Goal: Task Accomplishment & Management: Manage account settings

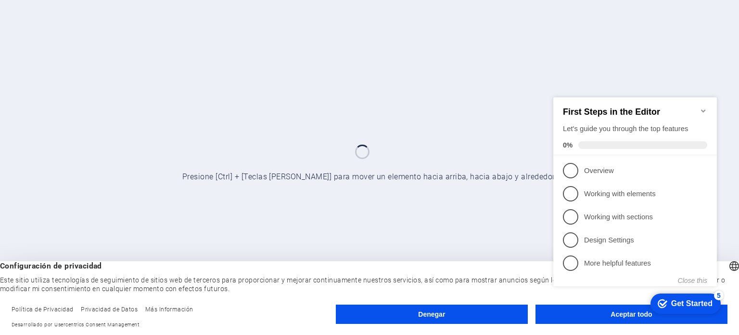
click div "checkmark Get Started 5 First Steps in the Editor Let's guide you through the t…"
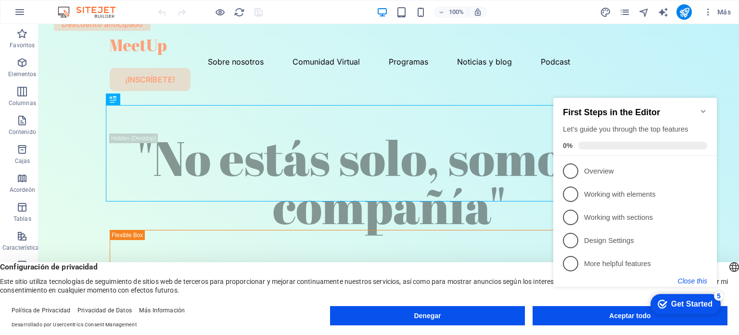
click at [693, 279] on button "Close this" at bounding box center [692, 281] width 29 height 8
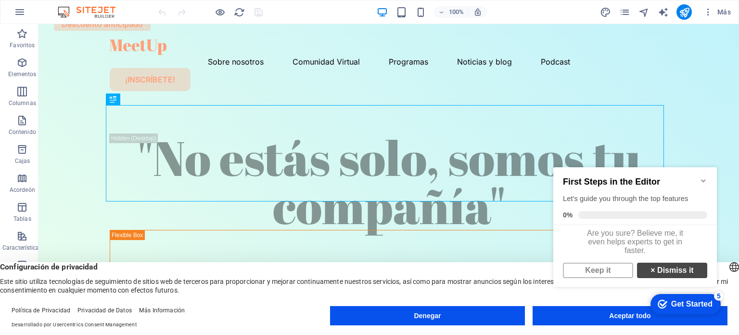
click at [662, 273] on link "× Dismiss it" at bounding box center [672, 269] width 70 height 15
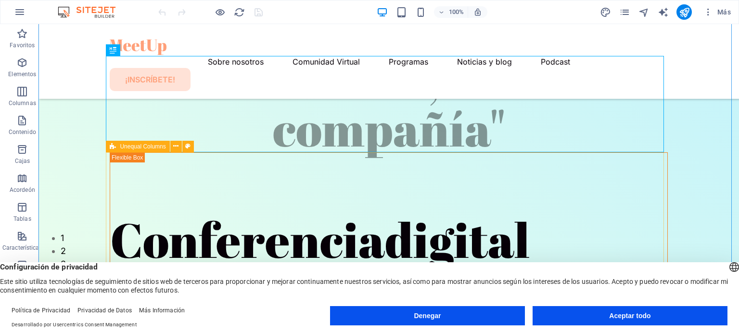
scroll to position [144, 0]
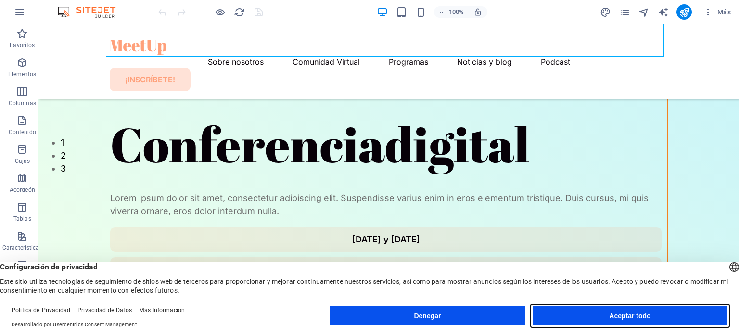
click at [623, 315] on font "Aceptar todo" at bounding box center [629, 315] width 41 height 8
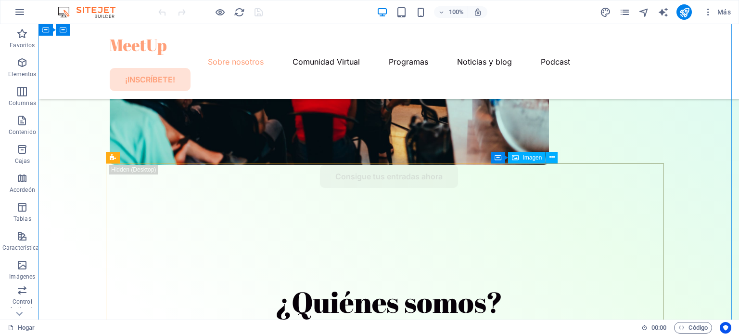
scroll to position [722, 0]
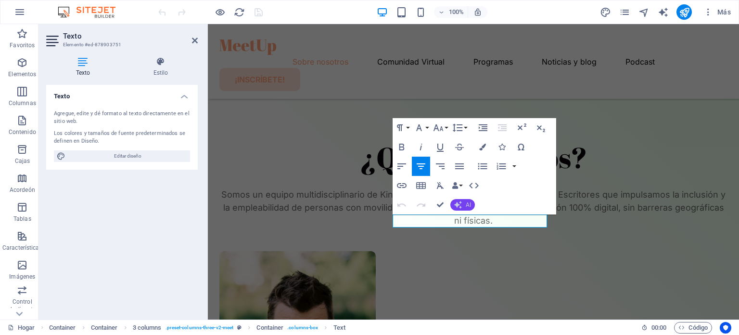
click at [464, 202] on button "AI" at bounding box center [463, 205] width 25 height 12
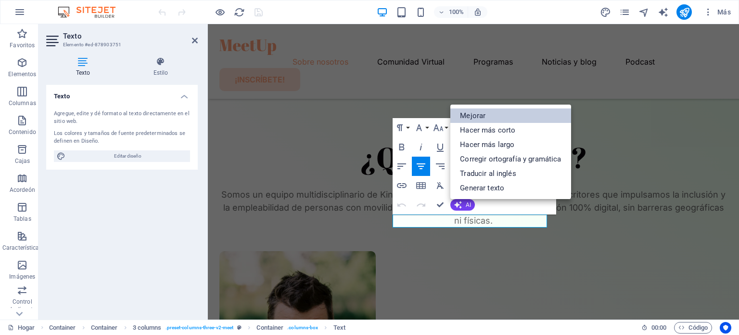
click at [519, 120] on link "Mejorar" at bounding box center [511, 115] width 120 height 14
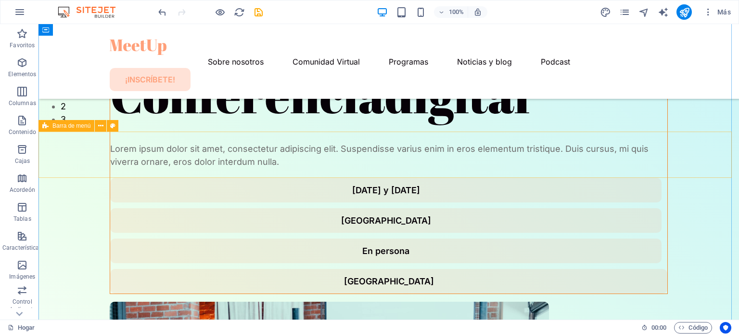
scroll to position [0, 0]
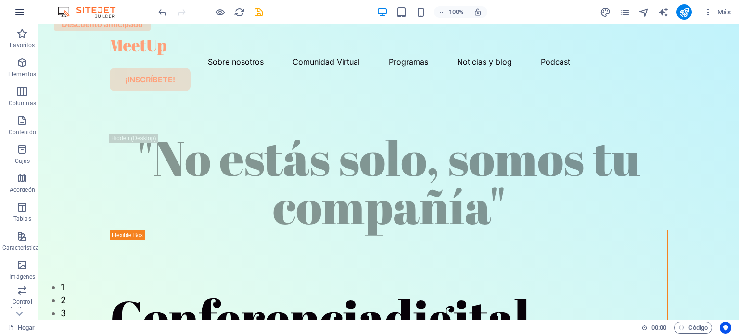
click at [25, 9] on icon "button" at bounding box center [20, 12] width 12 height 12
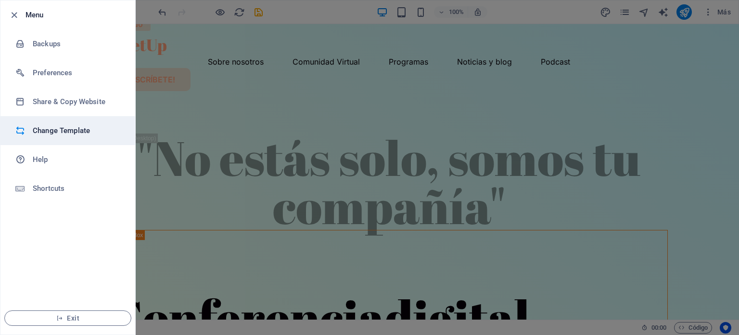
click at [54, 131] on h6 "Change Template" at bounding box center [77, 131] width 89 height 12
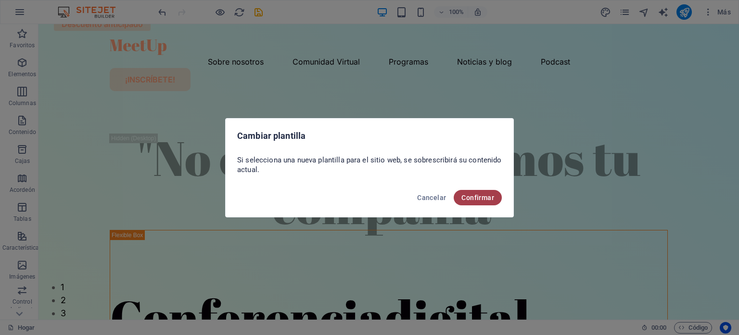
click at [484, 196] on font "Confirmar" at bounding box center [478, 198] width 33 height 8
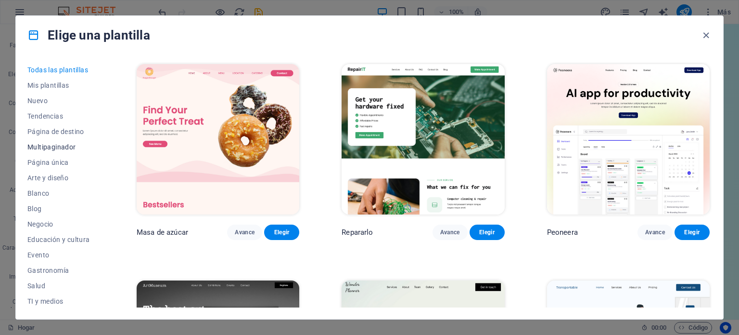
click at [56, 148] on font "Multipaginador" at bounding box center [51, 147] width 49 height 8
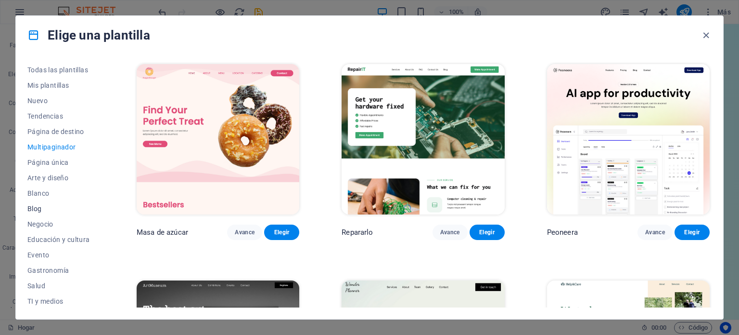
click at [33, 210] on font "Blog" at bounding box center [34, 209] width 14 height 8
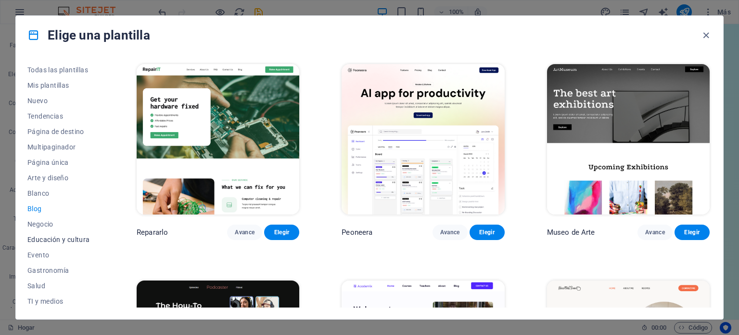
click at [56, 238] on font "Educación y cultura" at bounding box center [58, 239] width 63 height 8
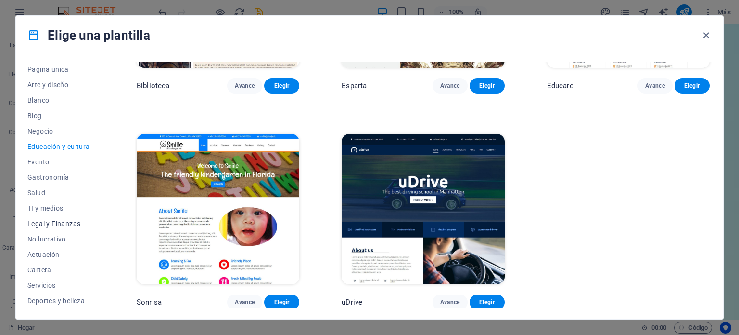
scroll to position [140, 0]
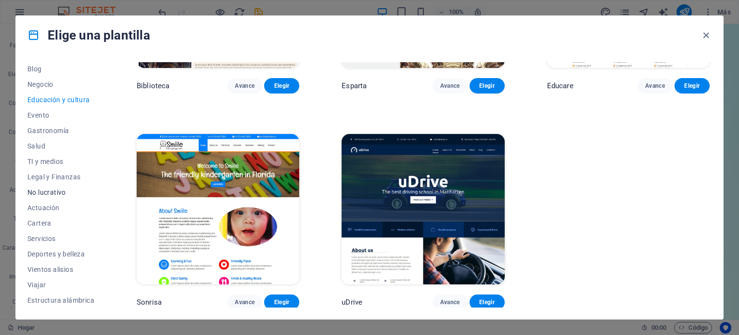
click at [41, 192] on font "No lucrativo" at bounding box center [46, 192] width 39 height 8
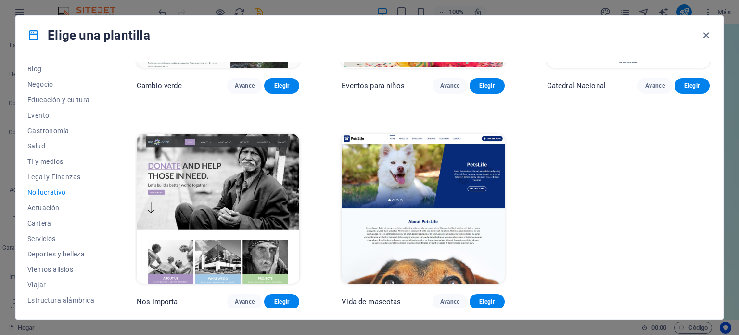
click at [240, 215] on img at bounding box center [218, 209] width 163 height 150
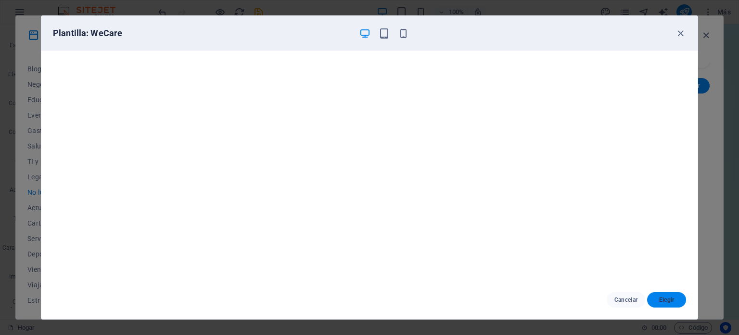
click at [663, 303] on font "Elegir" at bounding box center [666, 300] width 15 height 8
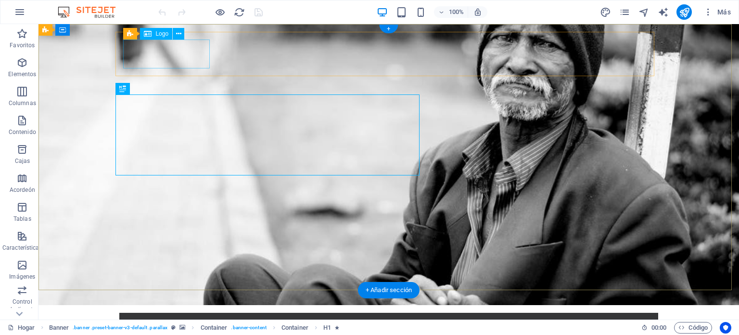
click at [144, 320] on div at bounding box center [389, 334] width 524 height 29
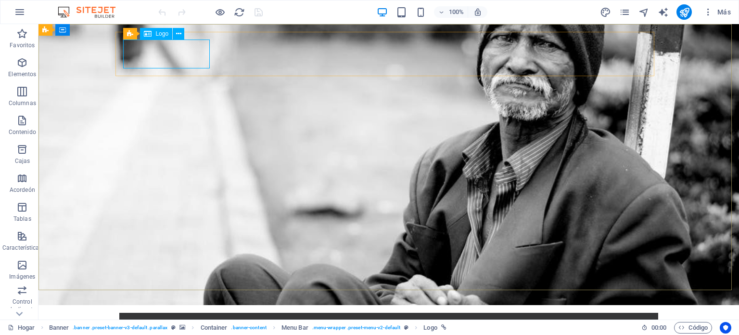
click at [160, 34] on font "Logo" at bounding box center [161, 33] width 13 height 7
click at [156, 34] on font "Logo" at bounding box center [161, 33] width 13 height 7
click at [179, 36] on icon at bounding box center [178, 34] width 5 height 10
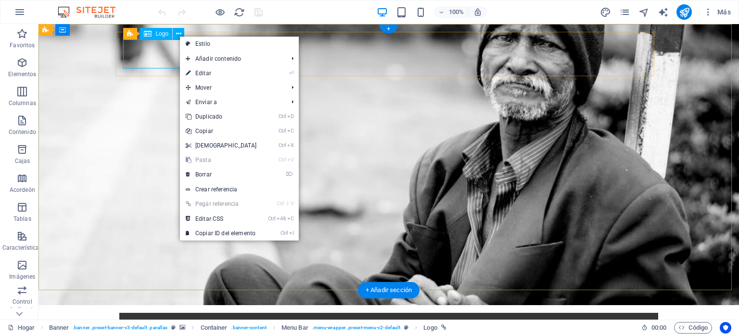
click at [156, 320] on div at bounding box center [389, 334] width 524 height 29
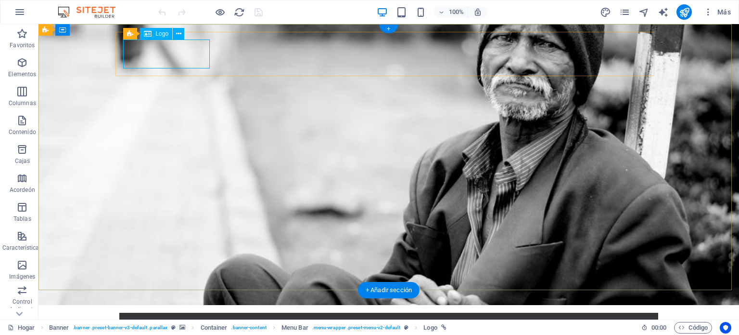
click at [156, 320] on div at bounding box center [389, 334] width 524 height 29
select select "px"
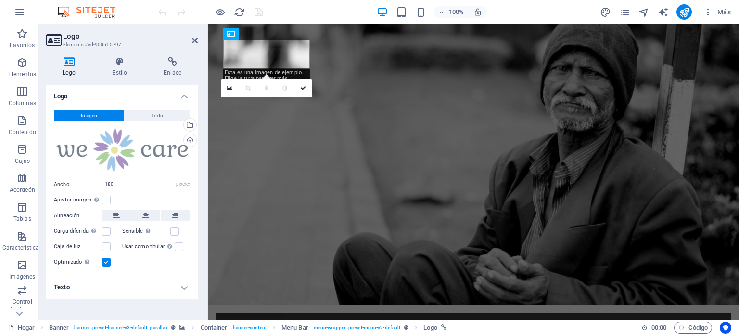
click at [108, 146] on div "Arrastre los archivos aquí, haga clic para elegir archivos o seleccione archivo…" at bounding box center [122, 150] width 136 height 49
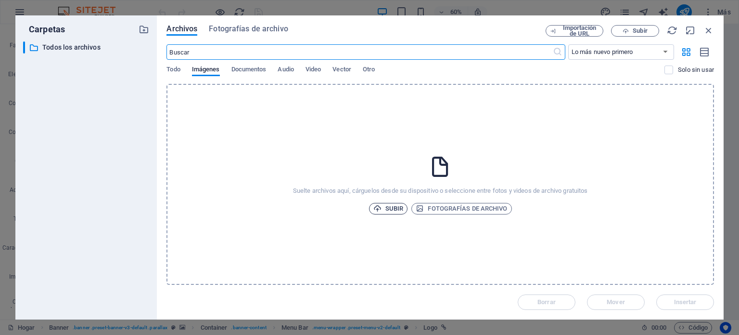
click at [392, 208] on font "Subir" at bounding box center [395, 208] width 18 height 7
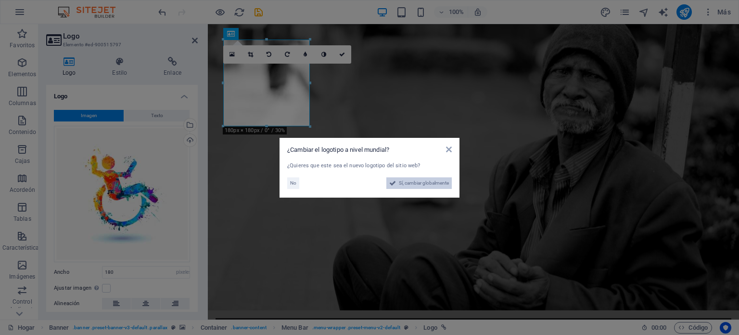
click at [407, 183] on font "Sí, cambiar globalmente" at bounding box center [424, 182] width 50 height 5
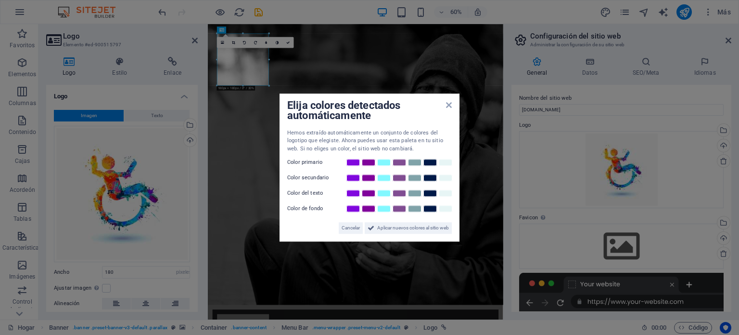
click at [246, 68] on aside "Elija colores detectados automáticamente Hemos extraído automáticamente un conj…" at bounding box center [369, 167] width 739 height 335
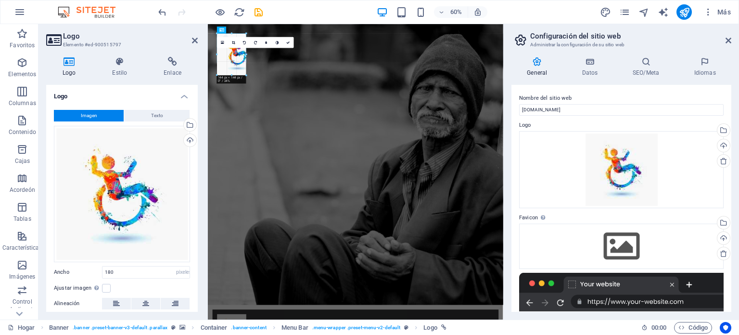
drag, startPoint x: 243, startPoint y: 86, endPoint x: 231, endPoint y: 48, distance: 39.7
type input "101"
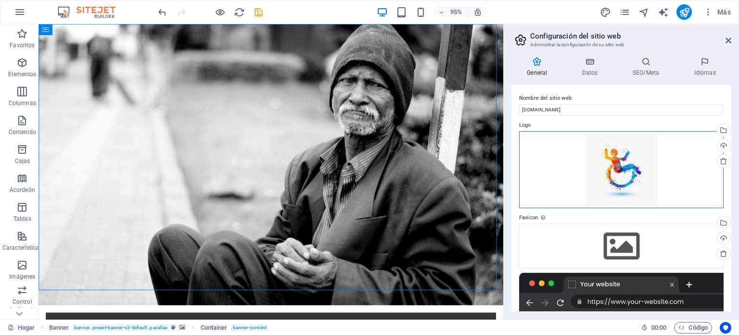
click at [617, 163] on div "Arrastre los archivos aquí, haga clic para elegir archivos o seleccione archivo…" at bounding box center [621, 169] width 205 height 77
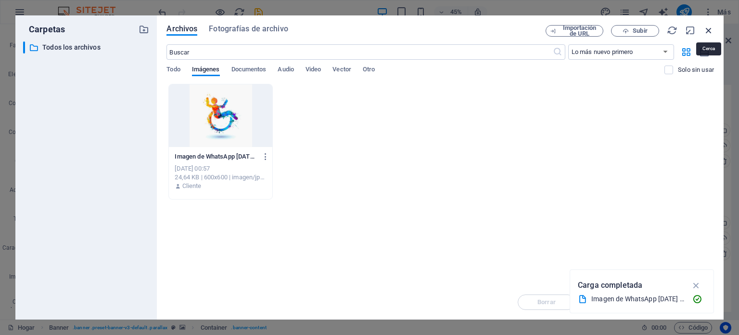
click at [710, 29] on icon "button" at bounding box center [709, 30] width 11 height 11
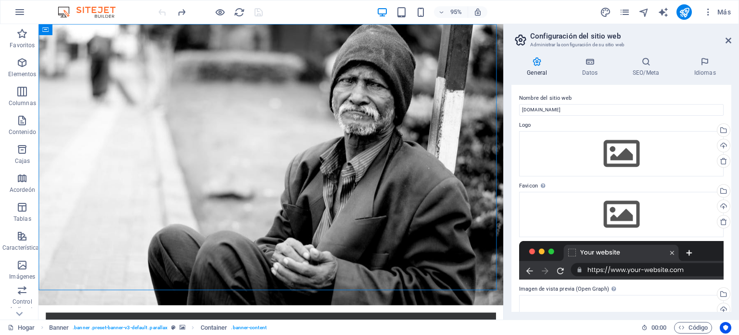
click at [162, 10] on div at bounding box center [210, 11] width 108 height 15
click at [84, 29] on icon at bounding box center [81, 30] width 5 height 10
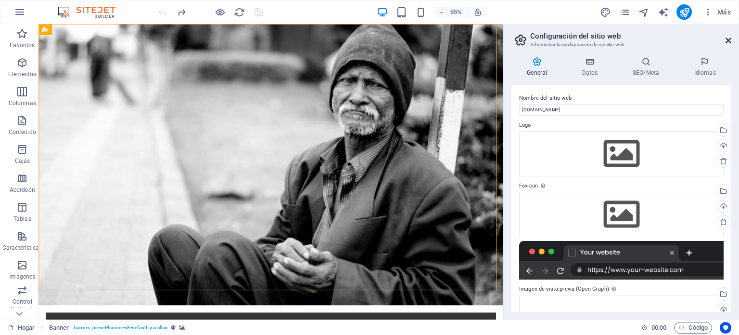
click at [729, 40] on icon at bounding box center [729, 41] width 6 height 8
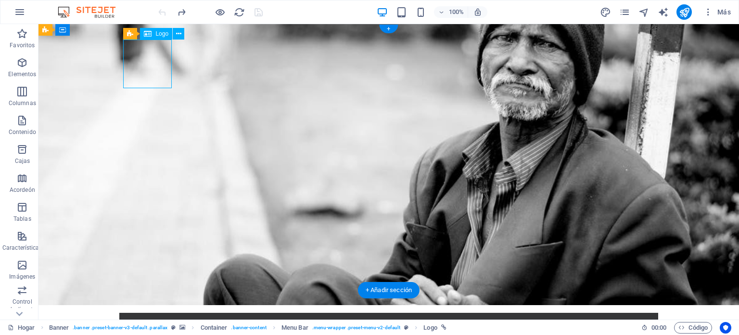
select select "px"
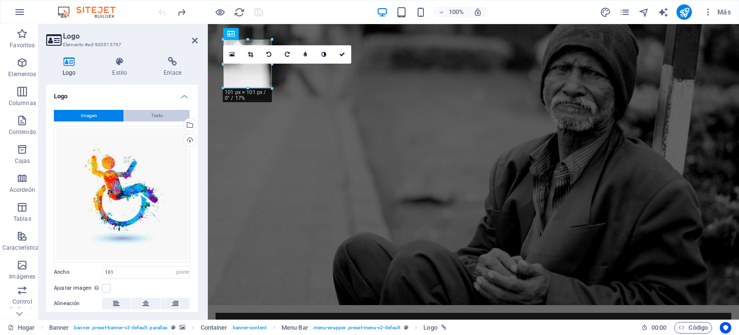
click at [157, 117] on font "Texto" at bounding box center [157, 115] width 12 height 5
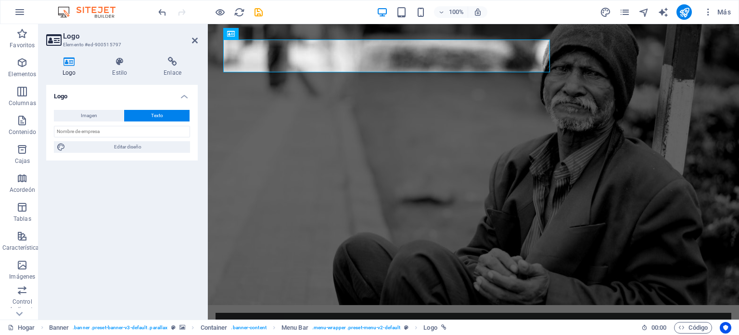
click at [120, 193] on div "Logo Imagen Texto Arrastre los archivos aquí, haga clic para elegir archivos o …" at bounding box center [122, 198] width 152 height 227
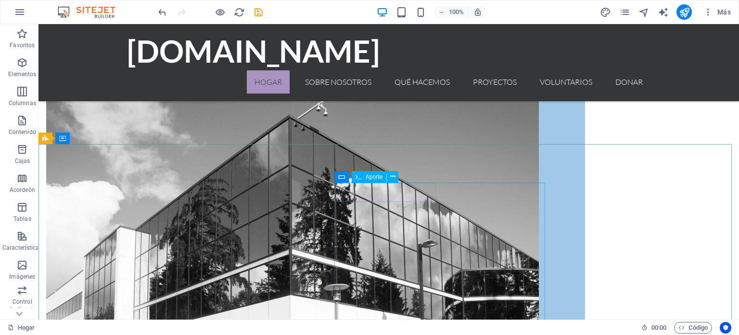
scroll to position [806, 0]
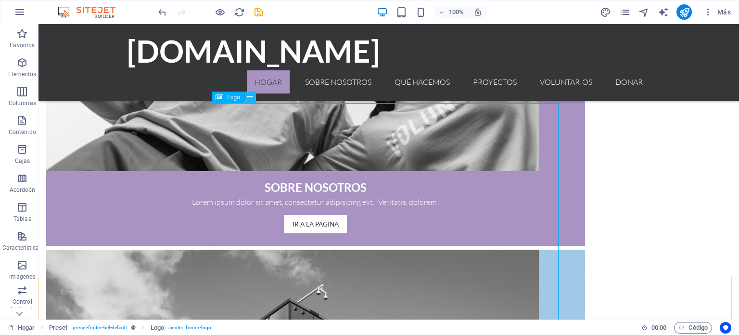
click at [250, 96] on icon at bounding box center [249, 97] width 5 height 10
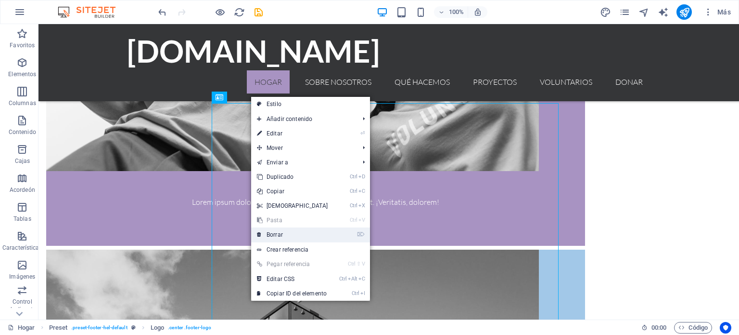
click at [295, 233] on link "⌦ Borrar" at bounding box center [292, 234] width 83 height 14
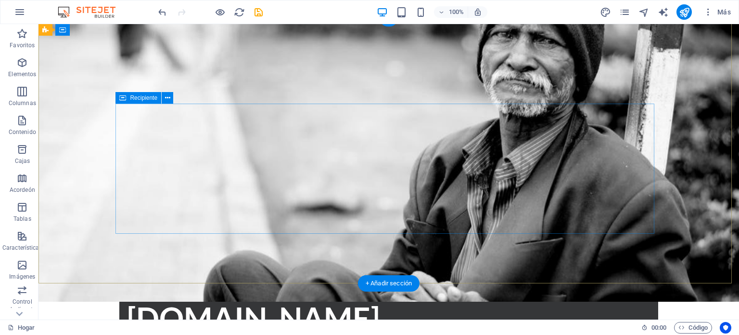
scroll to position [0, 0]
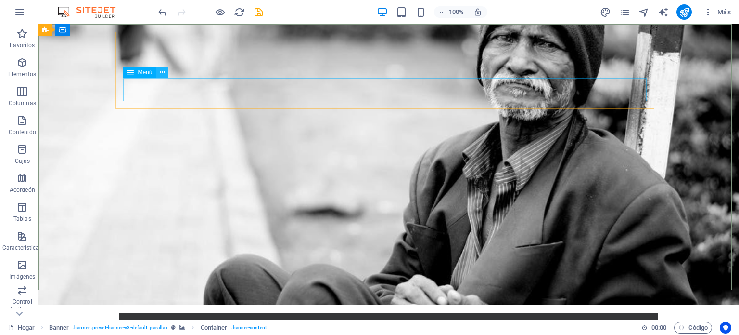
click at [163, 74] on icon at bounding box center [162, 72] width 5 height 10
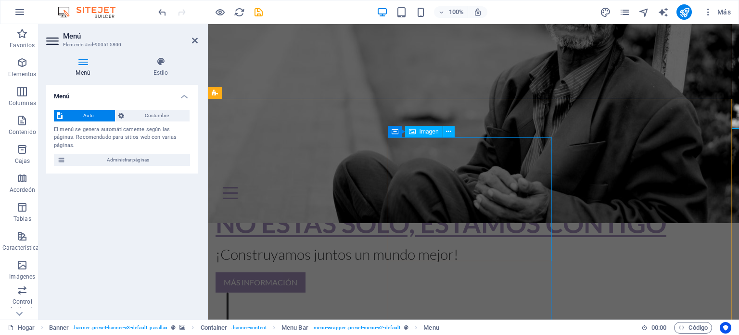
scroll to position [193, 0]
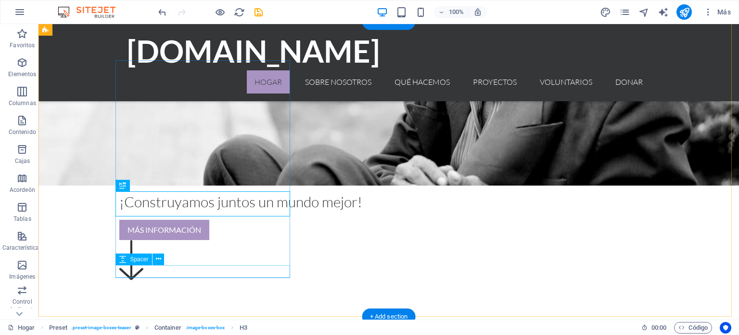
scroll to position [289, 0]
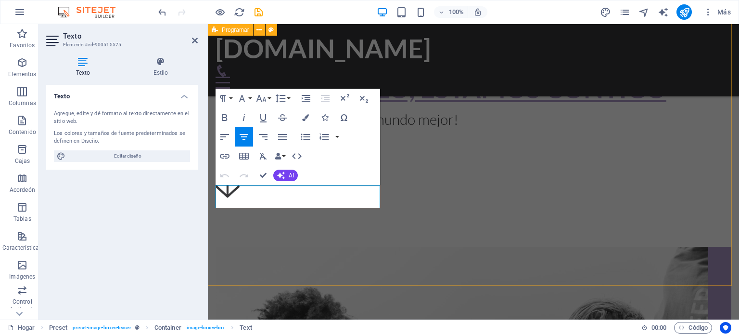
drag, startPoint x: 344, startPoint y: 201, endPoint x: 210, endPoint y: 194, distance: 134.4
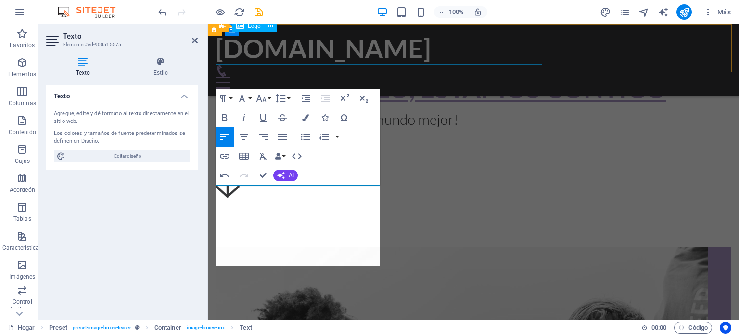
scroll to position [2043, 0]
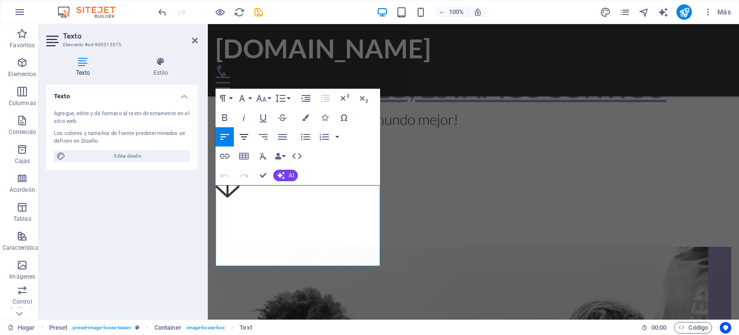
click at [244, 136] on icon "button" at bounding box center [244, 137] width 9 height 6
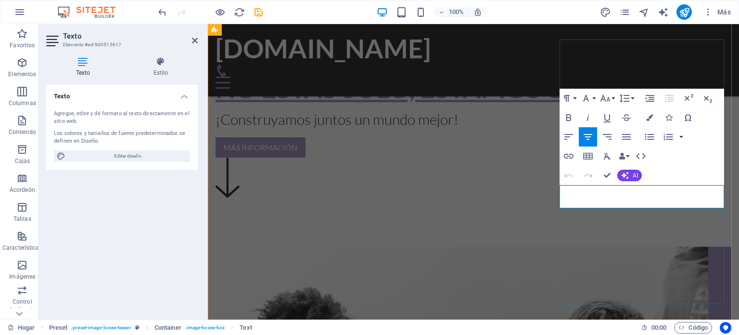
drag, startPoint x: 698, startPoint y: 204, endPoint x: 574, endPoint y: 193, distance: 124.6
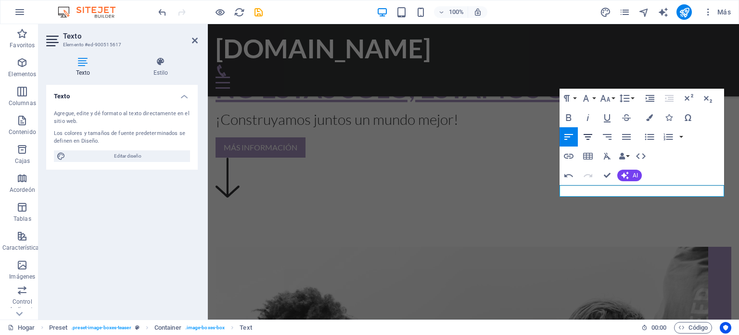
click at [587, 137] on icon "button" at bounding box center [588, 137] width 9 height 6
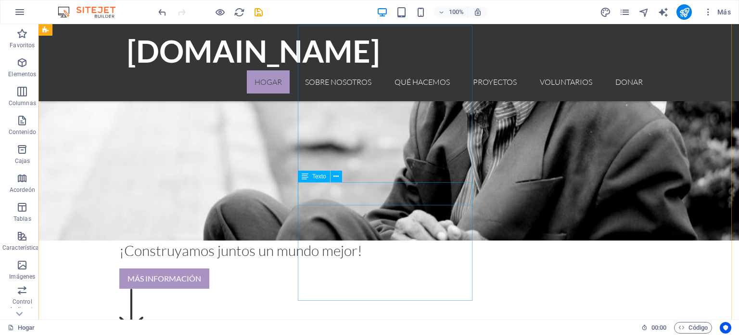
scroll to position [337, 0]
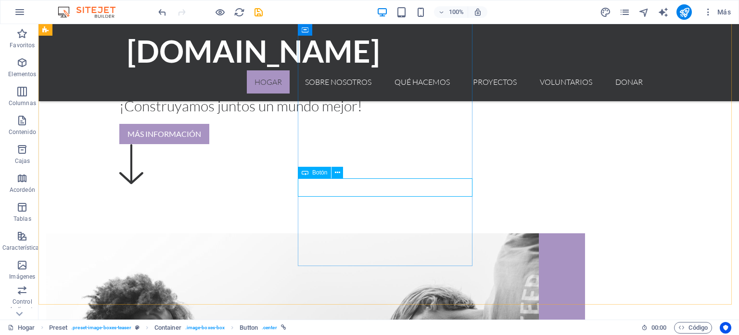
click at [308, 171] on icon at bounding box center [305, 173] width 7 height 12
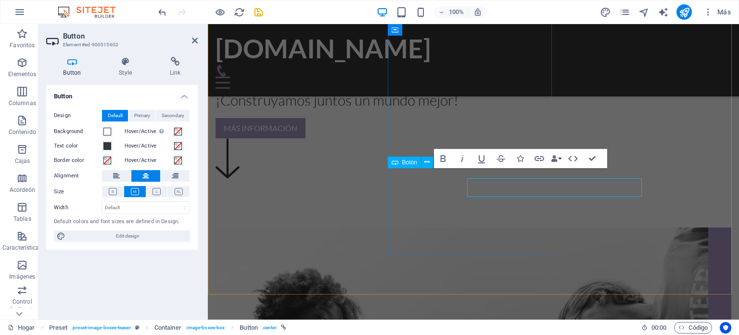
click at [389, 162] on div "Botón" at bounding box center [404, 162] width 33 height 12
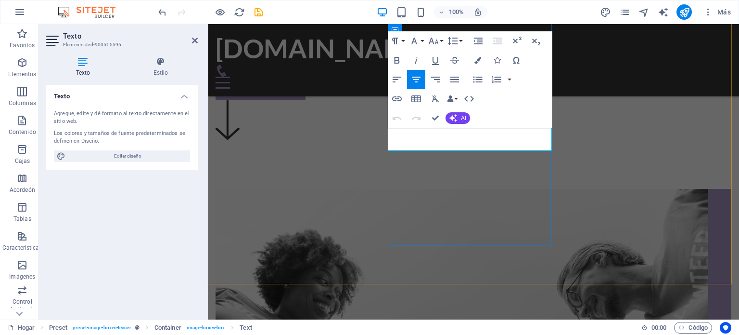
drag, startPoint x: 524, startPoint y: 145, endPoint x: 401, endPoint y: 129, distance: 123.4
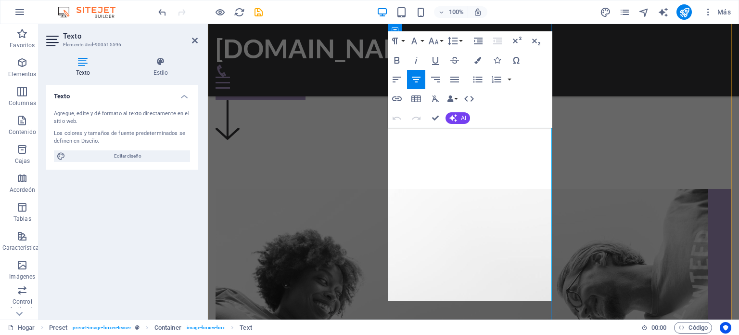
scroll to position [4243, 0]
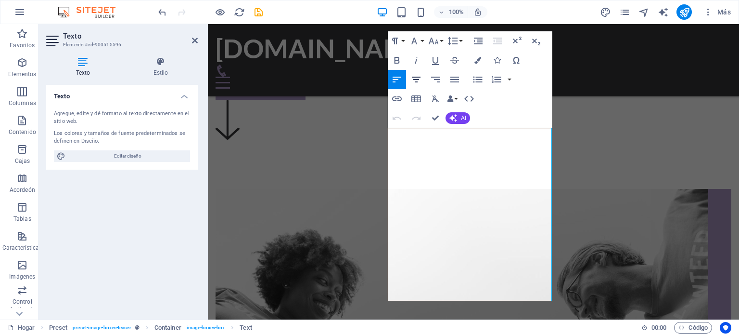
click at [414, 78] on icon "button" at bounding box center [417, 80] width 12 height 12
click at [417, 78] on icon "button" at bounding box center [417, 80] width 12 height 12
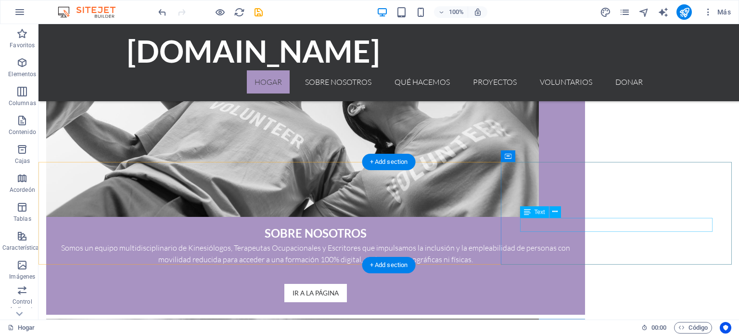
scroll to position [915, 0]
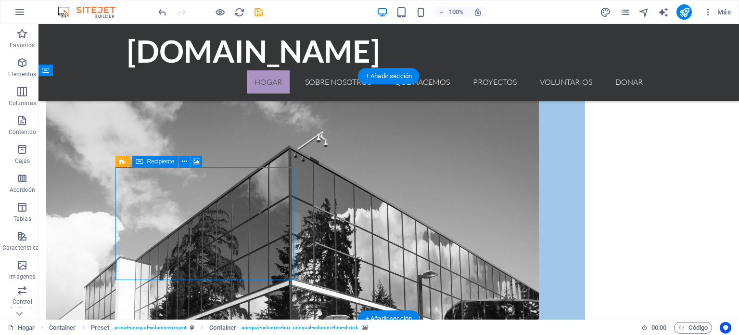
scroll to position [921, 0]
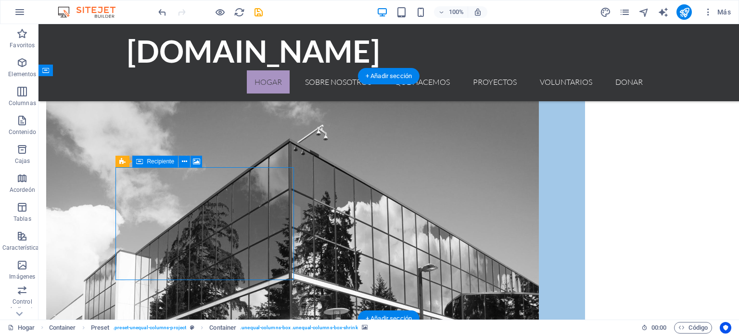
select select "px"
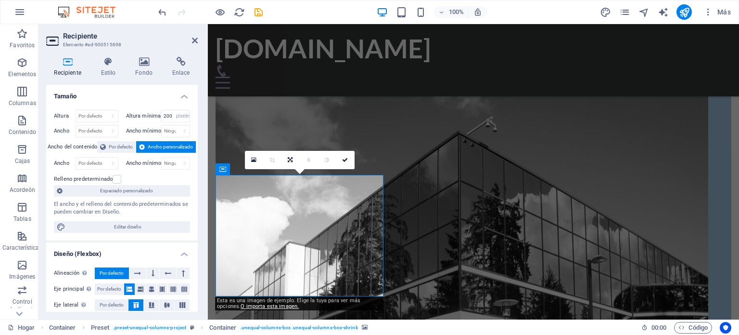
click at [322, 299] on font "Esta es una imagen de ejemplo. Elige la tuya para ver más opciones." at bounding box center [288, 303] width 143 height 12
click at [293, 169] on div "0" at bounding box center [300, 160] width 110 height 18
drag, startPoint x: 296, startPoint y: 172, endPoint x: 87, endPoint y: 156, distance: 209.6
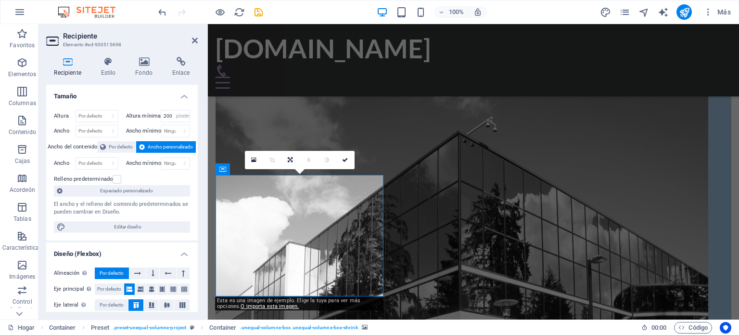
click at [296, 169] on div "0" at bounding box center [300, 160] width 110 height 18
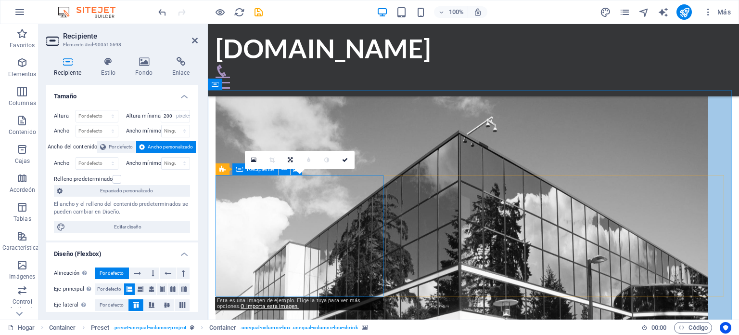
click at [254, 157] on icon at bounding box center [253, 159] width 5 height 7
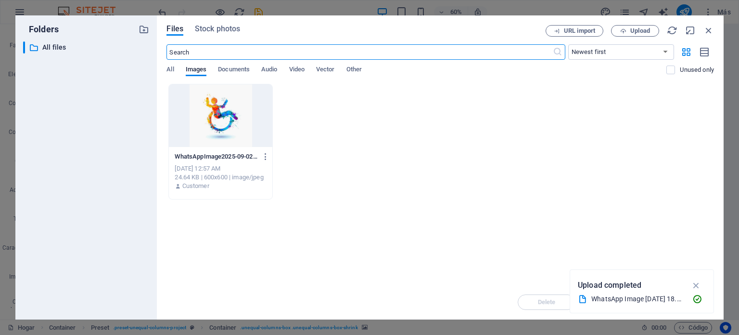
scroll to position [1111, 0]
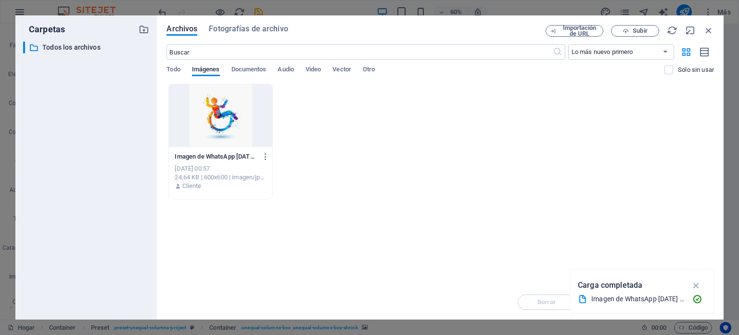
drag, startPoint x: 632, startPoint y: 296, endPoint x: 543, endPoint y: 328, distance: 94.3
click at [661, 230] on div "Carpetas ​ All files Todos los archivos Archivos Fotografías de archivo Importa…" at bounding box center [369, 167] width 739 height 335
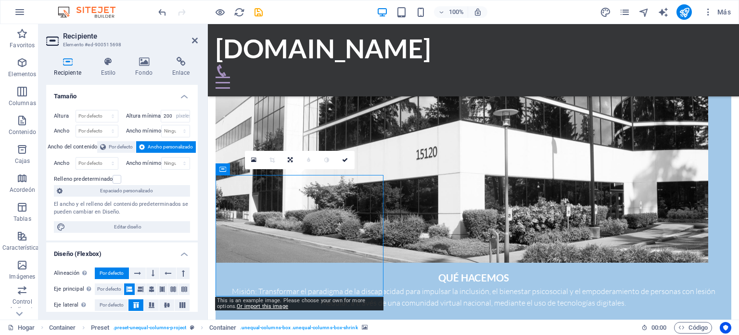
scroll to position [921, 0]
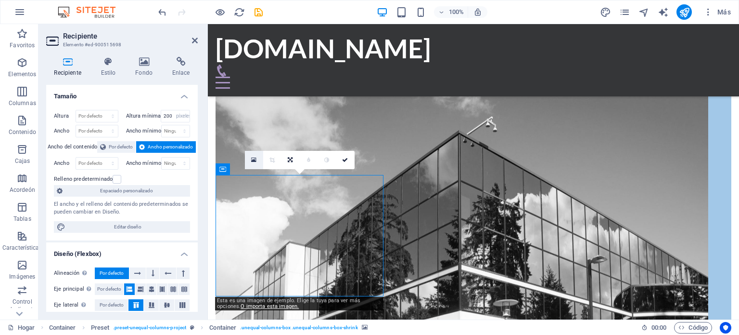
click at [252, 160] on icon at bounding box center [253, 159] width 5 height 7
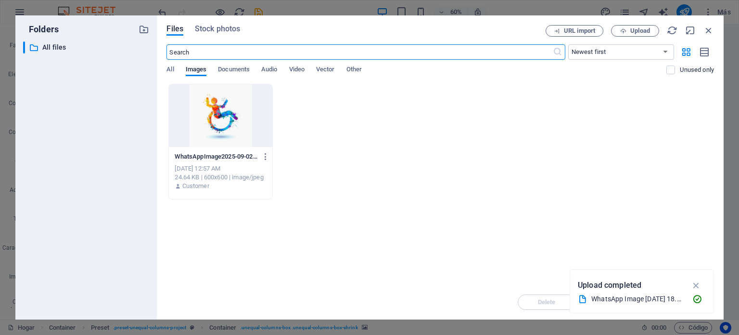
scroll to position [1111, 0]
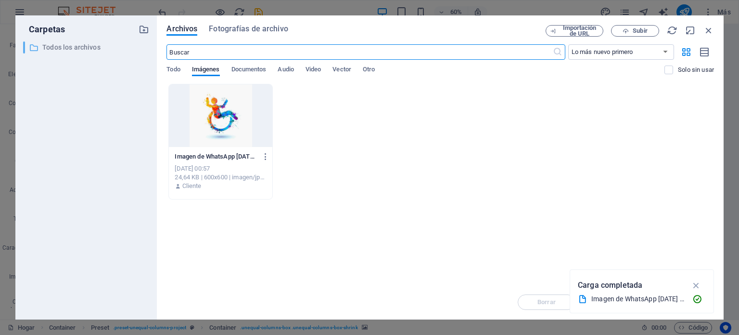
click at [65, 48] on font "Todos los archivos" at bounding box center [71, 47] width 58 height 8
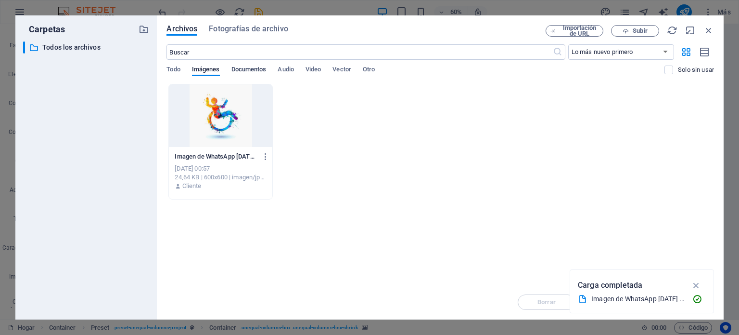
click at [258, 69] on font "Documentos" at bounding box center [249, 68] width 35 height 7
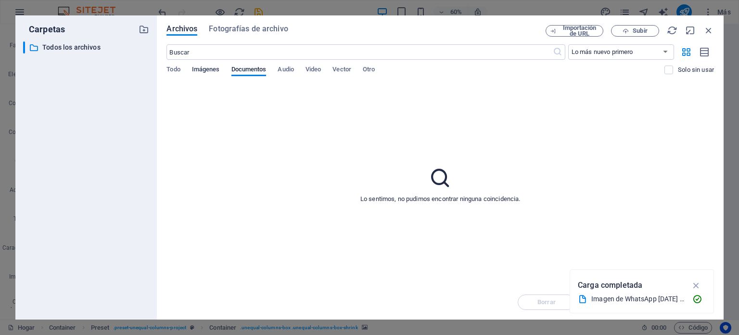
click at [206, 71] on font "Imágenes" at bounding box center [206, 68] width 28 height 7
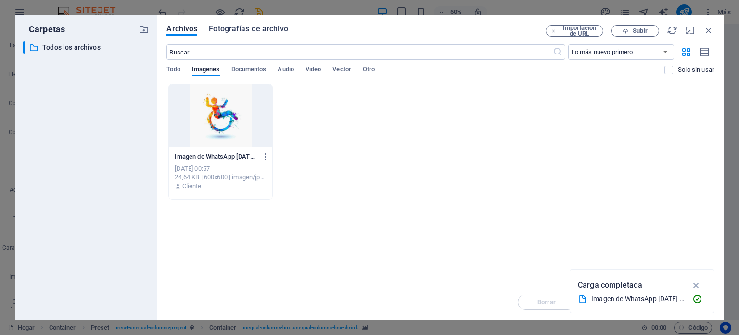
click at [240, 28] on font "Fotografías de archivo" at bounding box center [248, 28] width 79 height 9
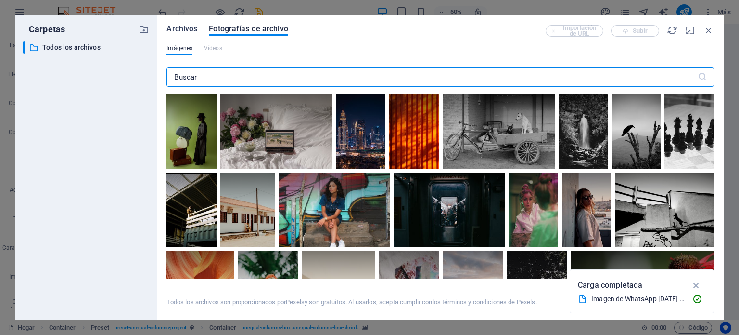
click at [187, 30] on font "Archivos" at bounding box center [182, 28] width 31 height 9
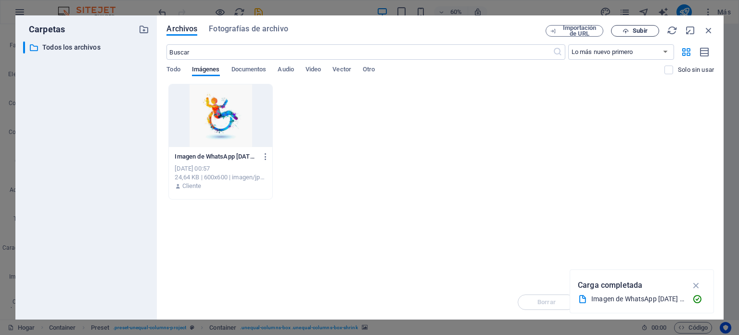
click at [634, 32] on font "Subir" at bounding box center [640, 30] width 14 height 7
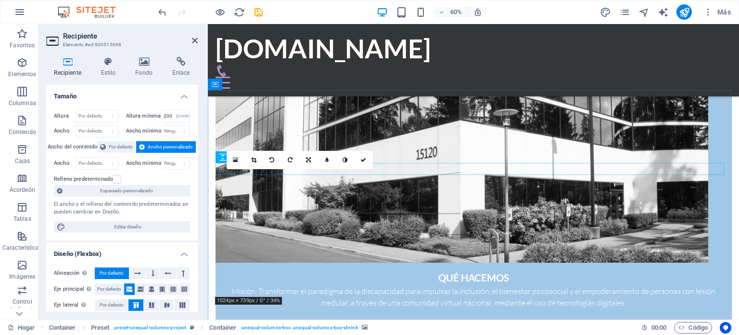
scroll to position [921, 0]
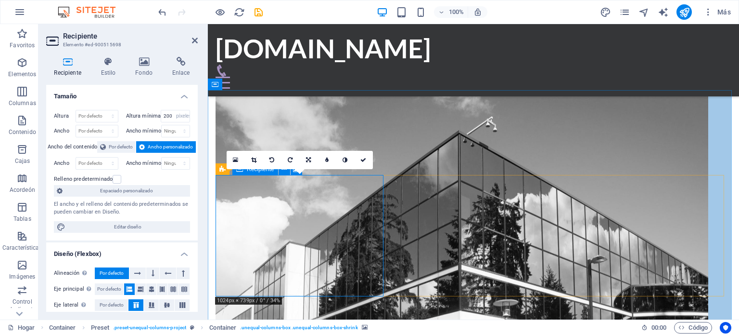
click at [366, 157] on icon at bounding box center [364, 160] width 6 height 6
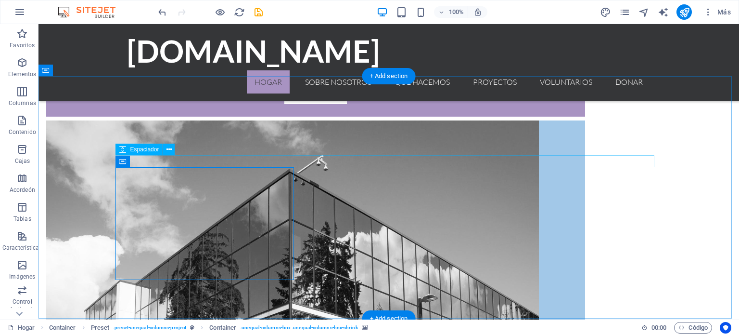
scroll to position [915, 0]
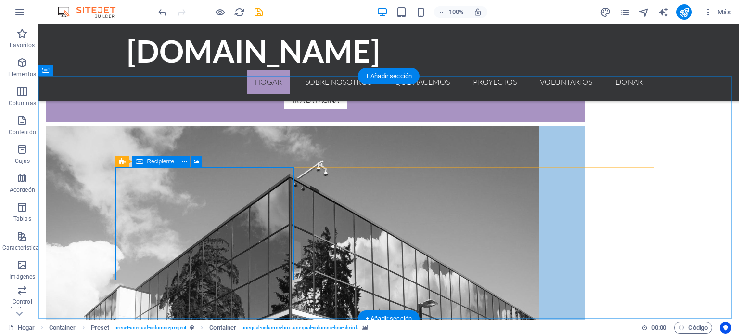
select select "px"
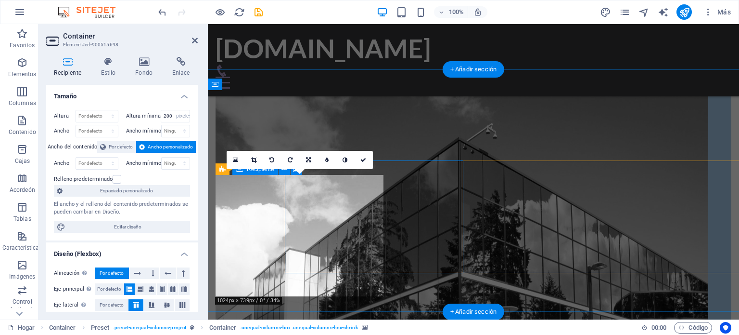
scroll to position [921, 0]
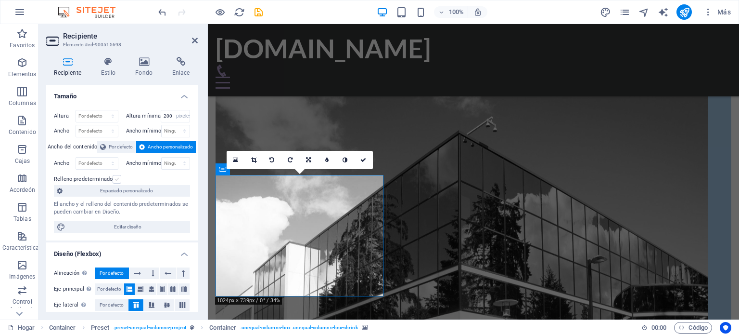
click at [113, 177] on label at bounding box center [117, 179] width 9 height 9
click at [0, 0] on input "Relleno predeterminado" at bounding box center [0, 0] width 0 height 0
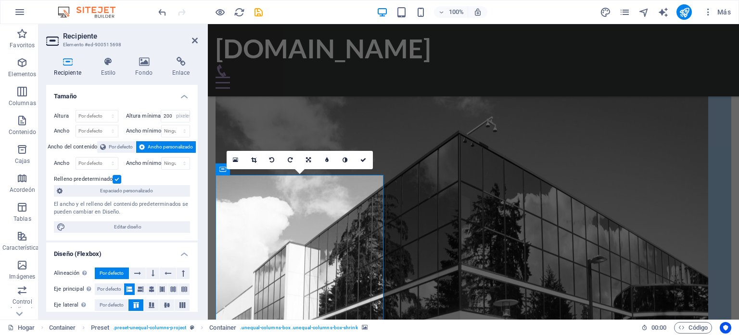
click at [114, 178] on label at bounding box center [117, 179] width 9 height 9
click at [0, 0] on input "Relleno predeterminado" at bounding box center [0, 0] width 0 height 0
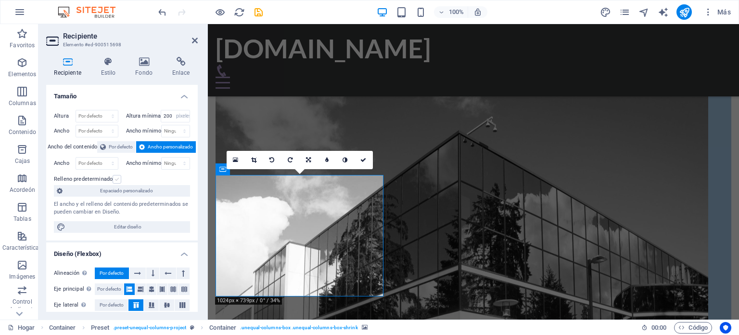
click at [114, 178] on label at bounding box center [117, 179] width 9 height 9
click at [0, 0] on input "Relleno predeterminado" at bounding box center [0, 0] width 0 height 0
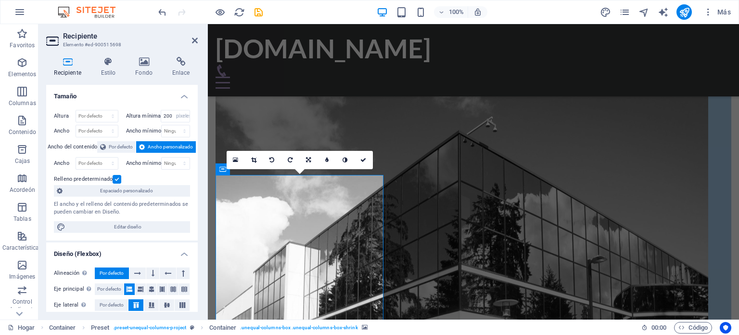
click at [114, 178] on label at bounding box center [117, 179] width 9 height 9
click at [0, 0] on input "Relleno predeterminado" at bounding box center [0, 0] width 0 height 0
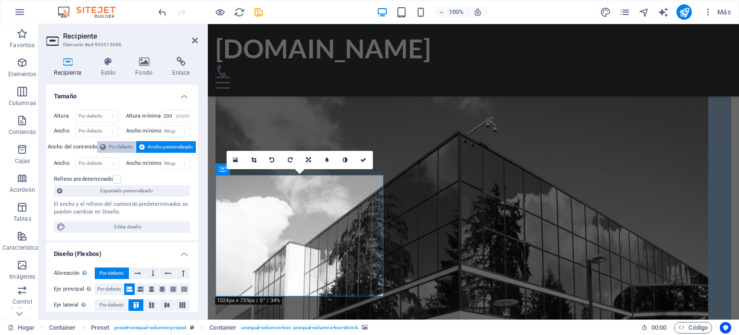
click at [117, 145] on font "Por defecto" at bounding box center [121, 146] width 24 height 5
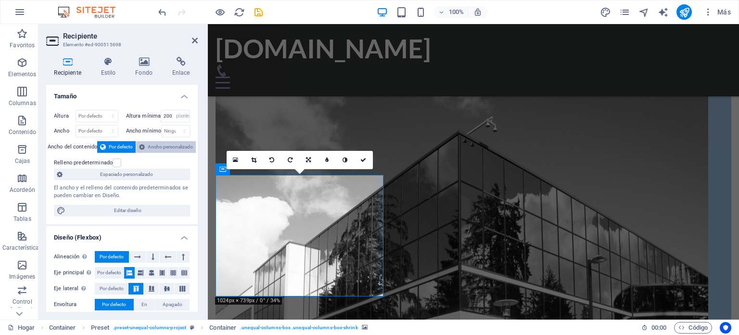
click at [153, 144] on font "Ancho personalizado" at bounding box center [170, 146] width 45 height 5
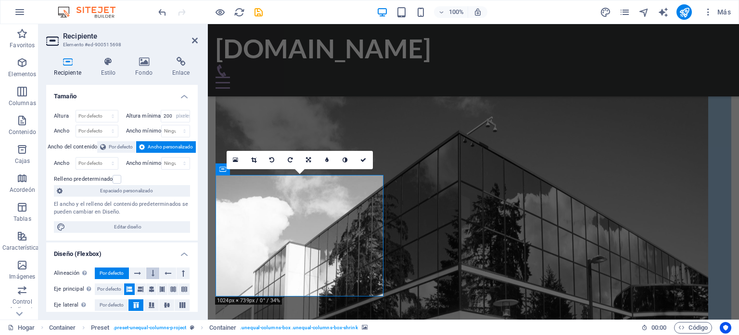
click at [152, 268] on icon at bounding box center [153, 273] width 3 height 12
click at [117, 269] on span "Por defecto" at bounding box center [112, 273] width 24 height 12
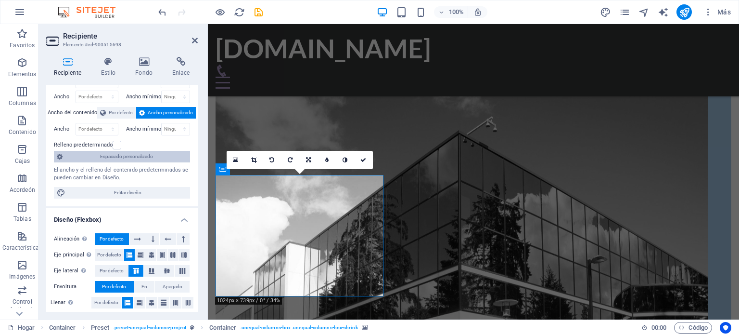
scroll to position [48, 0]
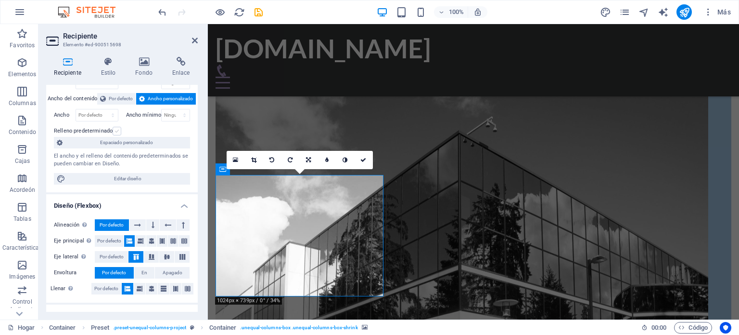
click at [114, 127] on label at bounding box center [117, 131] width 9 height 9
click at [0, 0] on input "Relleno predeterminado" at bounding box center [0, 0] width 0 height 0
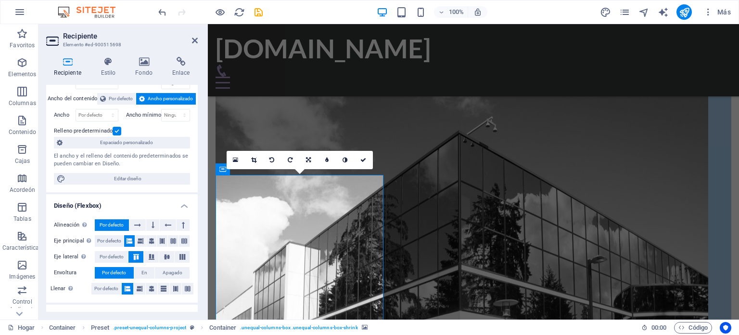
click at [114, 127] on label at bounding box center [117, 131] width 9 height 9
click at [0, 0] on input "Relleno predeterminado" at bounding box center [0, 0] width 0 height 0
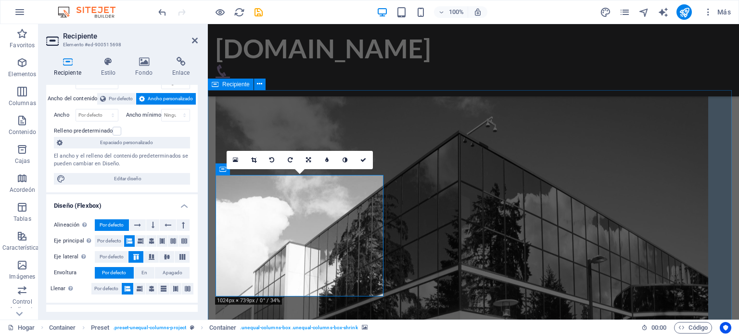
scroll to position [96, 0]
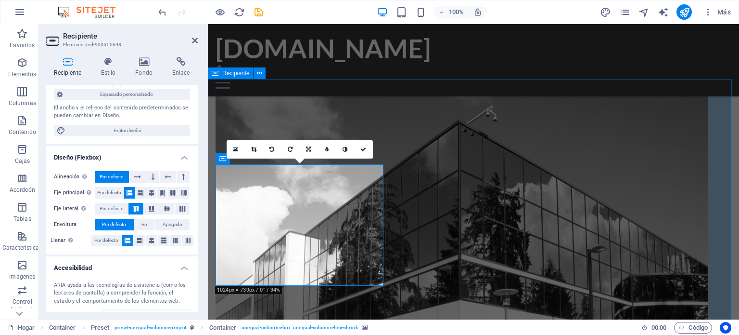
scroll to position [969, 0]
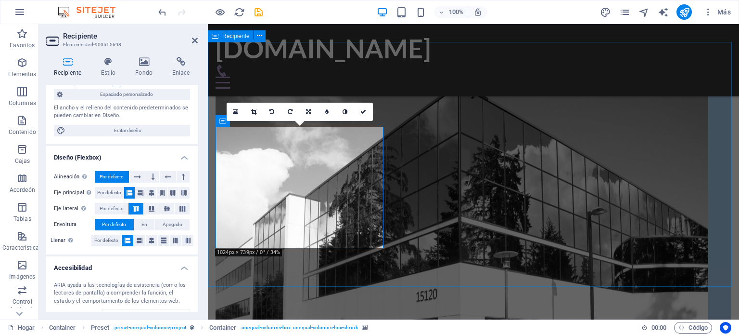
click at [255, 113] on icon at bounding box center [253, 112] width 5 height 6
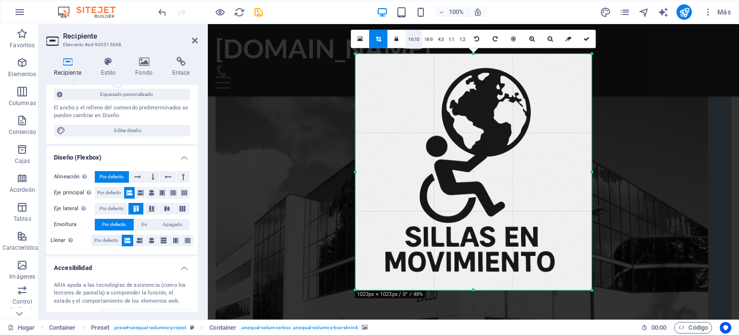
click at [412, 37] on font "16:10" at bounding box center [414, 38] width 12 height 5
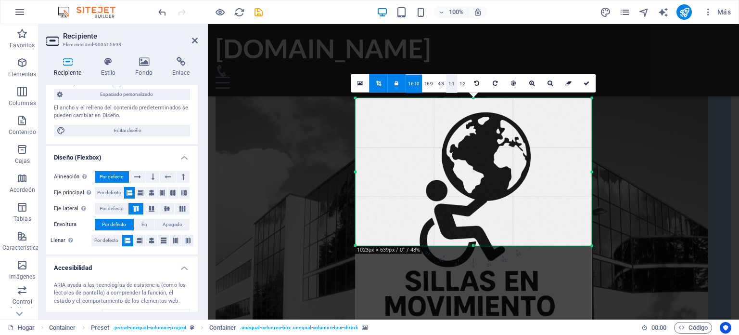
click at [449, 84] on font "1:1" at bounding box center [452, 82] width 6 height 5
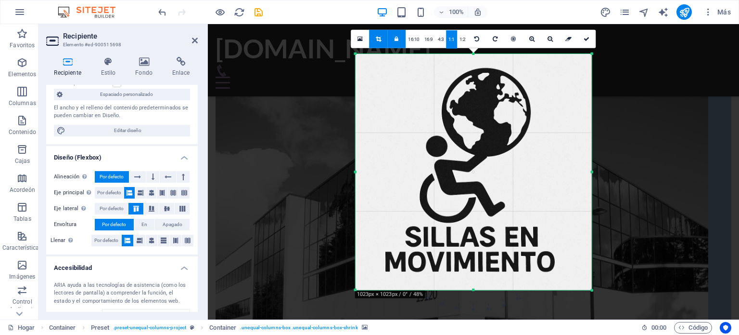
click at [586, 42] on link at bounding box center [587, 38] width 18 height 18
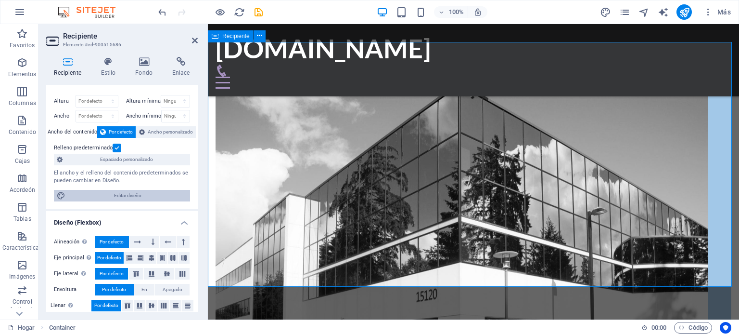
scroll to position [0, 0]
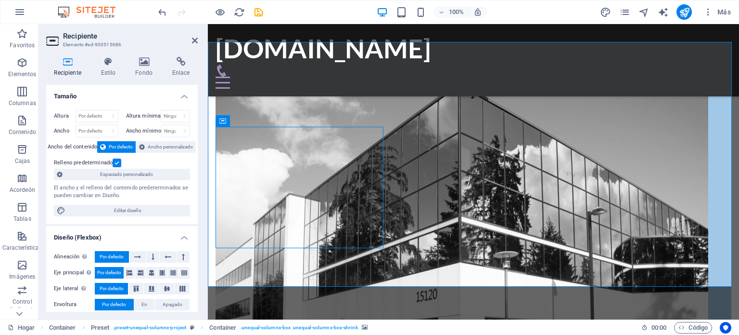
select select "px"
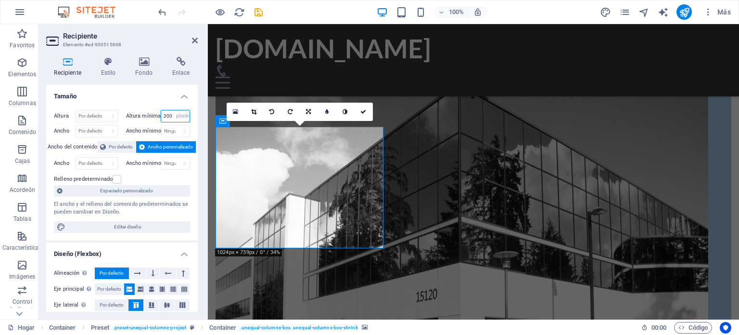
click at [169, 116] on input "200" at bounding box center [175, 116] width 28 height 12
type input "2"
type input "150"
click at [125, 99] on h4 "Tamaño" at bounding box center [122, 93] width 152 height 17
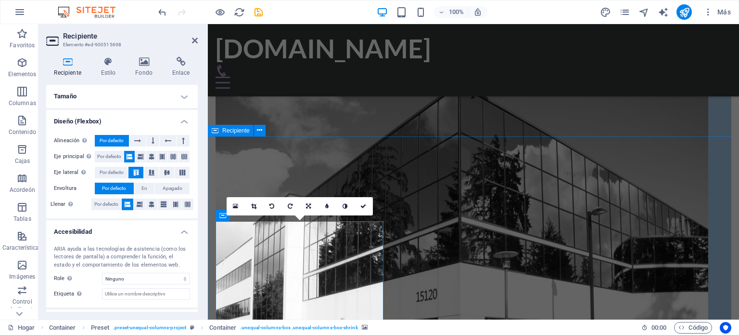
scroll to position [873, 0]
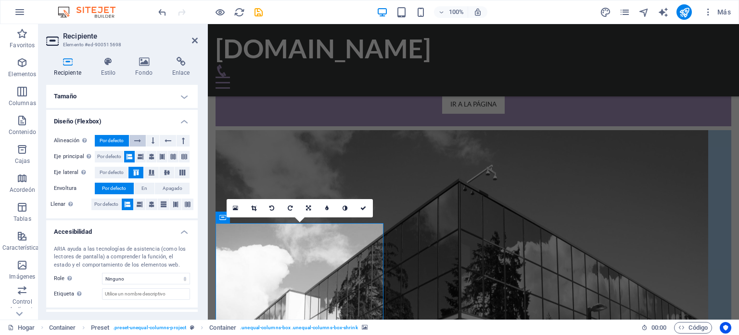
click at [139, 138] on icon at bounding box center [137, 141] width 7 height 12
click at [149, 138] on button at bounding box center [152, 141] width 13 height 12
click at [163, 137] on button at bounding box center [168, 141] width 17 height 12
click at [177, 137] on button at bounding box center [183, 141] width 13 height 12
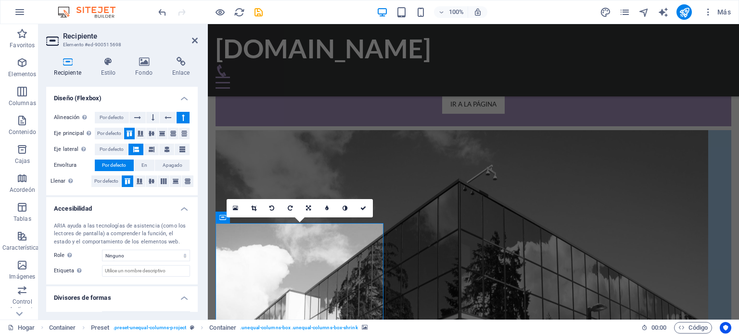
scroll to position [41, 0]
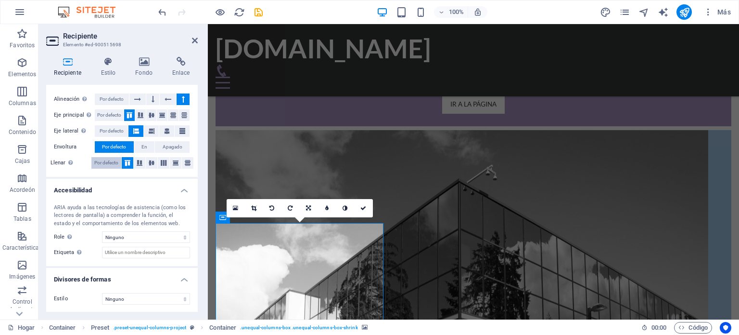
click at [114, 160] on font "Por defecto" at bounding box center [106, 162] width 24 height 5
click at [131, 160] on icon at bounding box center [128, 163] width 12 height 6
click at [142, 160] on icon at bounding box center [140, 163] width 12 height 6
click at [158, 161] on icon at bounding box center [164, 163] width 12 height 6
click at [171, 161] on icon at bounding box center [176, 163] width 12 height 6
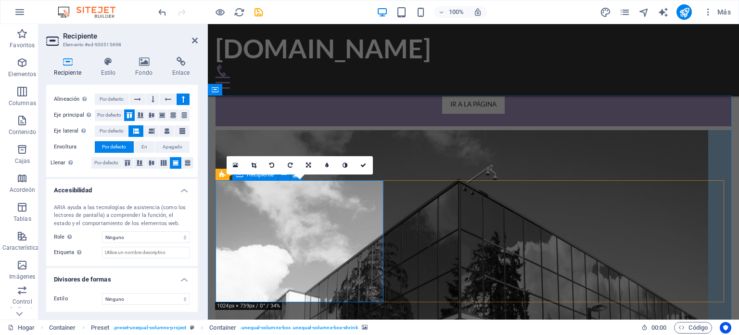
scroll to position [921, 0]
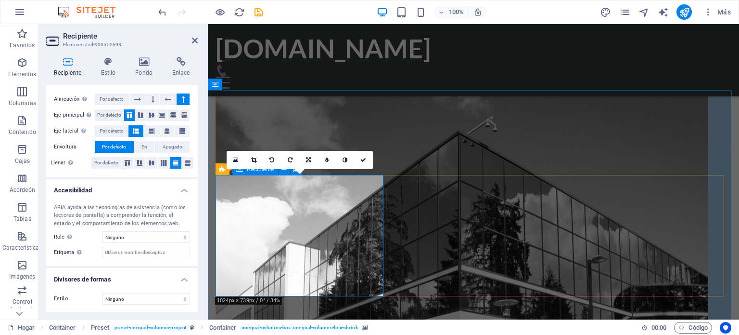
click at [116, 65] on icon at bounding box center [108, 62] width 31 height 10
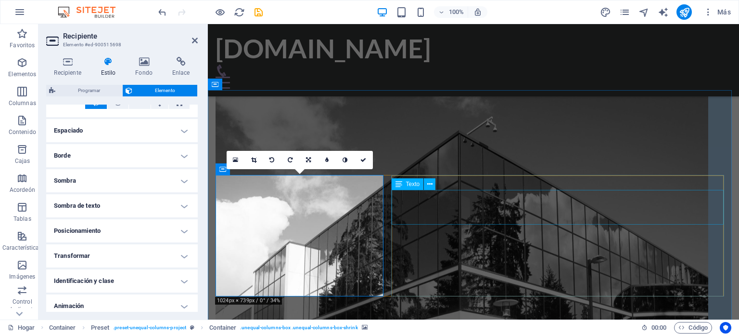
scroll to position [111, 0]
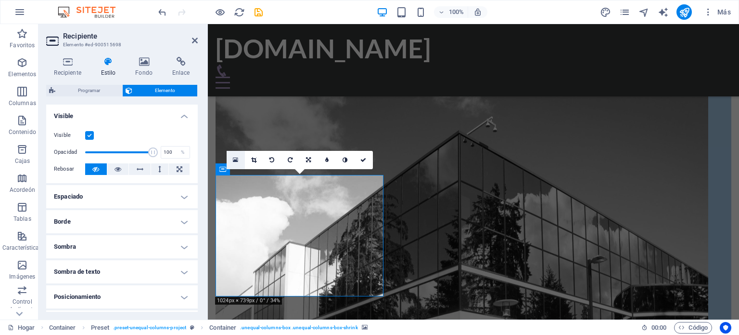
click at [235, 161] on icon at bounding box center [235, 159] width 5 height 7
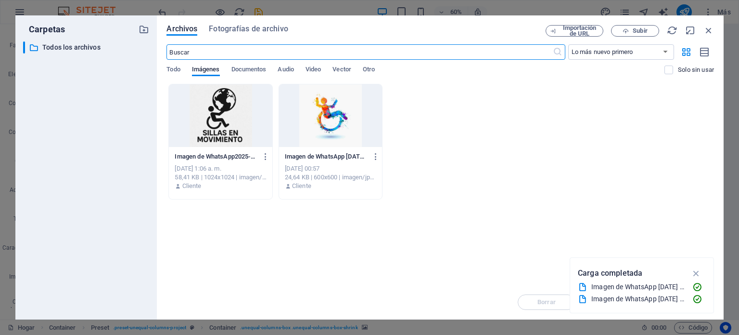
click at [233, 129] on div at bounding box center [220, 115] width 103 height 63
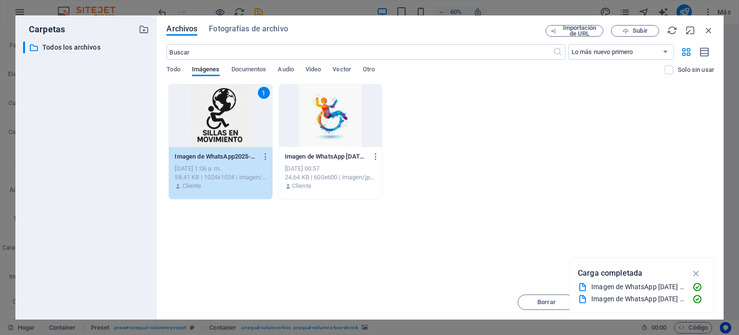
click at [233, 129] on div "1" at bounding box center [220, 115] width 103 height 63
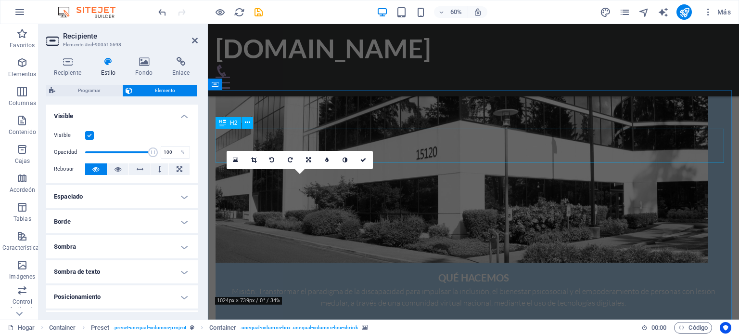
scroll to position [921, 0]
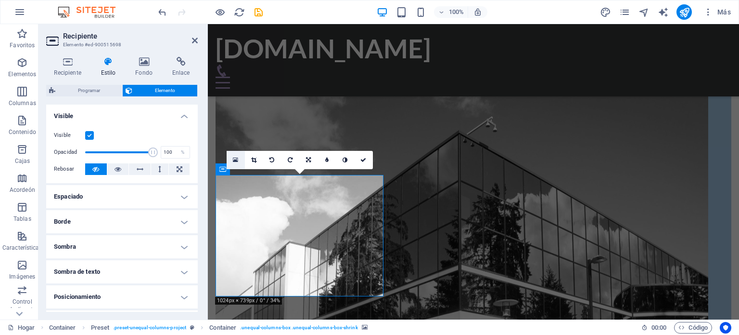
click at [236, 157] on icon at bounding box center [235, 159] width 5 height 7
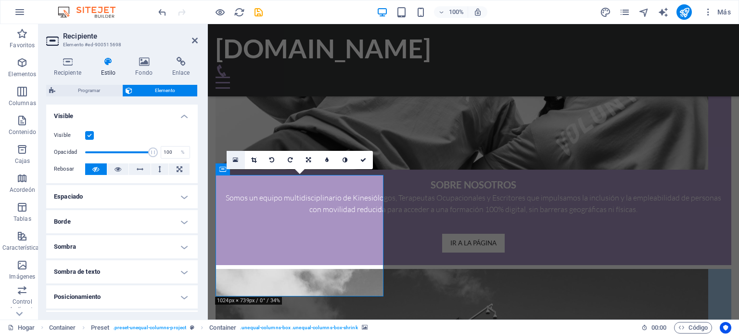
scroll to position [1111, 0]
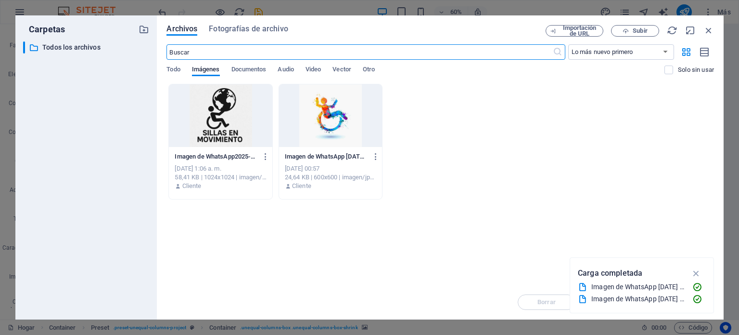
click at [310, 108] on div at bounding box center [330, 115] width 103 height 63
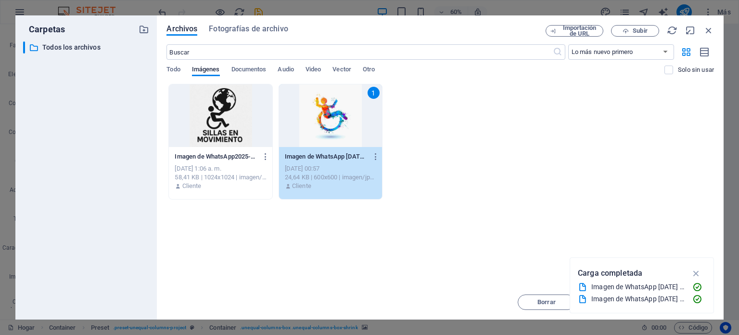
click at [310, 109] on div "1" at bounding box center [330, 115] width 103 height 63
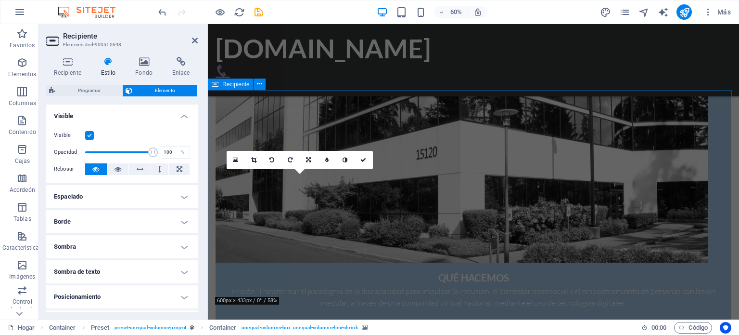
scroll to position [921, 0]
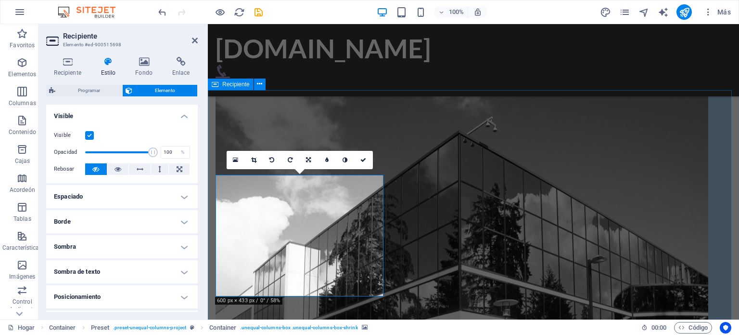
drag, startPoint x: 649, startPoint y: 103, endPoint x: 817, endPoint y: 106, distance: 168.0
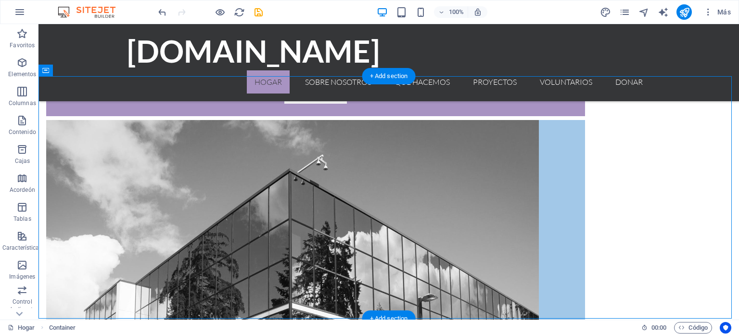
scroll to position [915, 0]
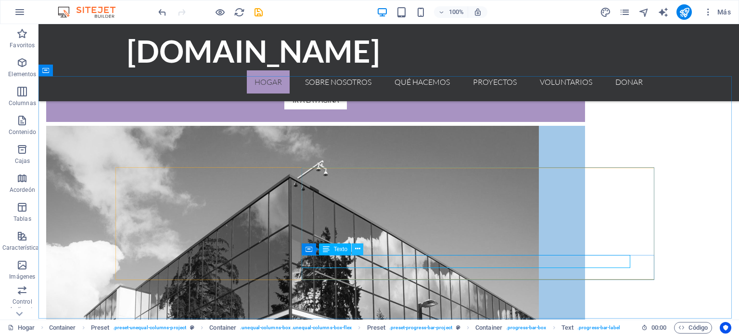
click at [356, 248] on icon at bounding box center [357, 249] width 5 height 10
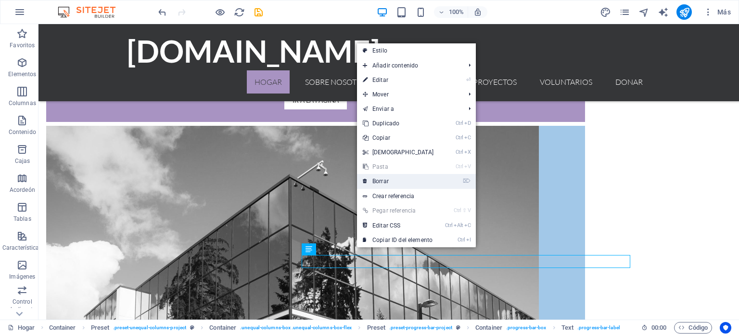
click at [391, 179] on link "⌦ Borrar" at bounding box center [398, 181] width 83 height 14
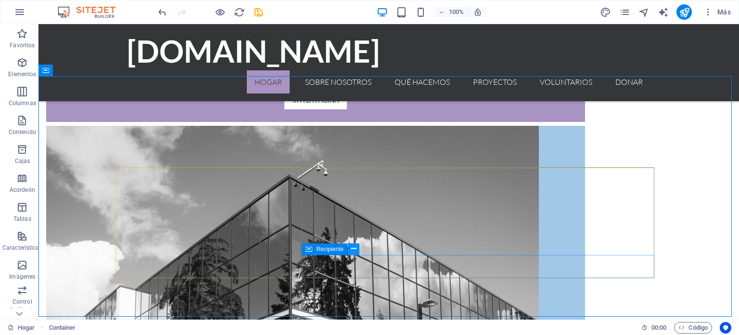
click at [354, 248] on icon at bounding box center [353, 249] width 5 height 10
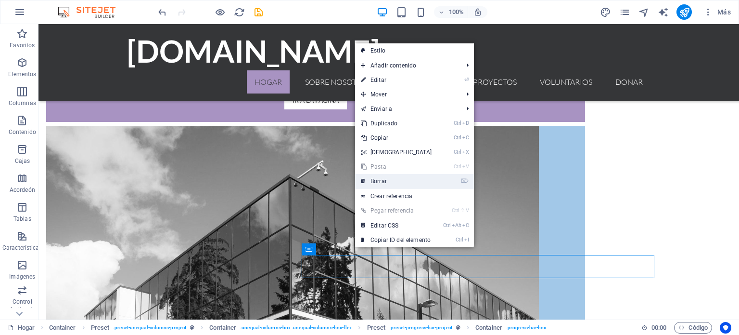
click at [387, 182] on link "⌦ Borrar" at bounding box center [396, 181] width 83 height 14
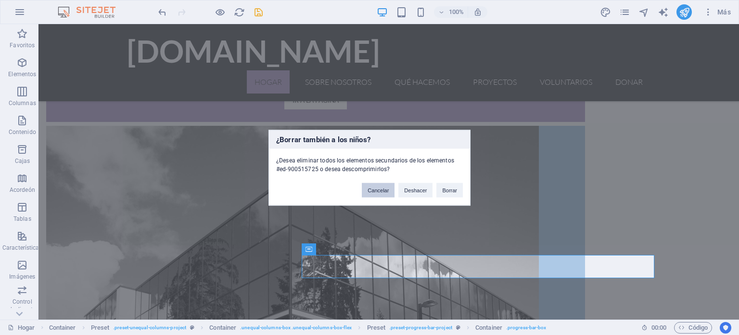
click at [388, 190] on font "Cancelar" at bounding box center [378, 190] width 21 height 6
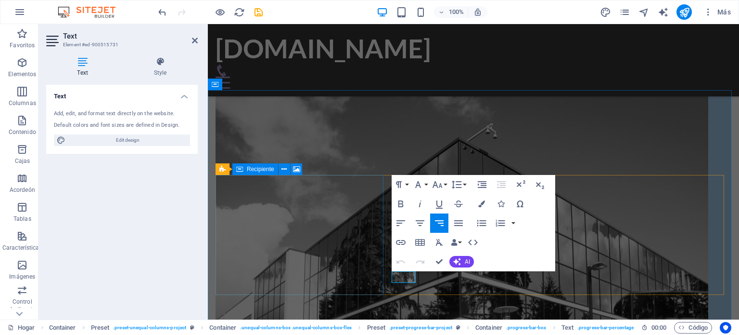
scroll to position [921, 0]
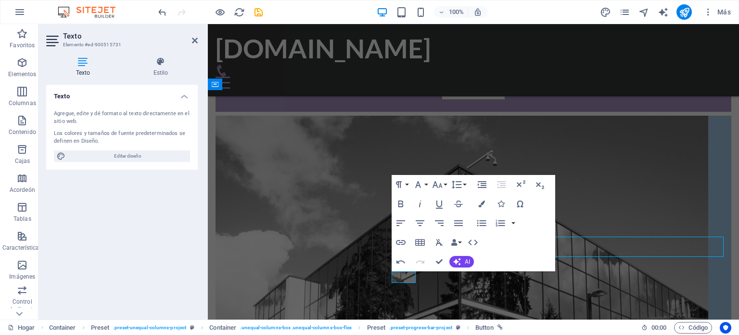
scroll to position [915, 0]
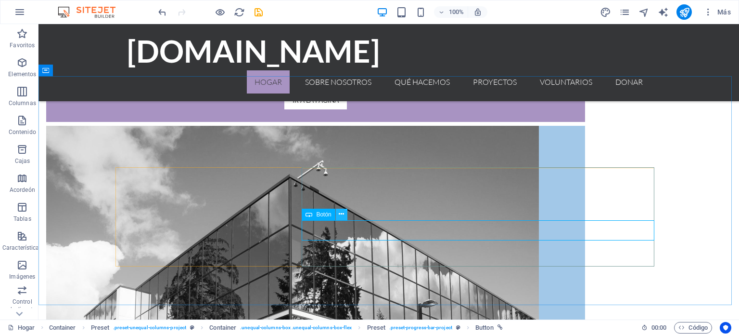
click at [343, 212] on icon at bounding box center [341, 214] width 5 height 10
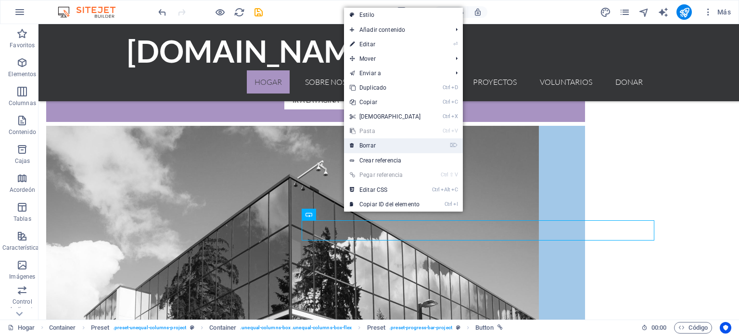
click at [383, 143] on link "⌦ Borrar" at bounding box center [385, 145] width 83 height 14
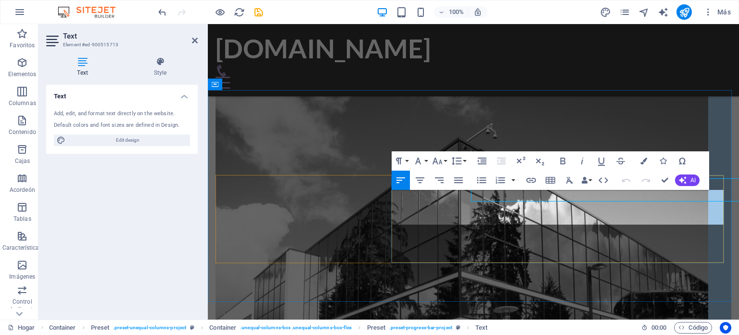
scroll to position [921, 0]
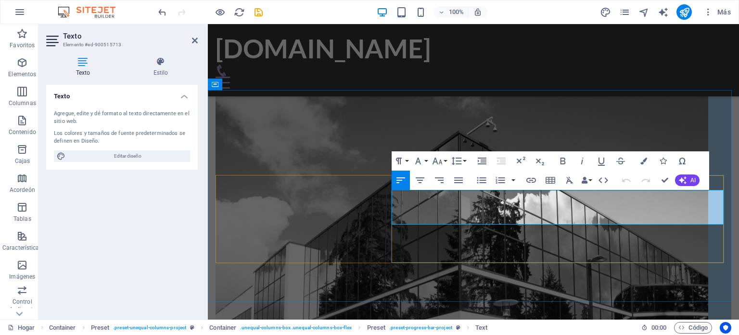
drag, startPoint x: 634, startPoint y: 202, endPoint x: 537, endPoint y: 215, distance: 98.1
drag, startPoint x: 437, startPoint y: 219, endPoint x: 393, endPoint y: 192, distance: 51.8
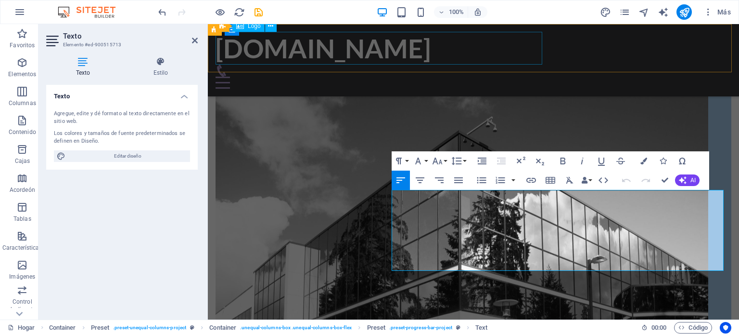
scroll to position [4481, 0]
drag, startPoint x: 455, startPoint y: 196, endPoint x: 562, endPoint y: 218, distance: 109.6
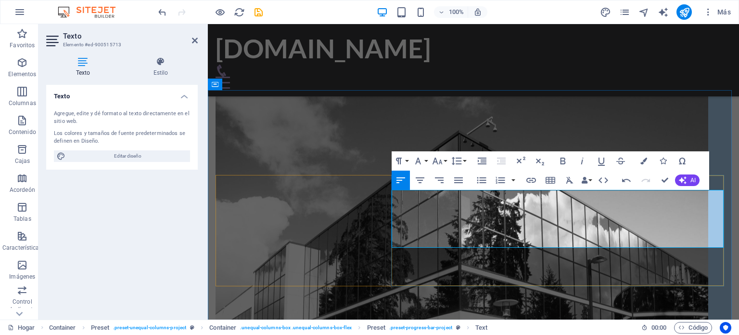
drag, startPoint x: 628, startPoint y: 233, endPoint x: 433, endPoint y: 191, distance: 198.9
click at [459, 177] on icon "button" at bounding box center [459, 180] width 12 height 12
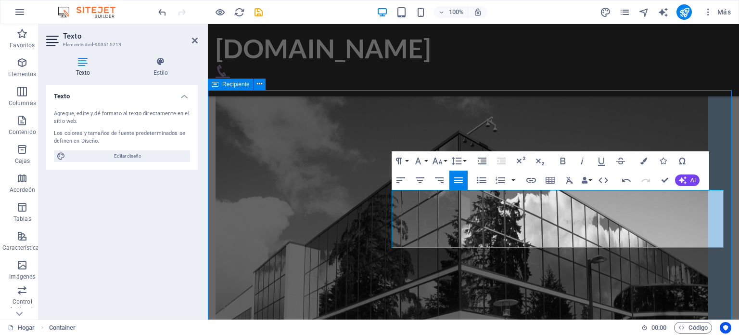
scroll to position [909, 0]
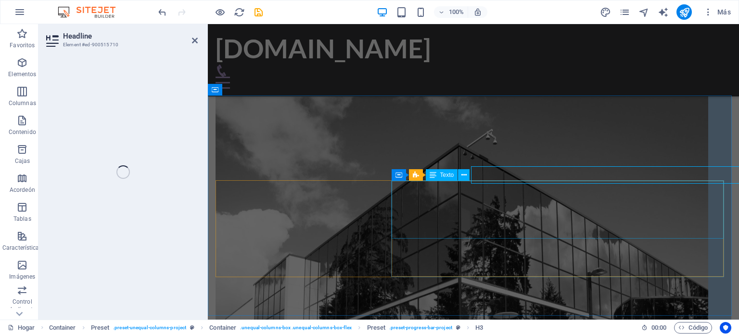
scroll to position [916, 0]
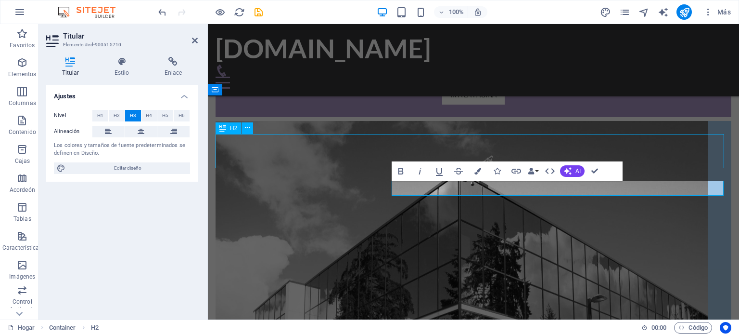
scroll to position [909, 0]
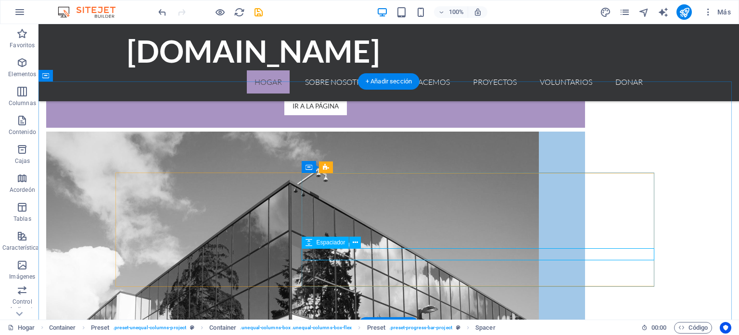
select select "px"
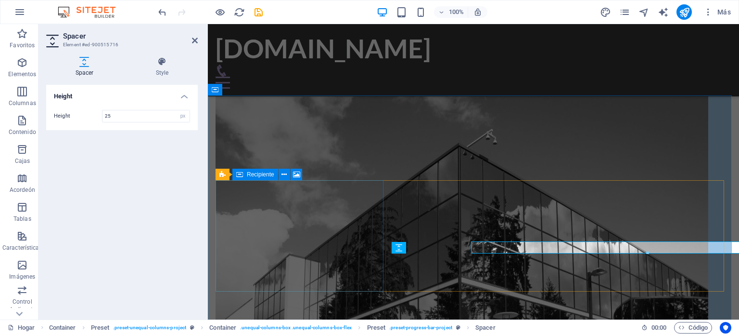
scroll to position [916, 0]
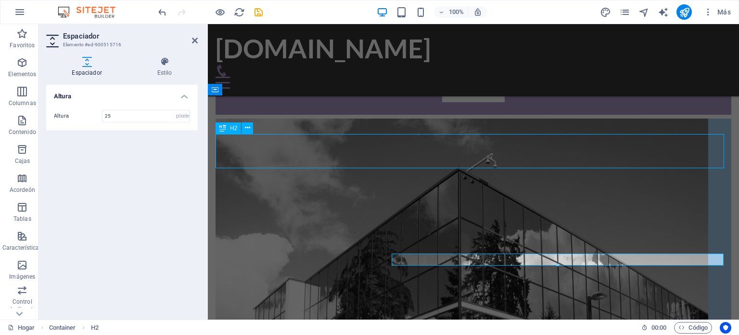
scroll to position [909, 0]
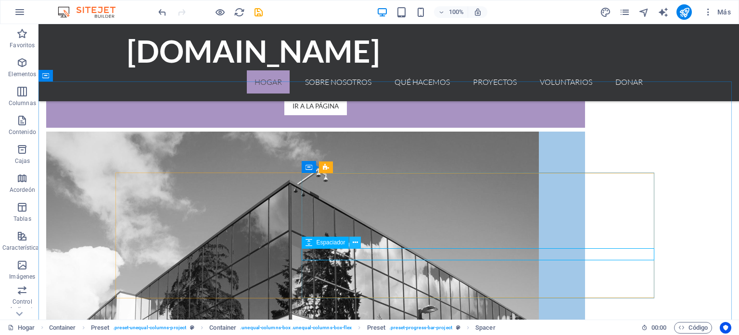
click at [353, 244] on icon at bounding box center [355, 242] width 5 height 10
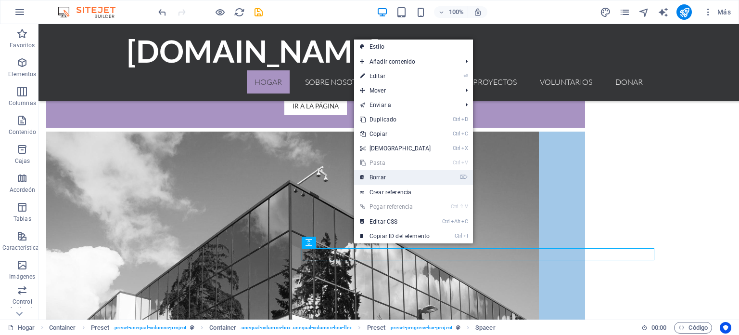
click at [399, 177] on link "⌦ Borrar" at bounding box center [395, 177] width 83 height 14
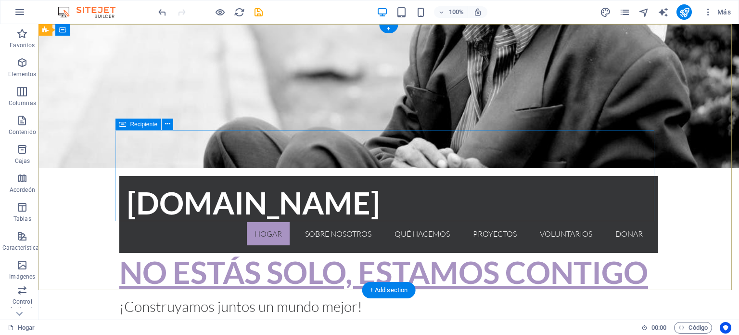
scroll to position [0, 0]
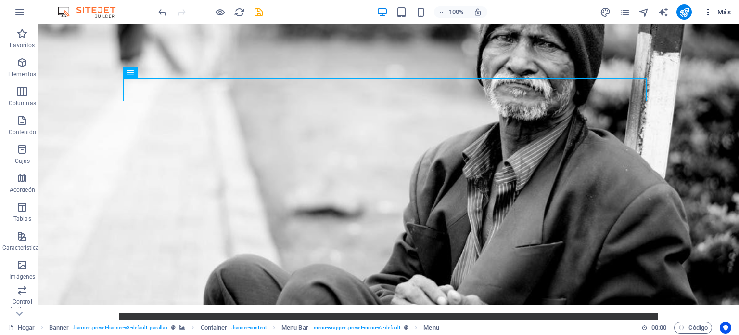
click at [709, 13] on icon "button" at bounding box center [709, 12] width 10 height 10
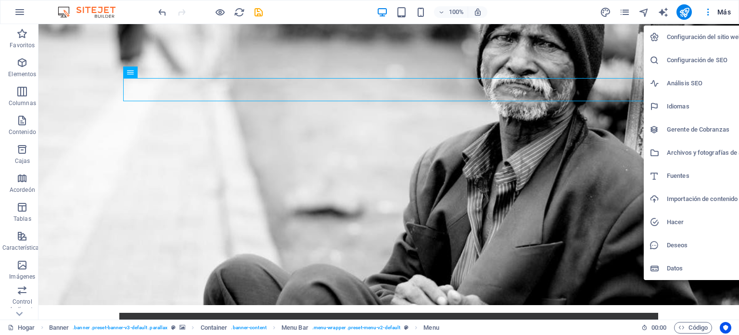
click at [680, 15] on div at bounding box center [369, 167] width 739 height 335
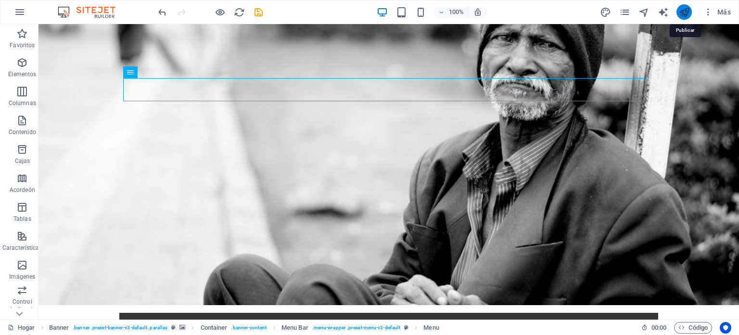
click at [688, 9] on icon "publicar" at bounding box center [684, 12] width 11 height 11
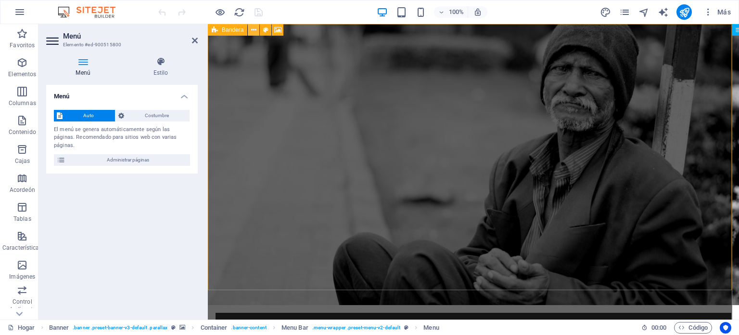
click at [256, 30] on icon at bounding box center [253, 30] width 5 height 10
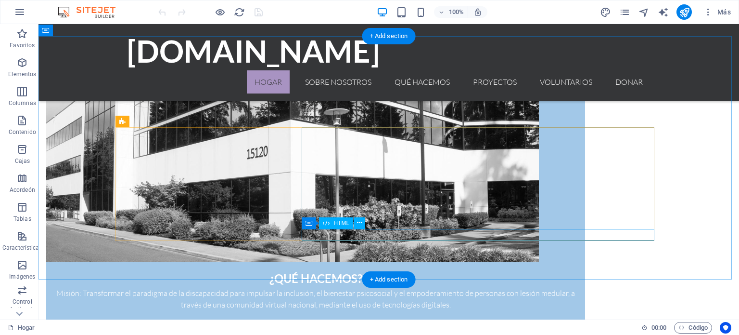
scroll to position [813, 0]
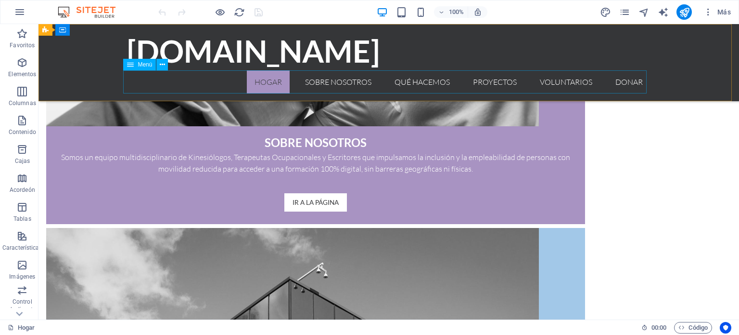
click at [313, 84] on nav "Hogar Sobre nosotros Qué hacemos Proyectos Voluntarios Donar" at bounding box center [389, 81] width 524 height 23
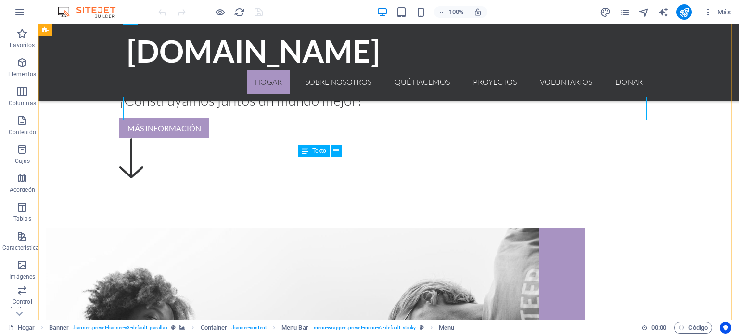
scroll to position [379, 0]
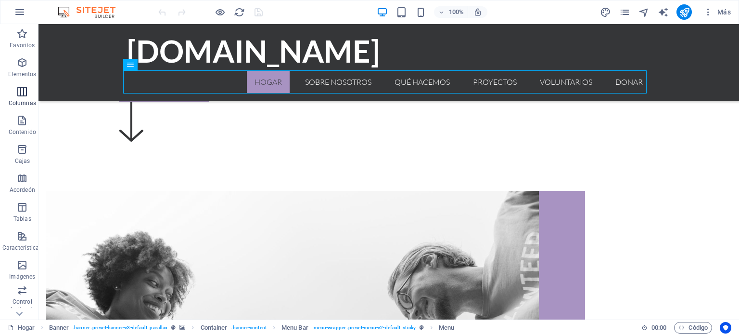
click at [23, 101] on font "Columnas" at bounding box center [22, 103] width 27 height 7
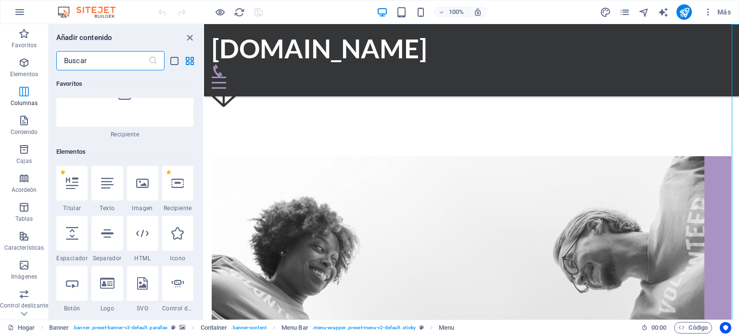
scroll to position [556, 0]
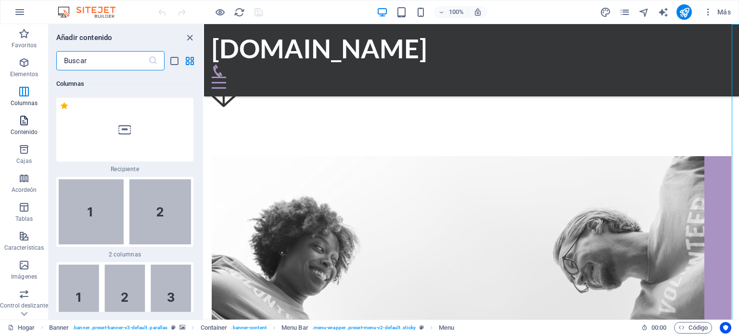
click at [17, 132] on font "Contenido" at bounding box center [24, 132] width 27 height 7
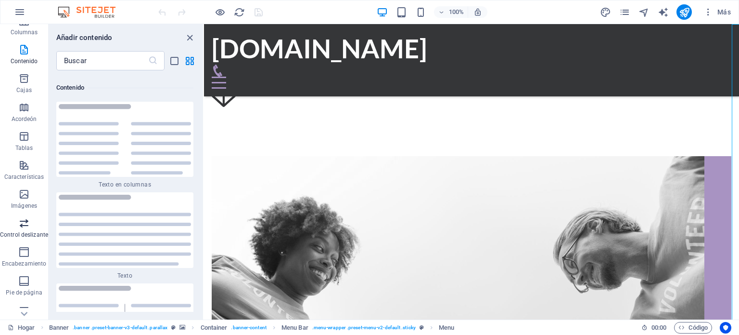
scroll to position [138, 0]
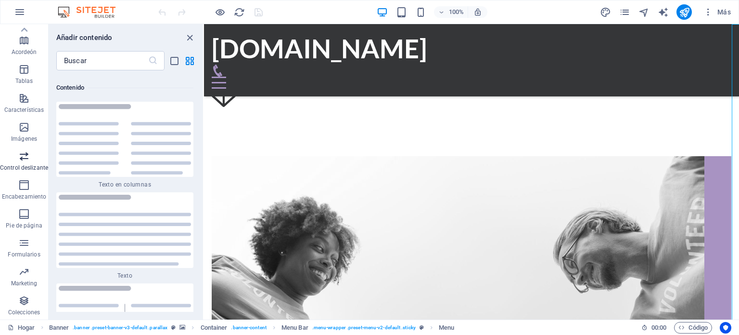
click at [30, 163] on span "Control deslizante" at bounding box center [24, 161] width 48 height 23
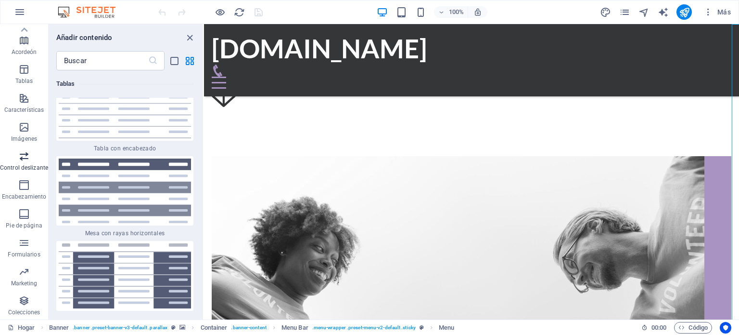
scroll to position [10906, 0]
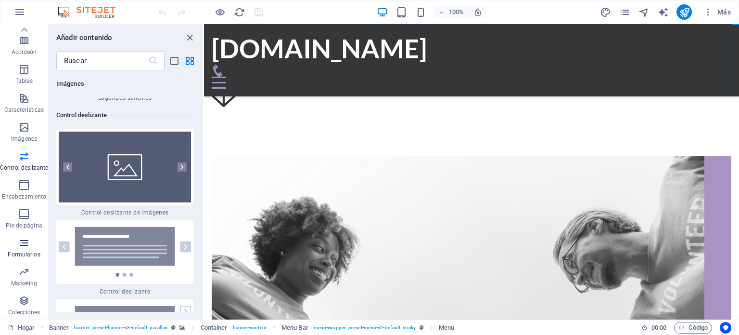
click at [24, 246] on icon "button" at bounding box center [24, 243] width 12 height 12
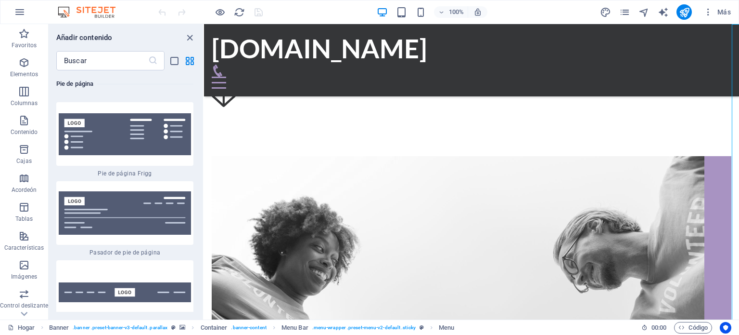
scroll to position [13747, 0]
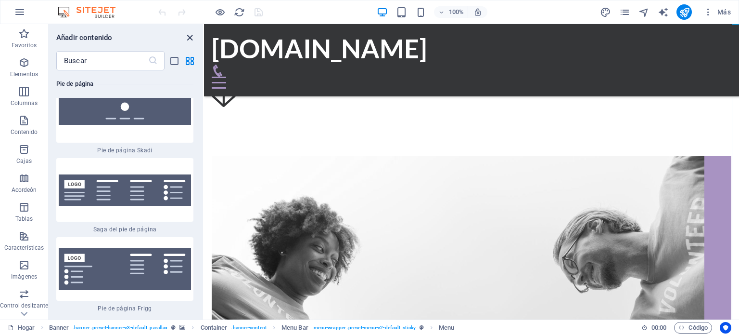
click at [187, 33] on icon "cerrar panel" at bounding box center [189, 37] width 11 height 11
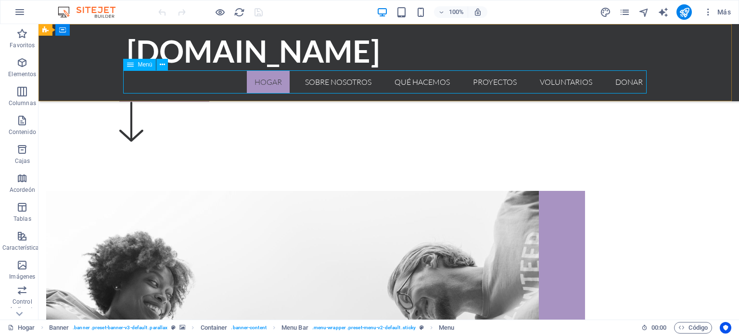
click at [349, 86] on nav "Hogar Sobre nosotros Qué hacemos Proyectos Voluntarios Donar" at bounding box center [389, 81] width 524 height 23
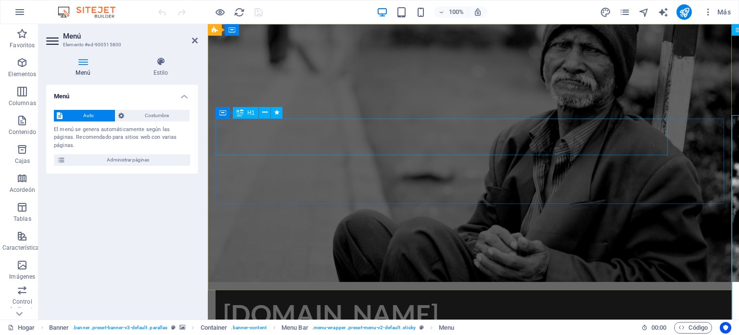
scroll to position [0, 0]
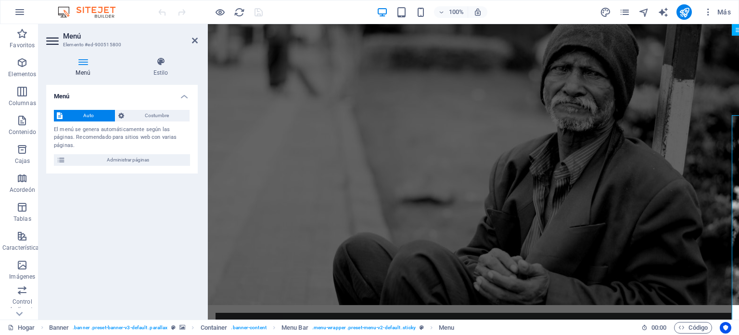
click at [300, 11] on div "100% Más" at bounding box center [445, 11] width 579 height 15
click at [148, 157] on font "Administrar páginas" at bounding box center [128, 159] width 42 height 5
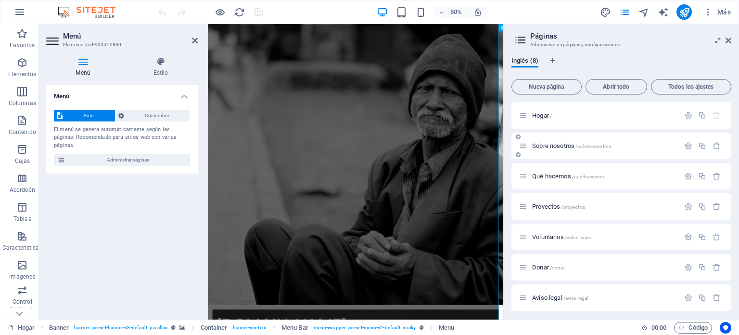
click at [578, 144] on font "/sobre-nosotros" at bounding box center [594, 145] width 36 height 5
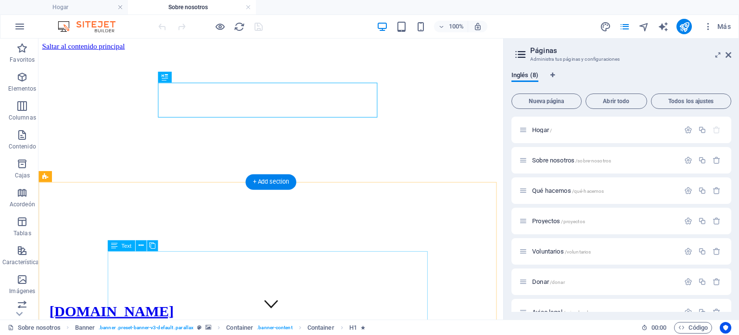
scroll to position [48, 0]
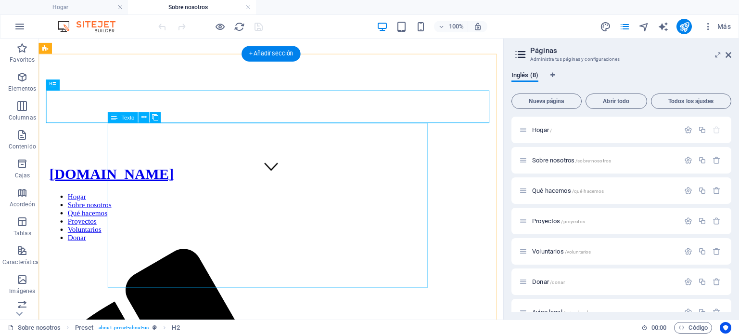
scroll to position [193, 0]
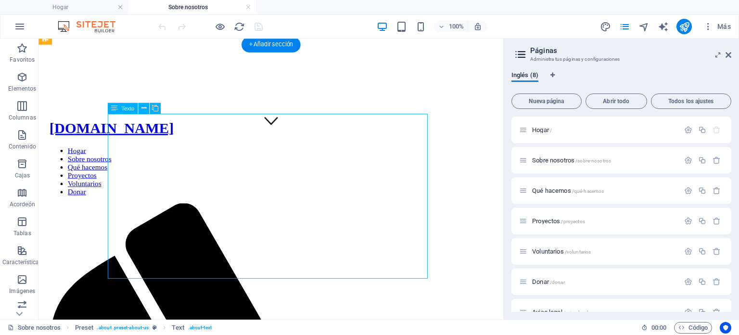
drag, startPoint x: 144, startPoint y: 286, endPoint x: 131, endPoint y: 192, distance: 95.2
click at [115, 120] on div "Arrastre aquí para reemplazar el contenido existente. Presione "Ctrl" para crea…" at bounding box center [271, 179] width 465 height 281
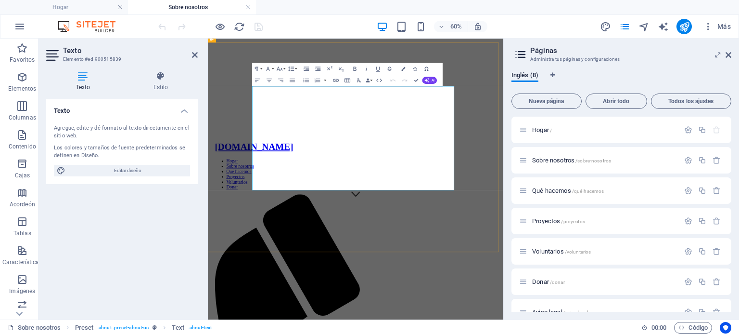
drag, startPoint x: 314, startPoint y: 284, endPoint x: 282, endPoint y: 126, distance: 161.6
click at [146, 169] on span "Editar diseño" at bounding box center [127, 171] width 119 height 12
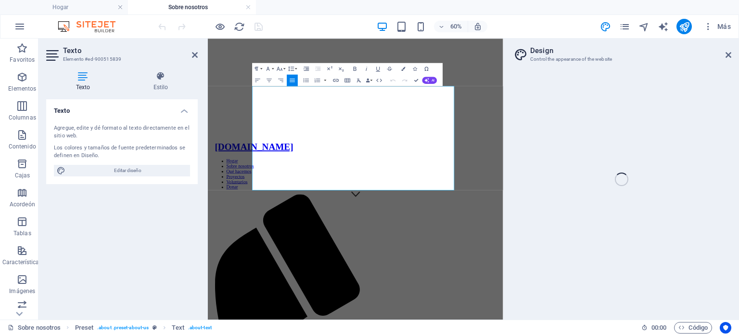
select select "rem"
select select "300"
select select "px"
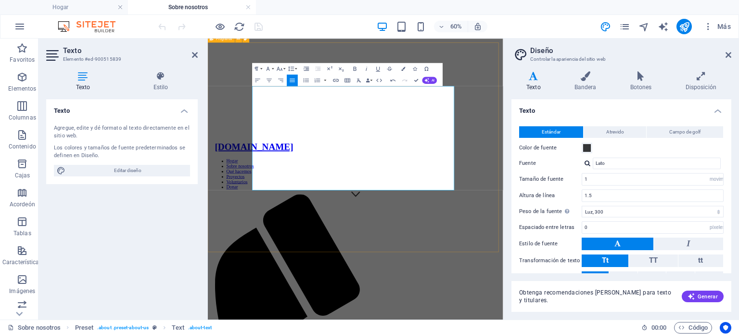
drag, startPoint x: 311, startPoint y: 284, endPoint x: 280, endPoint y: 124, distance: 162.9
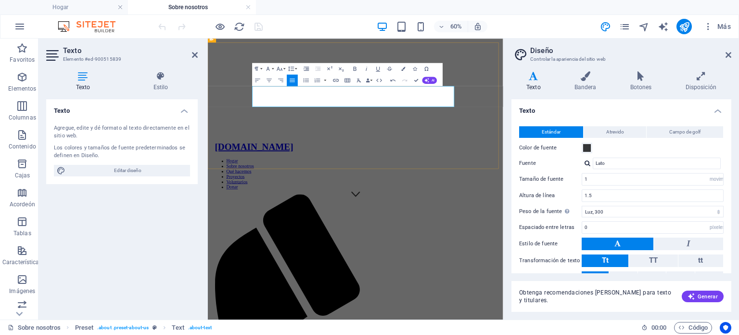
scroll to position [1860, 0]
click at [173, 228] on div "Texto Agregue, edite y dé formato al texto directamente en el sitio web. Los co…" at bounding box center [122, 205] width 152 height 212
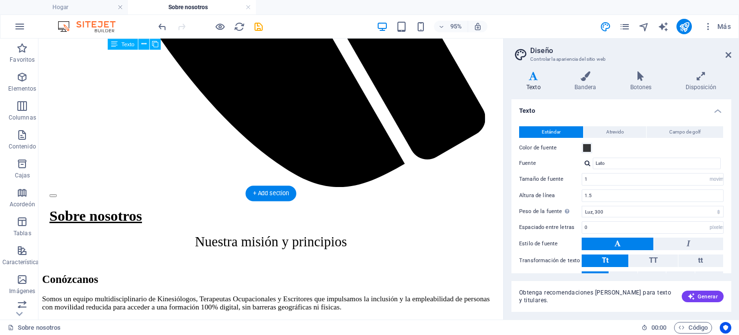
scroll to position [1011, 0]
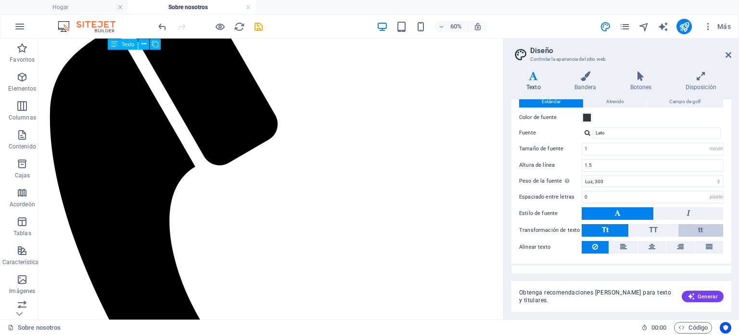
scroll to position [44, 0]
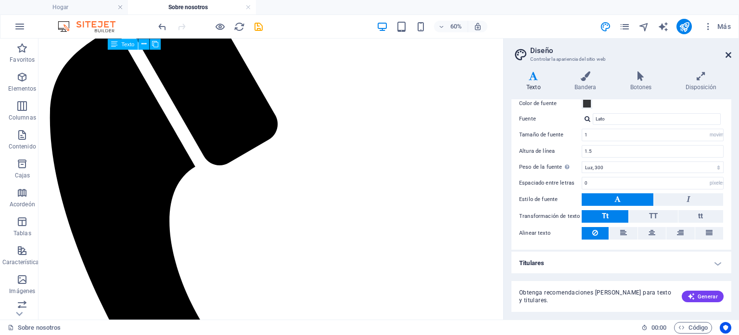
click at [727, 53] on icon at bounding box center [729, 55] width 6 height 8
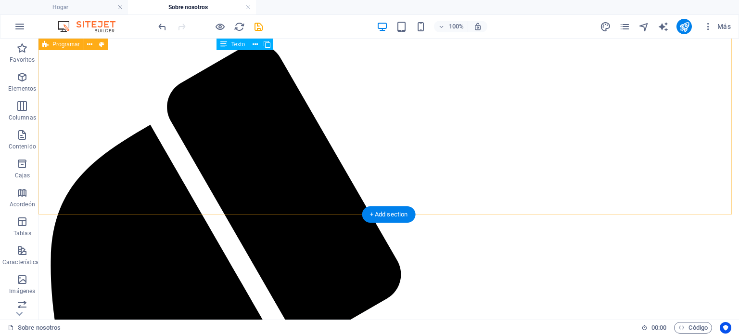
scroll to position [274, 0]
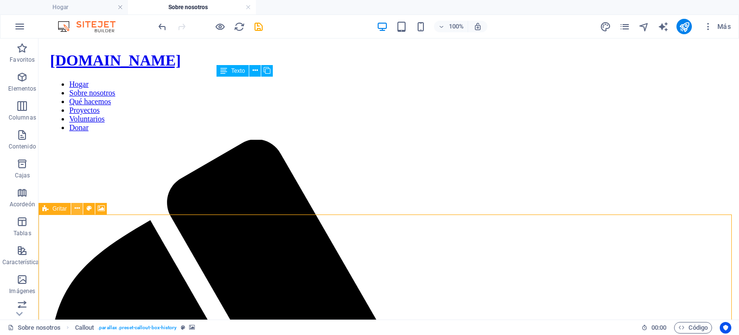
click at [80, 208] on button at bounding box center [77, 209] width 12 height 12
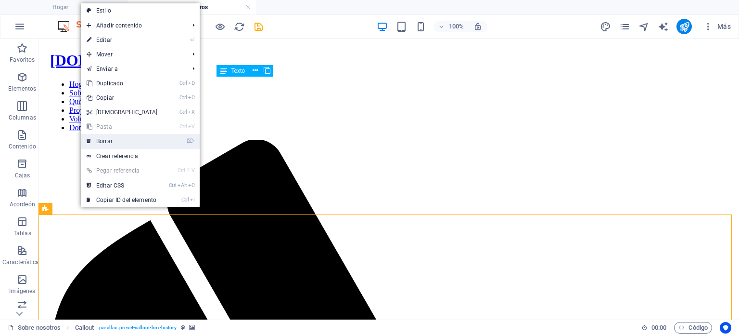
click at [121, 138] on link "⌦ Borrar" at bounding box center [122, 141] width 83 height 14
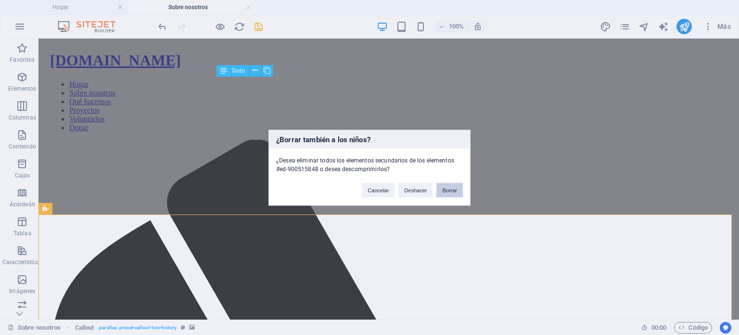
click at [452, 188] on font "Borrar" at bounding box center [449, 190] width 15 height 6
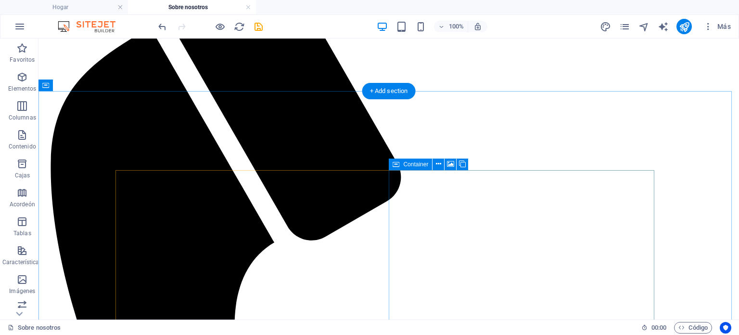
scroll to position [371, 0]
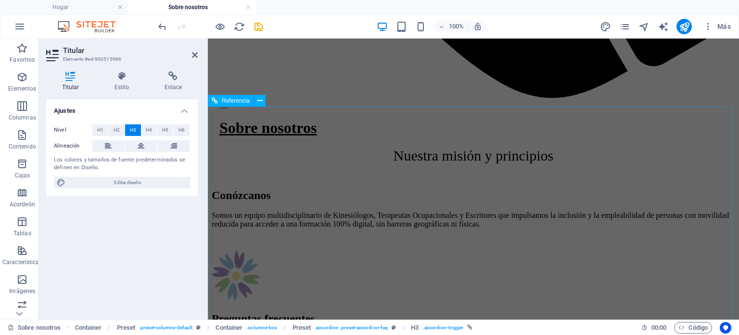
scroll to position [1148, 0]
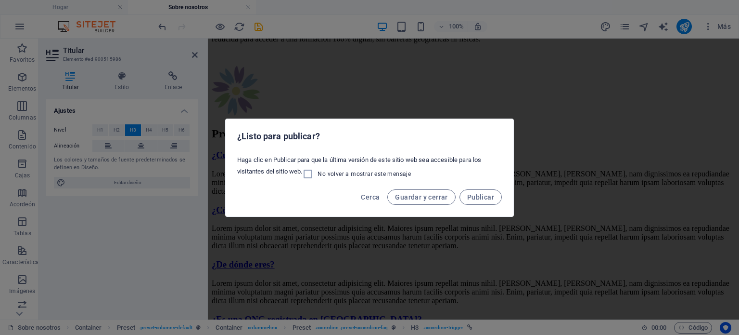
click at [388, 118] on div "¿Listo para publicar? Haga clic en Publicar para que la última versión de este …" at bounding box center [369, 167] width 289 height 98
click at [474, 198] on font "Publicar" at bounding box center [480, 197] width 27 height 8
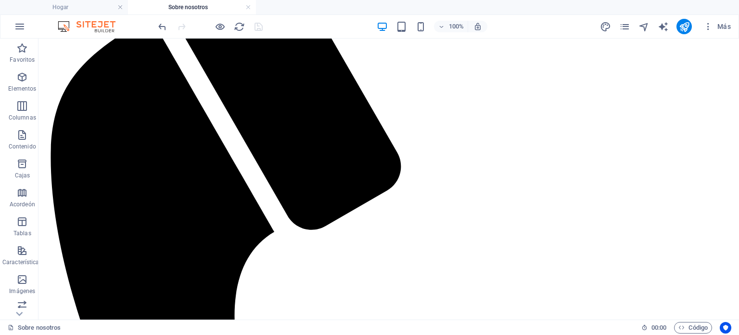
scroll to position [546, 0]
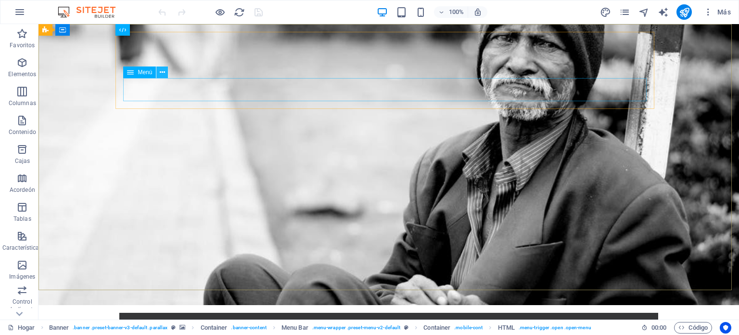
click at [162, 72] on icon at bounding box center [162, 72] width 5 height 10
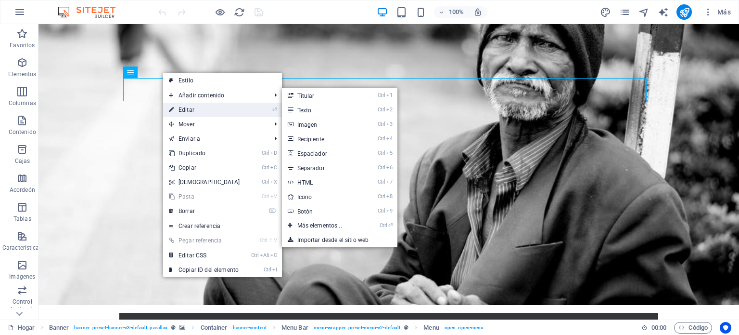
click at [195, 114] on link "⏎ Editar" at bounding box center [204, 110] width 83 height 14
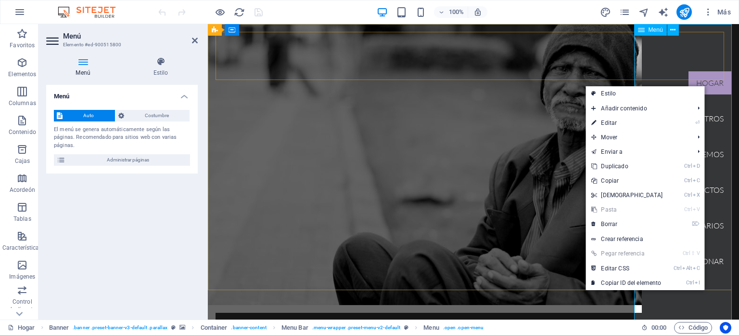
click at [706, 85] on nav "Hogar Sobre nosotros Qué hacemos Proyectos Voluntarios Donar" at bounding box center [690, 171] width 97 height 295
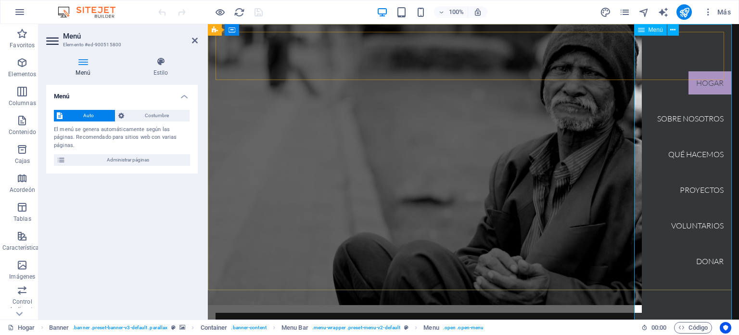
click at [706, 85] on nav "Hogar Sobre nosotros Qué hacemos Proyectos Voluntarios Donar" at bounding box center [690, 171] width 97 height 295
click at [705, 89] on nav "Hogar Sobre nosotros Qué hacemos Proyectos Voluntarios Donar" at bounding box center [690, 171] width 97 height 295
click at [706, 85] on nav "Hogar Sobre nosotros Qué hacemos Proyectos Voluntarios Donar" at bounding box center [690, 171] width 97 height 295
click at [673, 28] on icon at bounding box center [673, 30] width 5 height 10
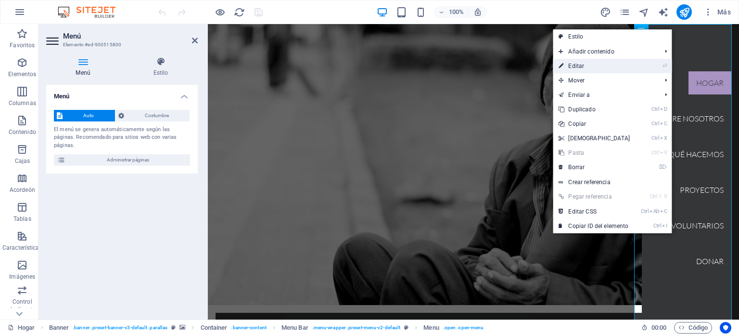
click at [635, 71] on link "⏎ Editar" at bounding box center [594, 66] width 83 height 14
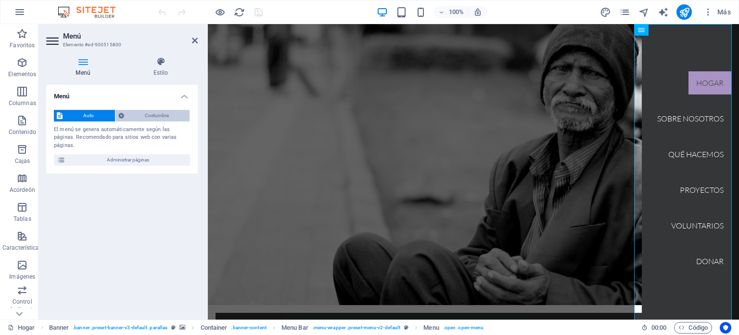
click at [156, 114] on font "Costumbre" at bounding box center [157, 115] width 24 height 5
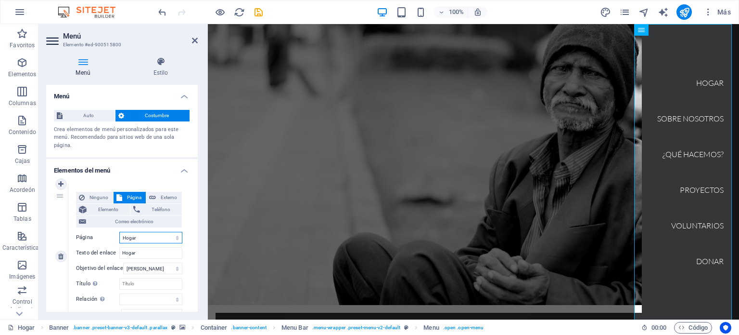
drag, startPoint x: 140, startPoint y: 240, endPoint x: 111, endPoint y: 242, distance: 28.9
click at [111, 242] on div "Página Hogar Sobre nosotros Qué hacemos Proyectos Voluntarios Donar Aviso legal…" at bounding box center [129, 238] width 106 height 12
click at [128, 238] on select "Hogar Sobre nosotros Qué hacemos Proyectos Voluntarios Donar Aviso legal Privac…" at bounding box center [150, 238] width 63 height 12
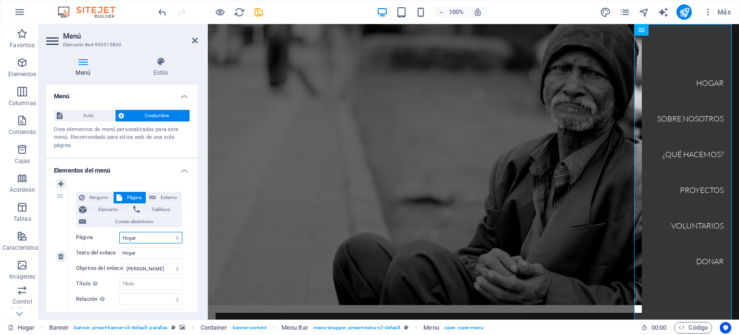
click at [137, 238] on select "Hogar Sobre nosotros Qué hacemos Proyectos Voluntarios Donar Aviso legal Privac…" at bounding box center [150, 238] width 63 height 12
click at [139, 250] on input "Hogar" at bounding box center [150, 253] width 63 height 12
drag, startPoint x: 139, startPoint y: 250, endPoint x: 64, endPoint y: 252, distance: 75.1
click at [65, 252] on div "1 Ninguno Página Externo Elemento Teléfono Correo electrónico Página Hogar Sobr…" at bounding box center [122, 256] width 136 height 144
type input "hOG"
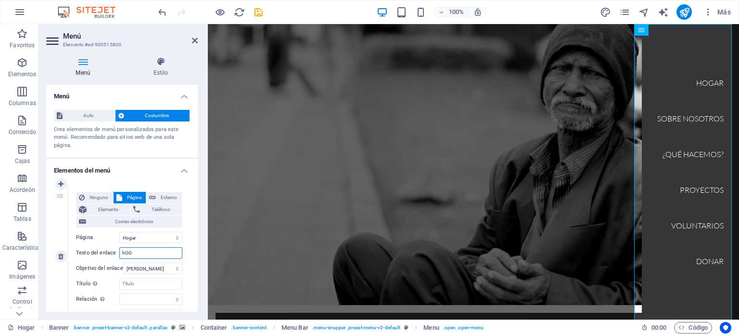
select select
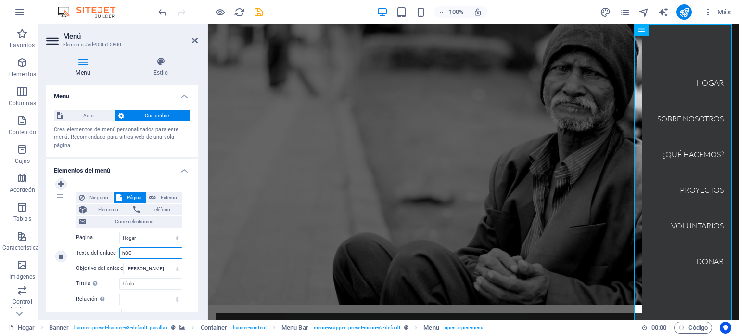
select select
type input "h"
type input "HOGAR"
select select
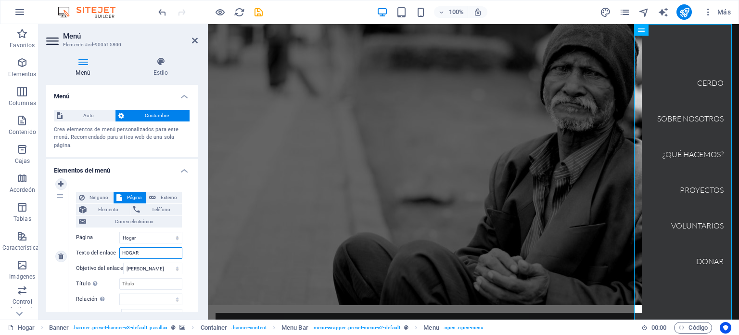
select select
type input "HOGAR"
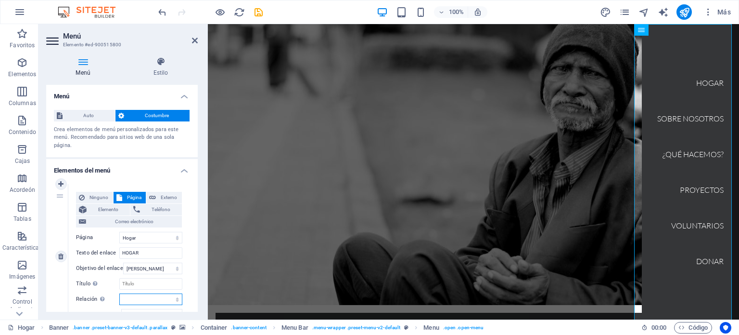
click at [133, 293] on select "alternar autor marcador externo ayuda licencia próximo no seguir sin referencia…" at bounding box center [150, 299] width 63 height 12
click at [63, 284] on div "1" at bounding box center [61, 256] width 14 height 144
select select
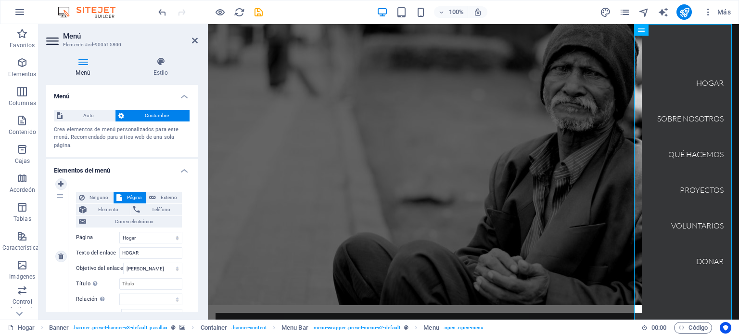
select select
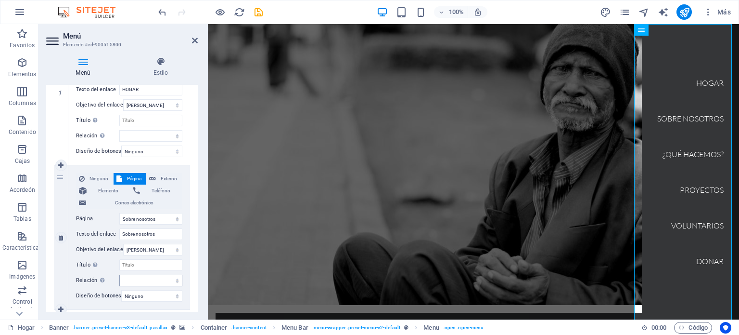
scroll to position [193, 0]
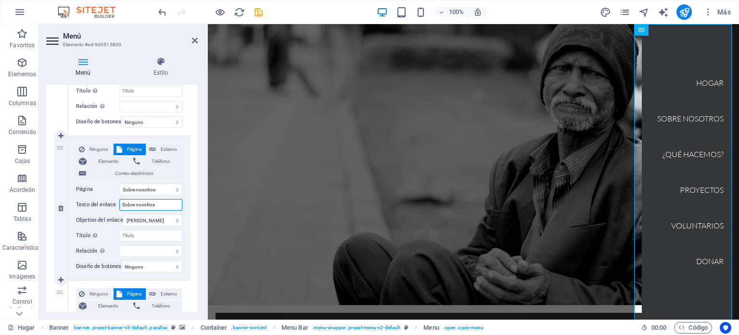
drag, startPoint x: 158, startPoint y: 206, endPoint x: 94, endPoint y: 197, distance: 64.5
click at [94, 197] on div "Ninguno Página Externo Elemento Teléfono Correo electrónico Página Hogar Sobre …" at bounding box center [129, 199] width 106 height 113
type input "s"
type input "SOBRE NOSOTROS"
select select
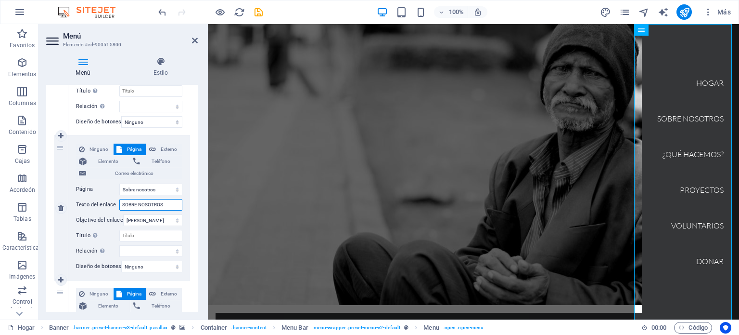
select select
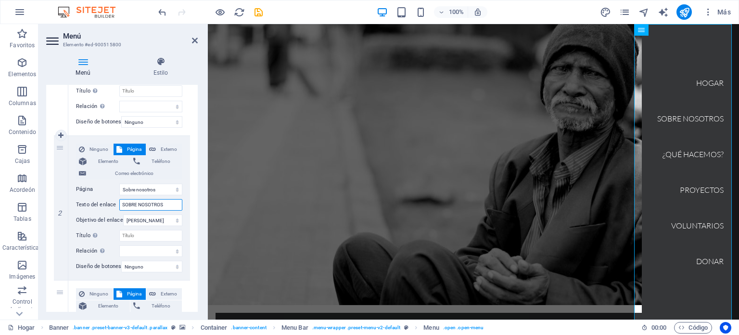
type input "SOBRE NOSOTROS"
click at [158, 132] on div "Ninguno Página Externo Elemento Teléfono Correo electrónico Página Hogar Sobre …" at bounding box center [129, 63] width 122 height 144
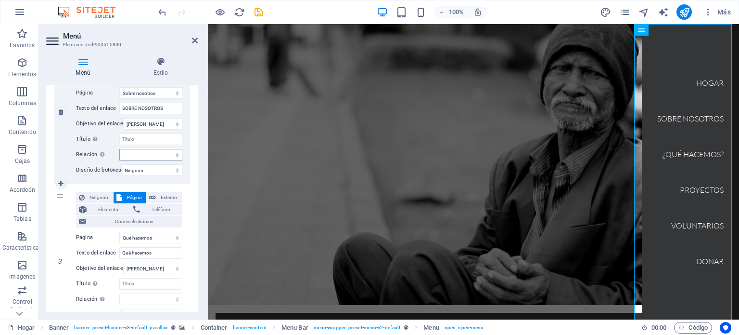
scroll to position [337, 0]
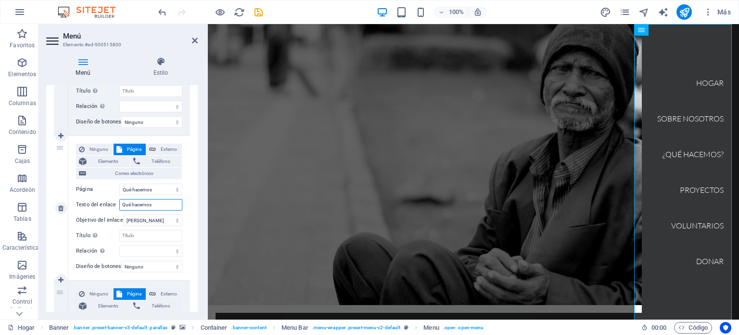
click at [152, 204] on input "Qué hacemos" at bounding box center [150, 205] width 63 height 12
drag, startPoint x: 126, startPoint y: 202, endPoint x: 69, endPoint y: 197, distance: 57.0
click at [74, 197] on div "Ninguno Página Externo Elemento Teléfono Correo electrónico Página Hogar Sobre …" at bounding box center [129, 208] width 122 height 144
type input "q"
type input "QUÉ HACEMOS"
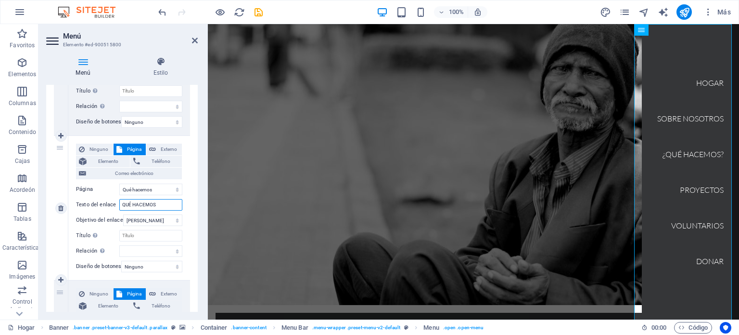
select select
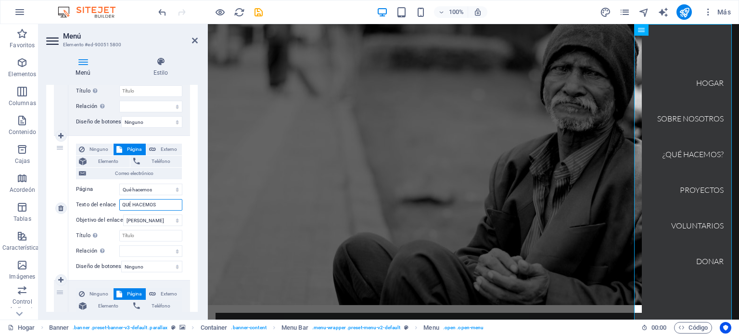
select select
type input "QUÉ HACEMOS"
click at [184, 216] on div "Ninguno Página Externo Elemento Teléfono Correo electrónico Página Hogar Sobre …" at bounding box center [129, 208] width 122 height 144
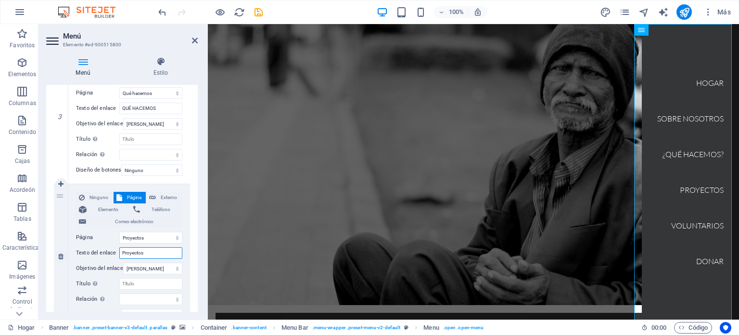
click at [144, 255] on input "Proyectos" at bounding box center [150, 253] width 63 height 12
type input "pr"
select select
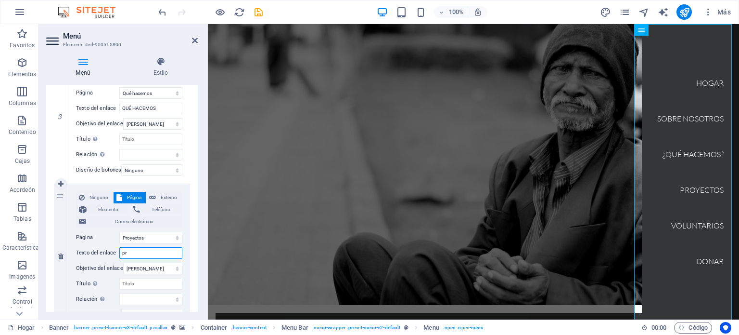
select select
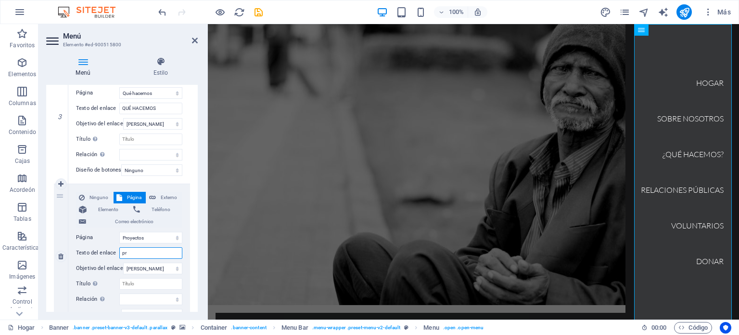
type input "p"
type input "P"
select select
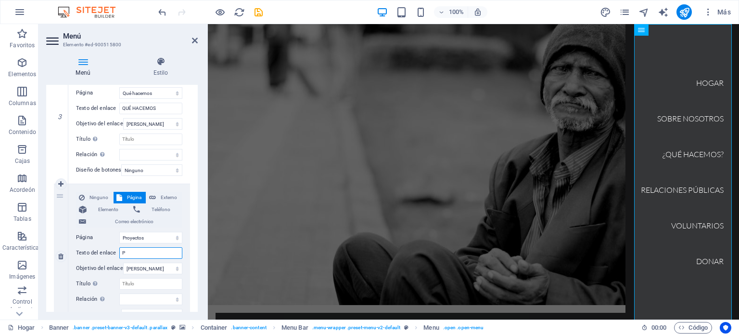
select select
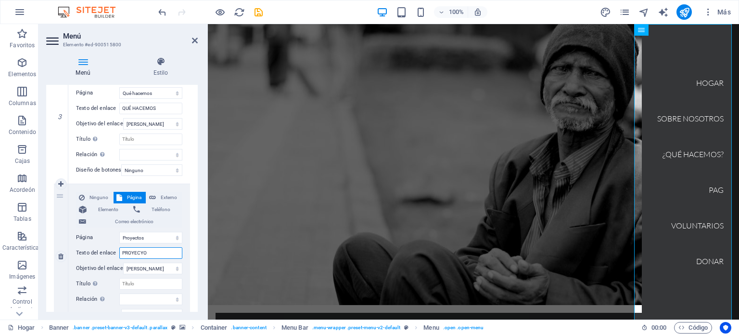
type input "PROYECYOS"
select select
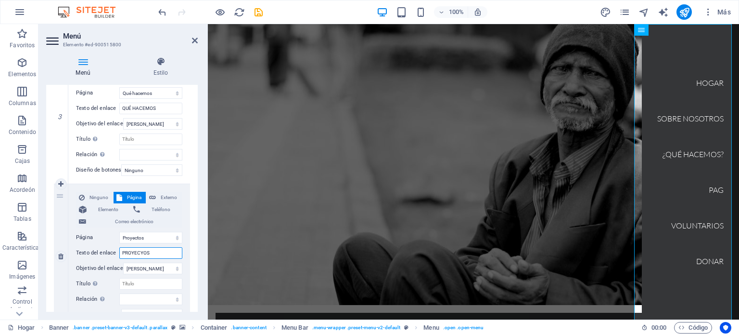
select select
type input "PROYECTOS"
select select
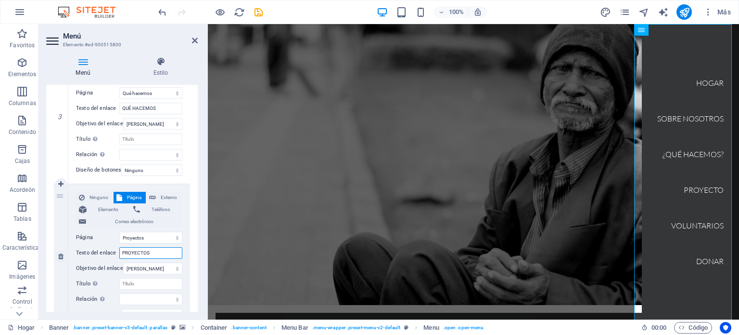
select select
type input "PROYECTOS"
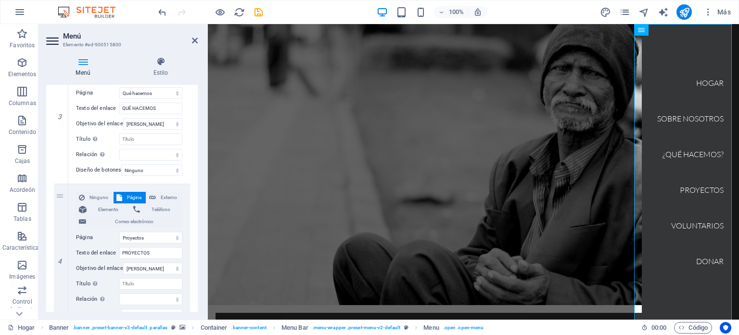
click at [191, 253] on div "1 Ninguno Página Externo Elemento Teléfono Correo electrónico Página Hogar Sobr…" at bounding box center [122, 183] width 152 height 881
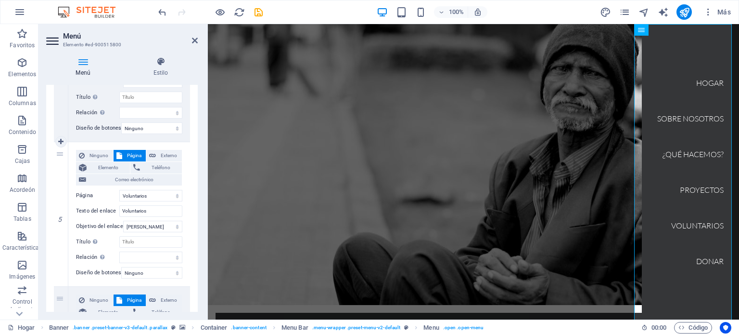
scroll to position [626, 0]
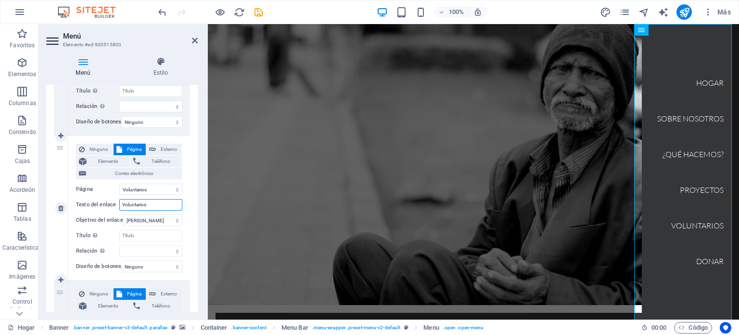
click at [144, 205] on input "Voluntarios" at bounding box center [150, 205] width 63 height 12
type input "v"
type input "VOLUNTARIOS"
select select
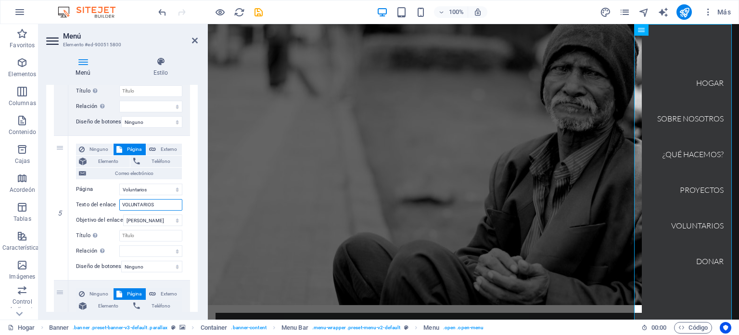
select select
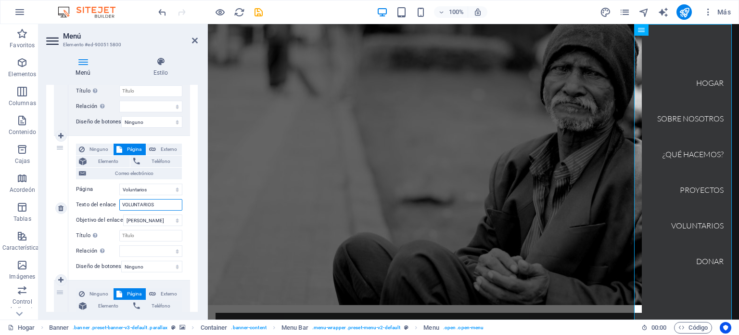
type input "VOLUNTARIOS"
click at [187, 205] on div "Ninguno Página Externo Elemento Teléfono Correo electrónico Página Hogar Sobre …" at bounding box center [129, 208] width 122 height 144
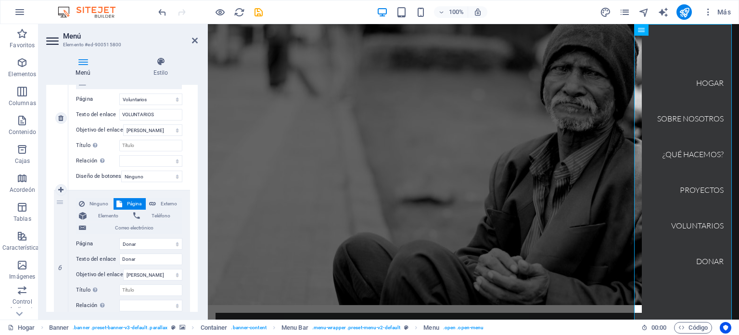
scroll to position [722, 0]
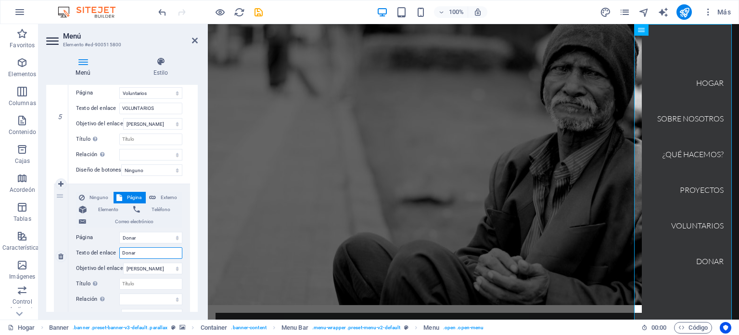
click at [134, 255] on input "Donar" at bounding box center [150, 253] width 63 height 12
type input "INSC"
select select
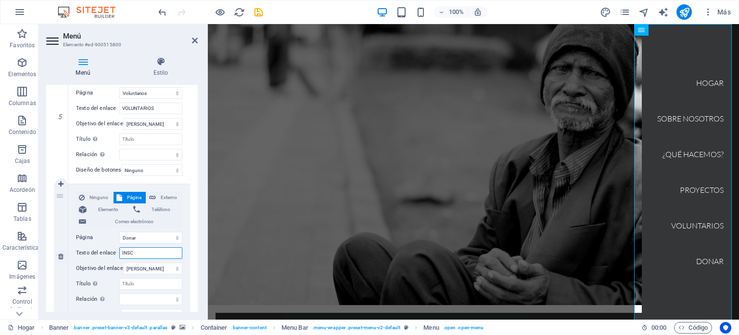
select select
type input "INSCR"
select select
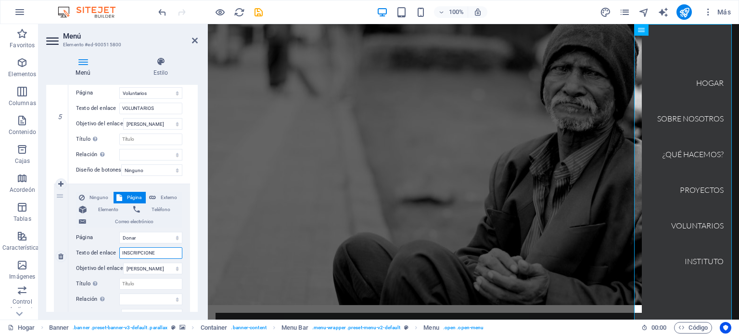
type input "INSCRIPCIONES"
select select
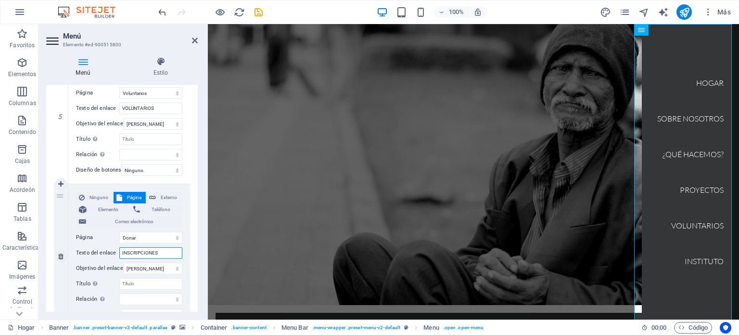
select select
type input "INSCRIPCIONES"
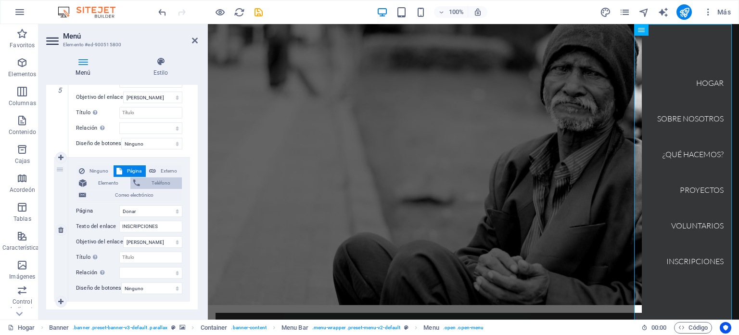
scroll to position [772, 0]
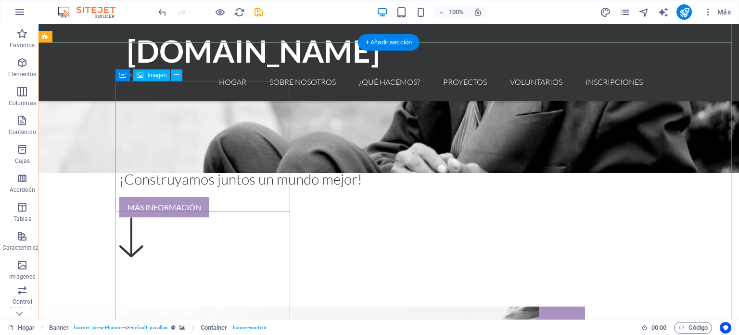
scroll to position [337, 0]
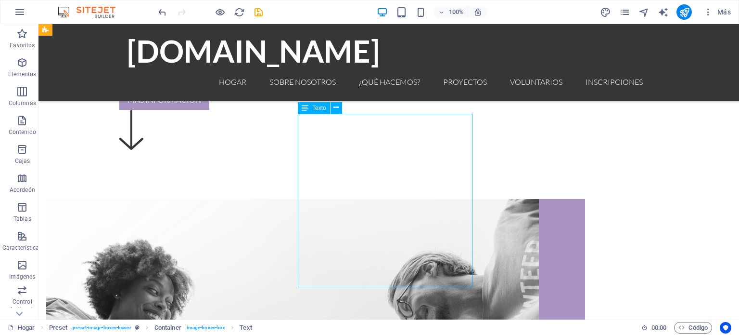
scroll to position [385, 0]
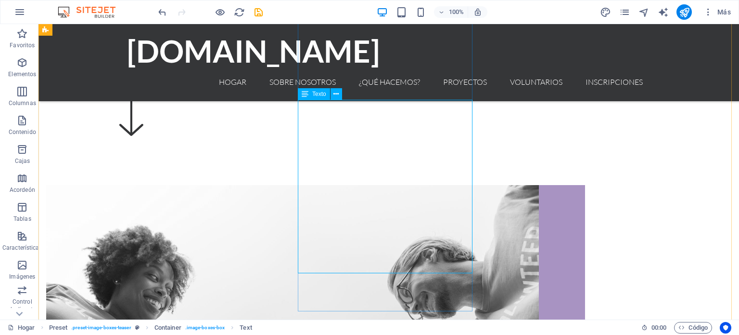
drag, startPoint x: 391, startPoint y: 221, endPoint x: 221, endPoint y: 225, distance: 170.0
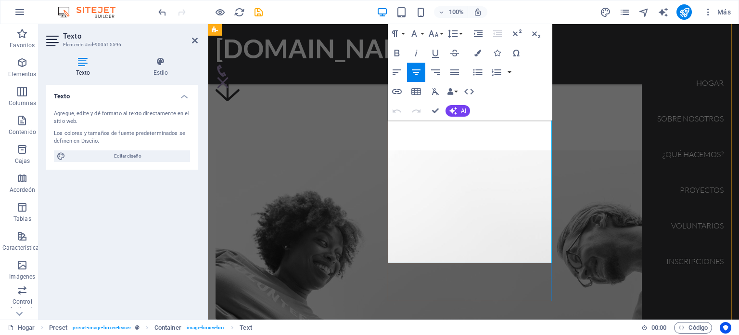
scroll to position [337, 0]
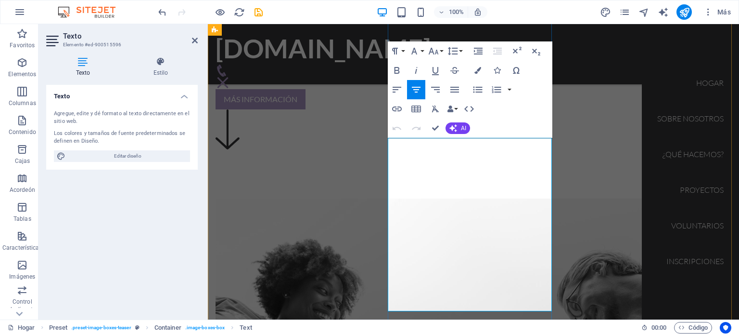
drag, startPoint x: 538, startPoint y: 235, endPoint x: 405, endPoint y: 146, distance: 159.8
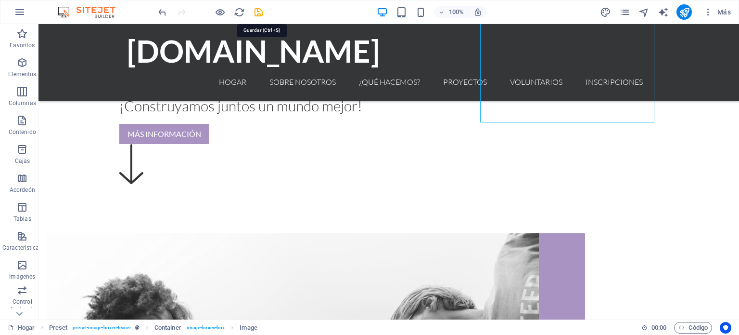
click at [259, 10] on icon "ahorrar" at bounding box center [258, 12] width 11 height 11
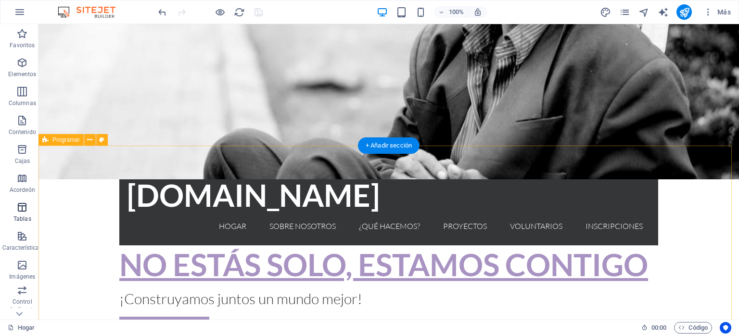
scroll to position [0, 0]
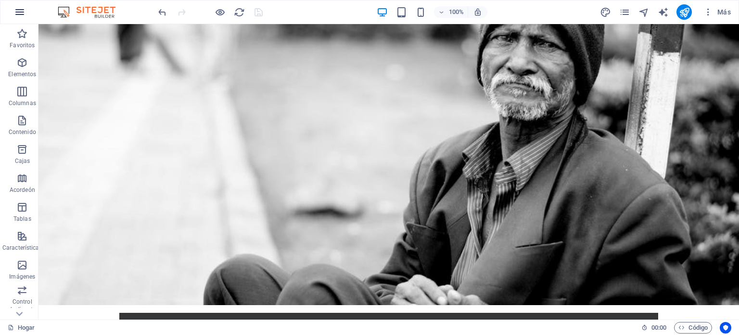
click at [21, 13] on icon "button" at bounding box center [20, 12] width 12 height 12
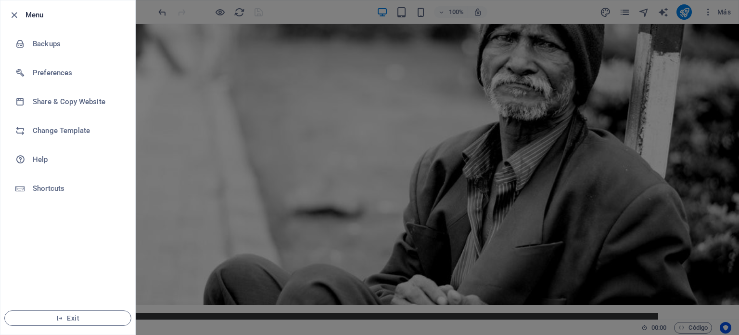
click at [314, 90] on div at bounding box center [369, 167] width 739 height 335
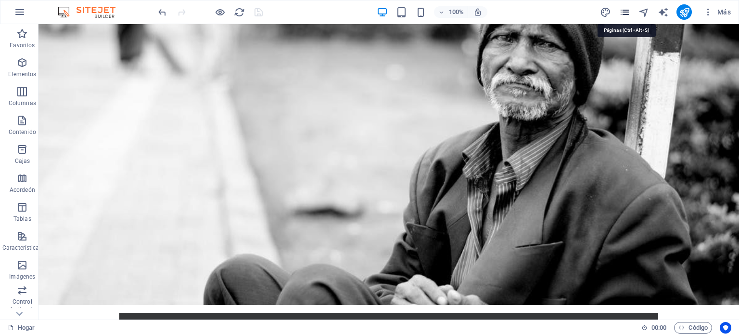
click at [626, 16] on icon "páginas" at bounding box center [625, 12] width 11 height 11
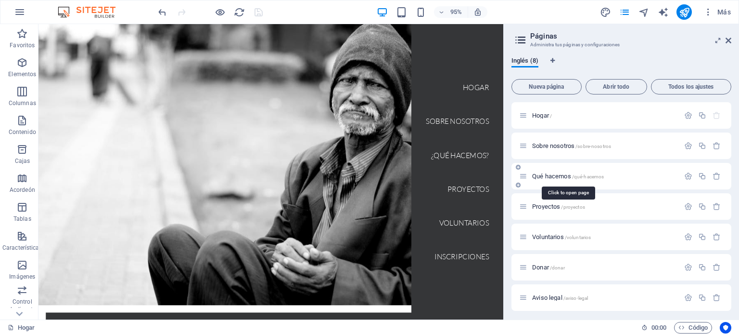
click at [554, 173] on font "Qué hacemos" at bounding box center [551, 175] width 39 height 7
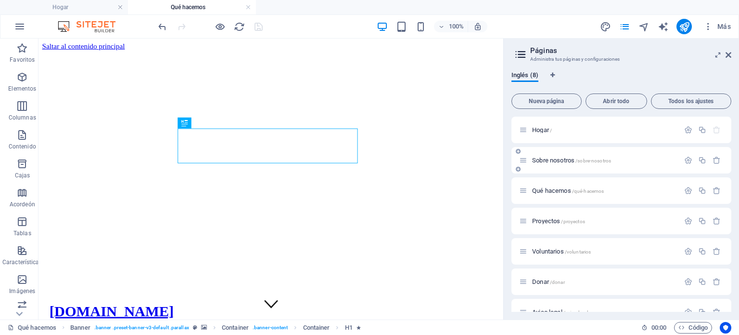
click at [542, 160] on font "Sobre nosotros" at bounding box center [553, 159] width 42 height 7
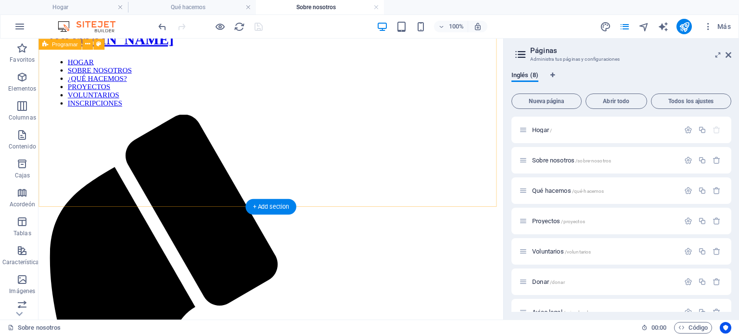
scroll to position [193, 0]
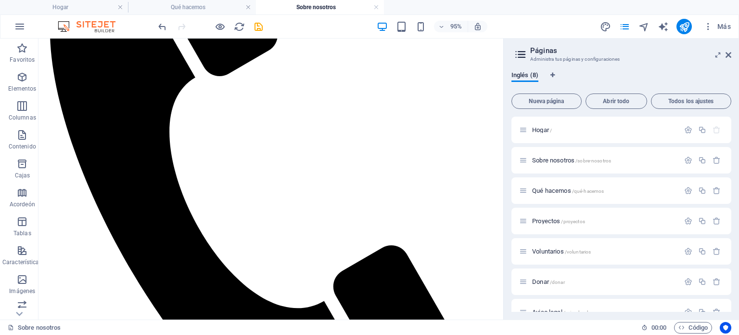
scroll to position [530, 0]
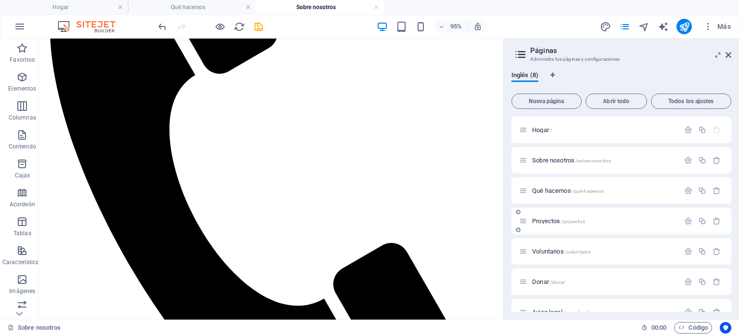
click at [597, 220] on p "Proyectos /proyectos" at bounding box center [604, 221] width 144 height 6
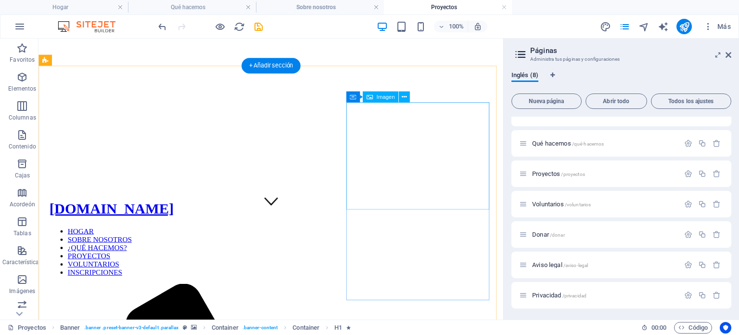
scroll to position [193, 0]
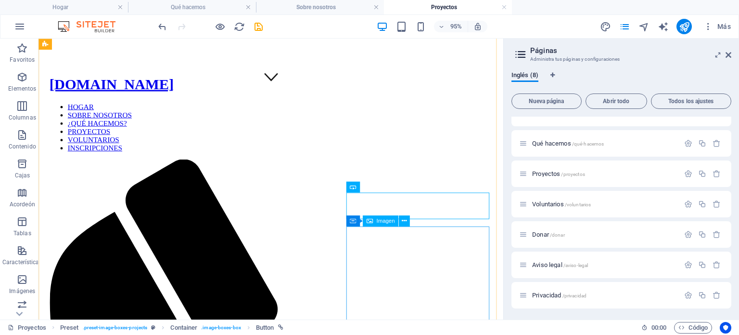
scroll to position [241, 0]
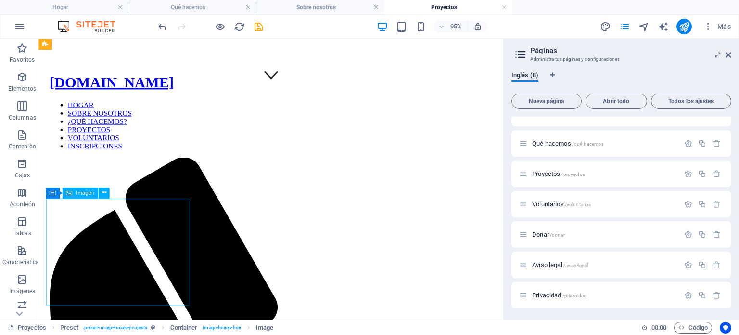
scroll to position [337, 0]
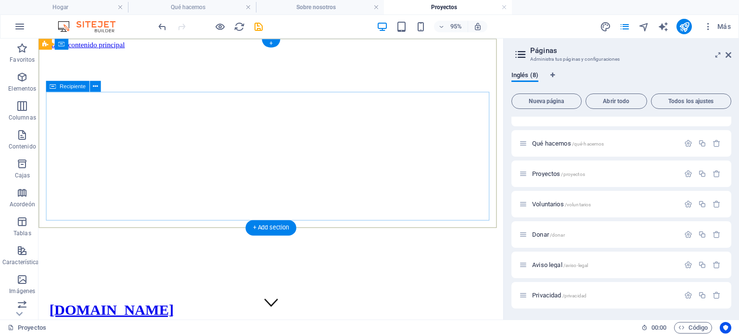
scroll to position [0, 0]
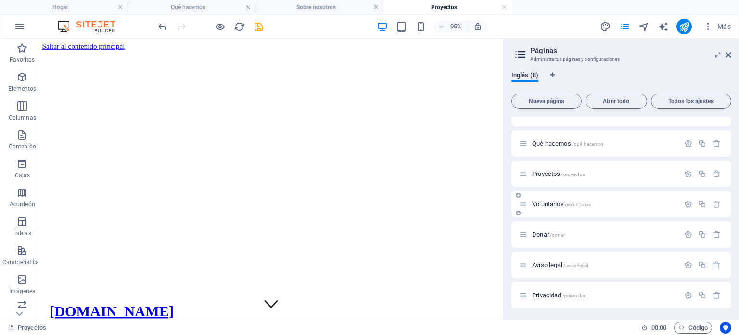
click at [547, 202] on font "Voluntarios" at bounding box center [548, 203] width 32 height 7
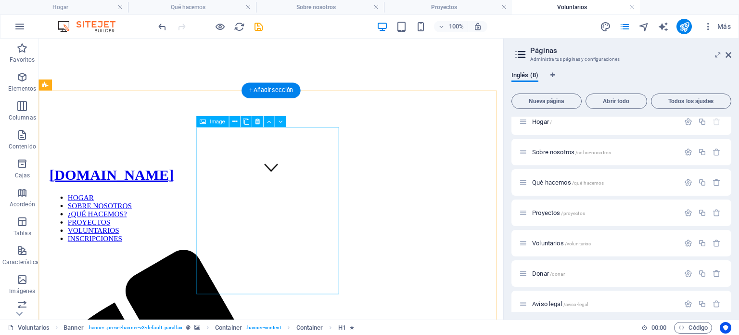
scroll to position [144, 0]
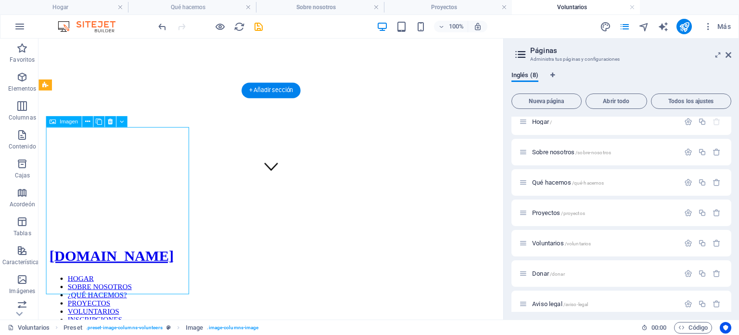
select select "%"
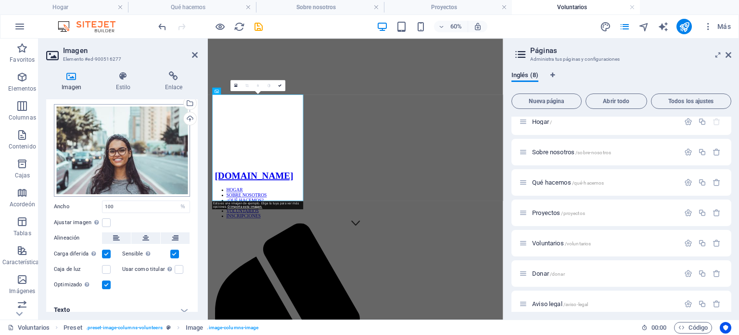
scroll to position [28, 0]
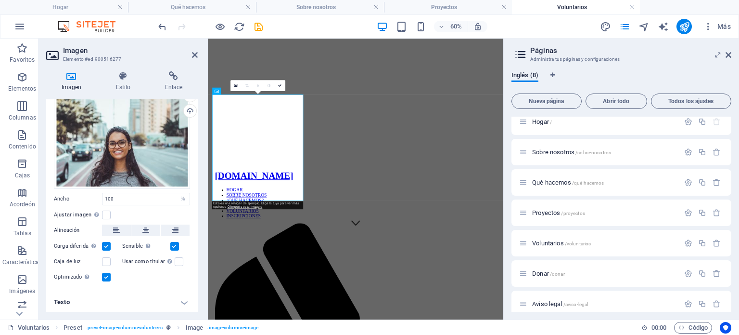
click at [97, 304] on h4 "Texto" at bounding box center [122, 301] width 152 height 23
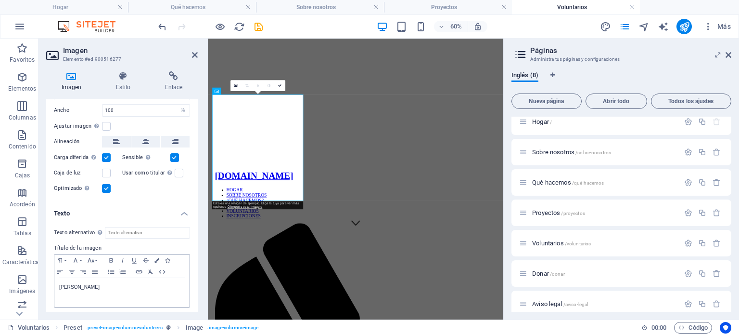
scroll to position [118, 0]
drag, startPoint x: 85, startPoint y: 285, endPoint x: 10, endPoint y: 281, distance: 75.2
click at [11, 283] on section "Favoritos Elementos Columnas Contenido Cajas Acordeón Tablas Características Im…" at bounding box center [252, 179] width 504 height 281
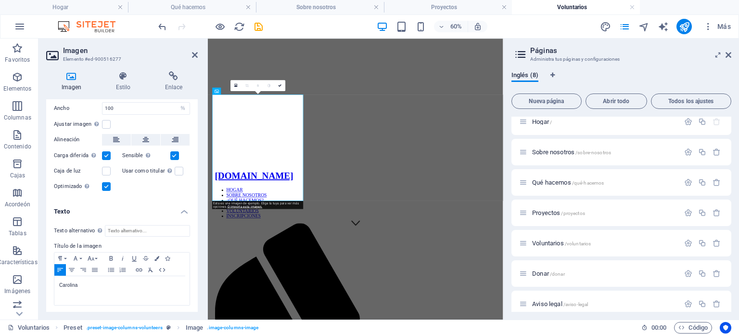
click at [203, 127] on div "Imagen Estilo Enlace Imagen Arrastre los archivos aquí, haga clic para elegir a…" at bounding box center [122, 192] width 167 height 256
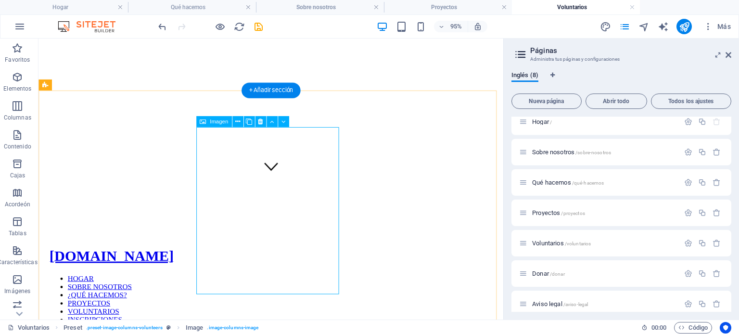
select select "%"
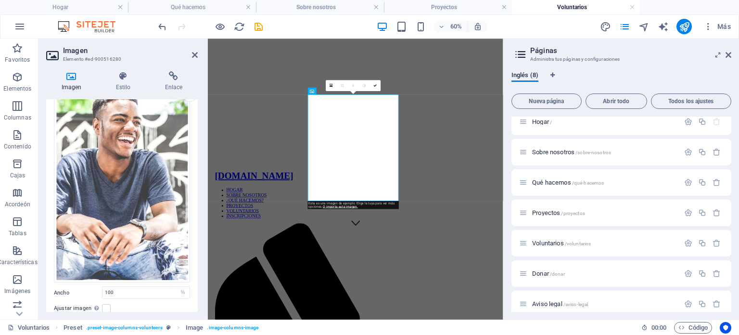
scroll to position [136, 0]
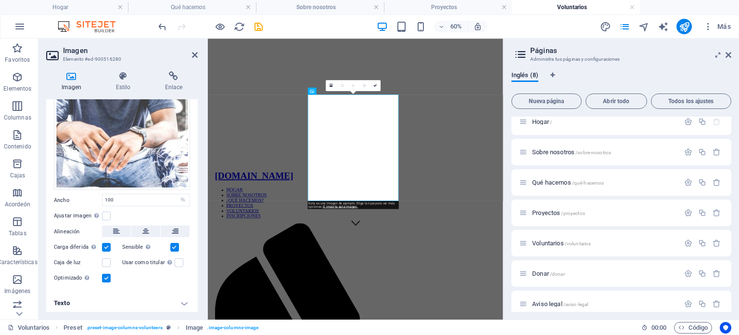
click at [98, 296] on h4 "Texto" at bounding box center [122, 302] width 152 height 23
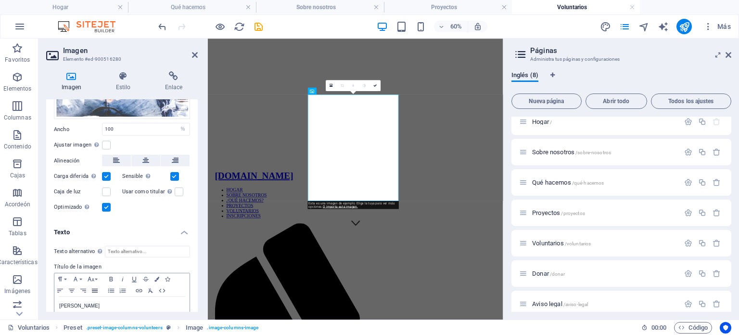
scroll to position [226, 0]
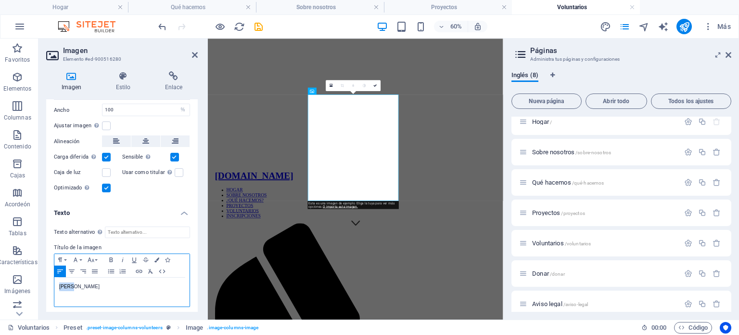
drag, startPoint x: 79, startPoint y: 287, endPoint x: 65, endPoint y: 263, distance: 28.7
click at [3, 288] on section "Favoritos Elementos Columnas Contenido Cajas Acordeón Tablas Características Im…" at bounding box center [252, 179] width 504 height 281
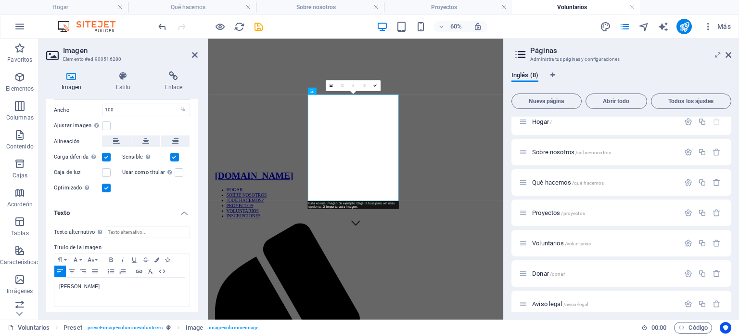
click at [202, 183] on div "Imagen Estilo Enlace Imagen Arrastre los archivos aquí, haga clic para elegir a…" at bounding box center [122, 192] width 167 height 256
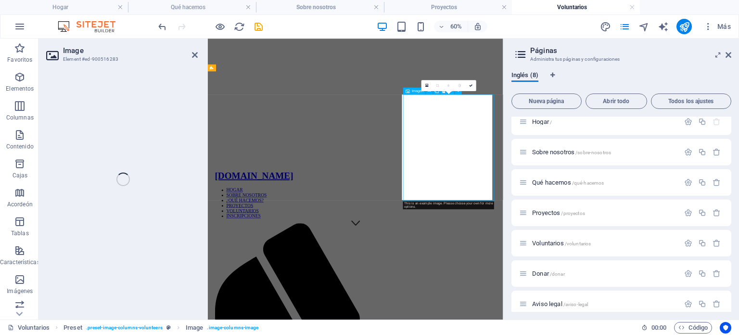
select select "%"
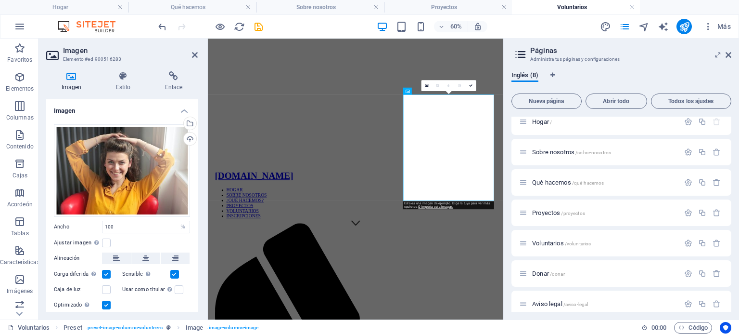
scroll to position [28, 0]
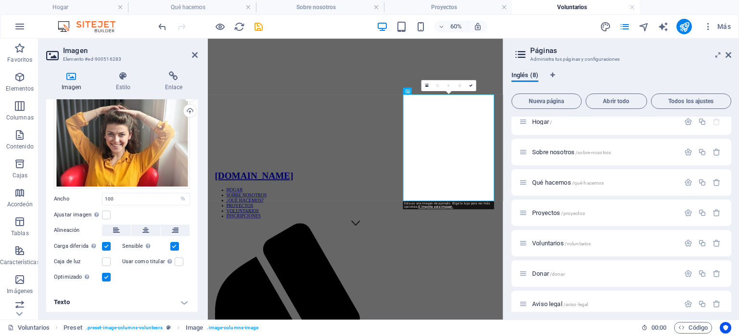
click at [71, 300] on h4 "Texto" at bounding box center [122, 301] width 152 height 23
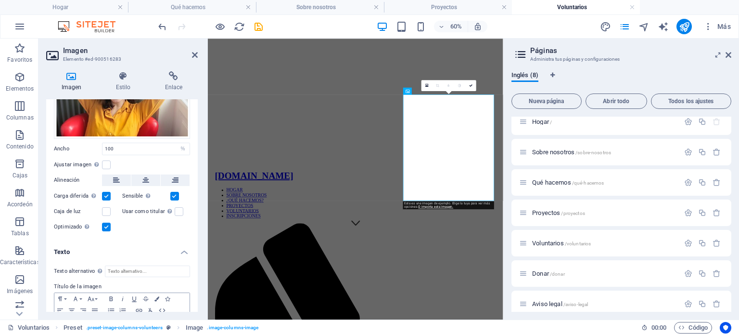
scroll to position [118, 0]
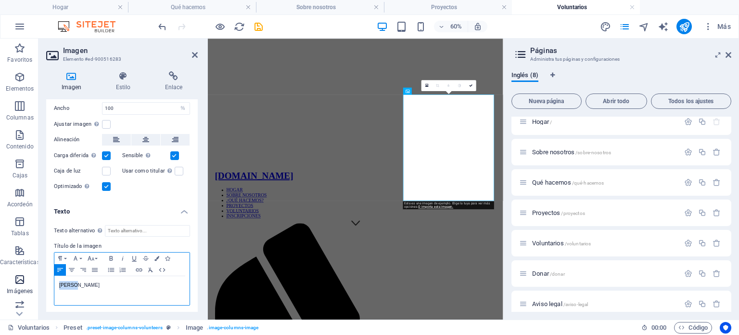
drag, startPoint x: 15, startPoint y: 284, endPoint x: 0, endPoint y: 284, distance: 15.4
click at [0, 284] on section "Favoritos Elementos Columnas Contenido Cajas Acordeón Tablas Características Im…" at bounding box center [252, 179] width 504 height 281
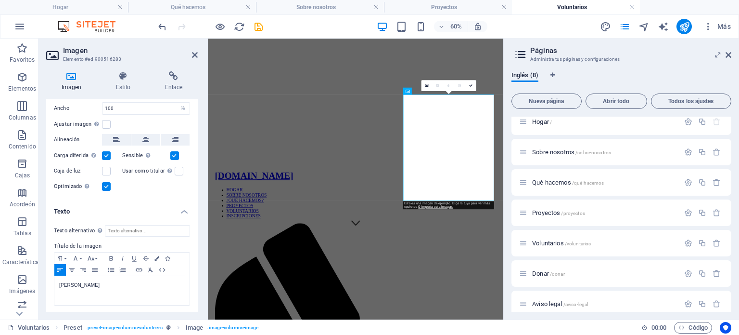
click at [202, 157] on div "Imagen Estilo Enlace Imagen Arrastre los archivos aquí, haga clic para elegir a…" at bounding box center [122, 192] width 167 height 256
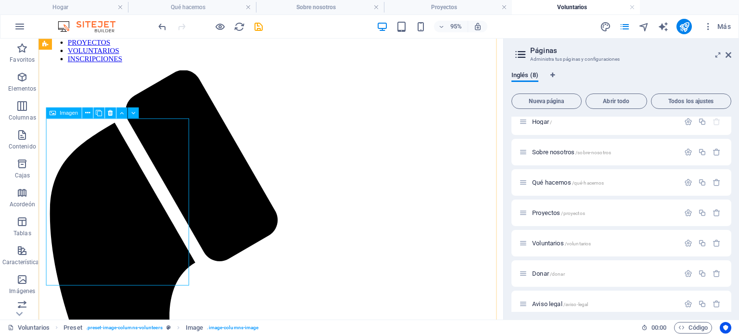
scroll to position [337, 0]
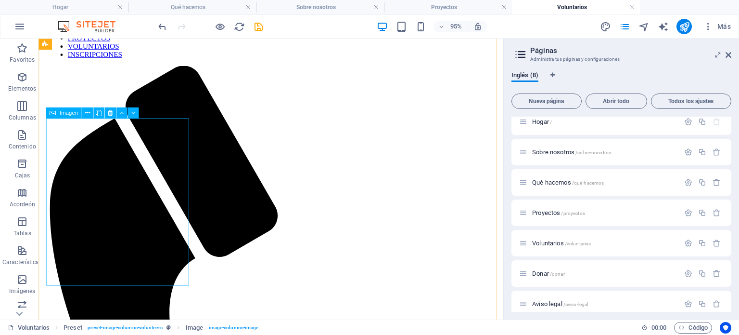
select select "%"
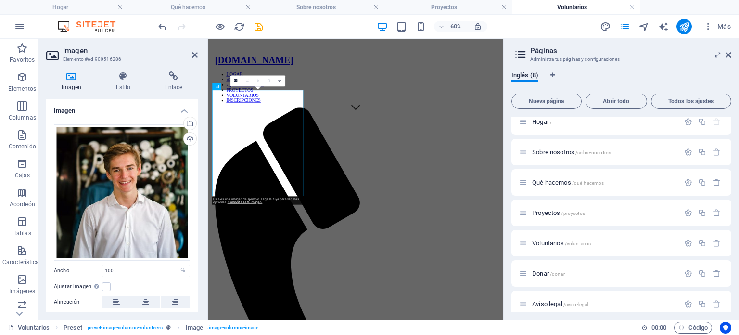
click at [123, 275] on ul "Imagen Arrastre los archivos aquí, haga clic para elegir archivos o seleccione …" at bounding box center [122, 242] width 152 height 286
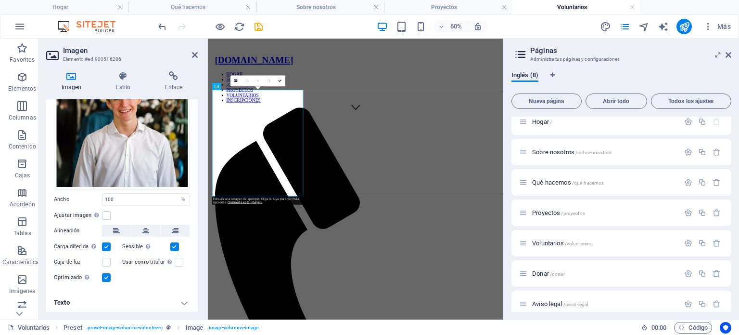
click at [72, 302] on h4 "Texto" at bounding box center [122, 302] width 152 height 23
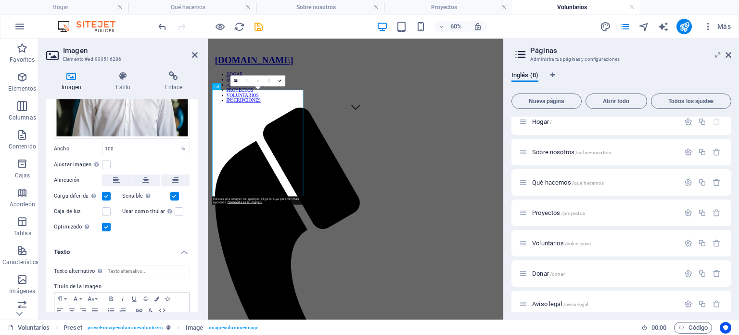
scroll to position [162, 0]
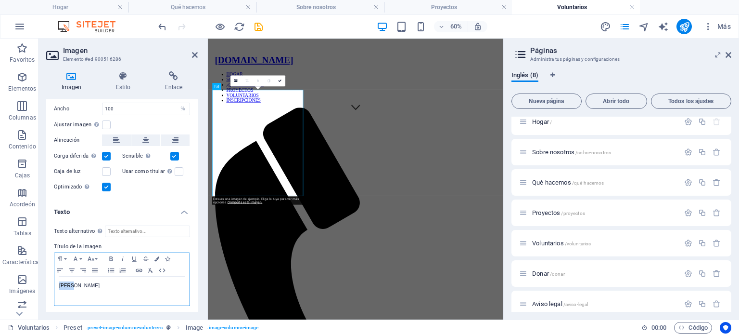
drag, startPoint x: 78, startPoint y: 284, endPoint x: 49, endPoint y: 286, distance: 29.4
click at [0, 287] on section "Favoritos Elementos Columnas Contenido Cajas Acordeón Tablas Características Im…" at bounding box center [252, 179] width 504 height 281
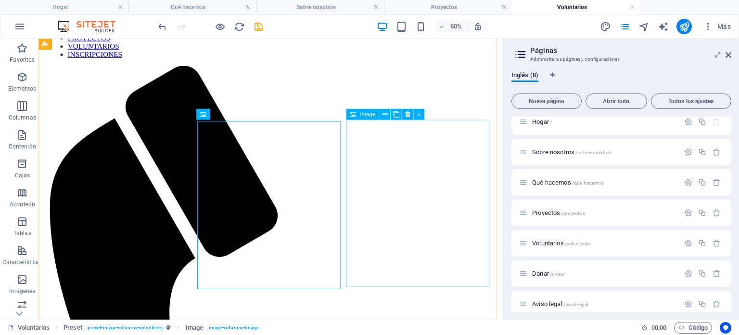
scroll to position [335, 0]
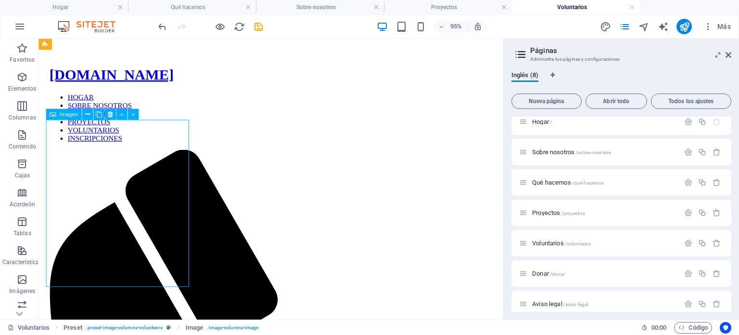
select select "%"
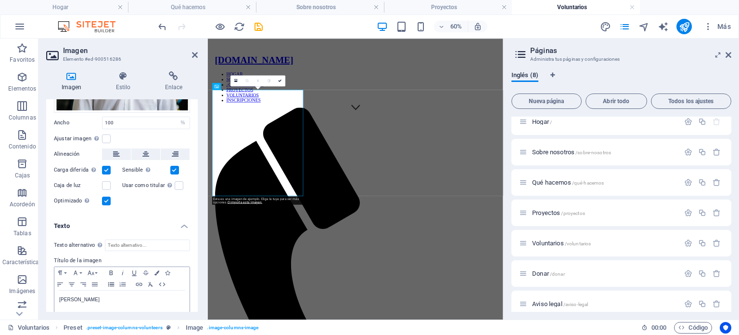
scroll to position [162, 0]
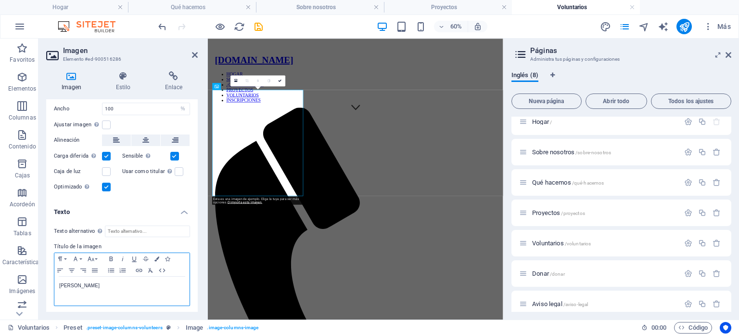
drag, startPoint x: 95, startPoint y: 278, endPoint x: 92, endPoint y: 284, distance: 6.3
click at [94, 278] on div "Julio" at bounding box center [121, 290] width 135 height 29
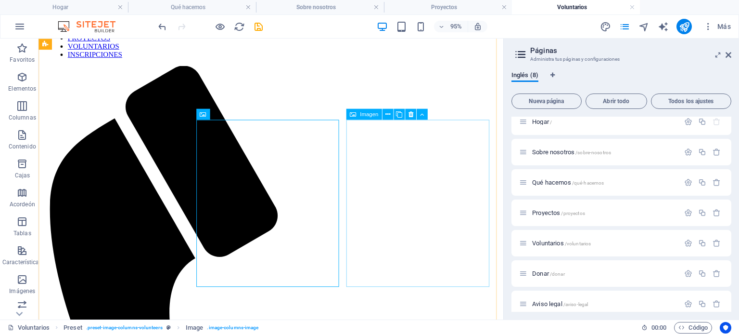
scroll to position [335, 0]
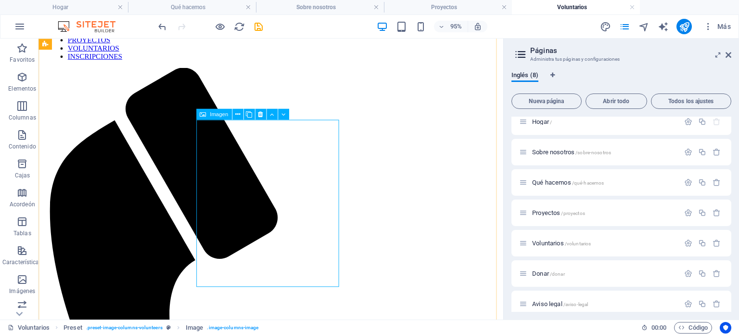
select select "%"
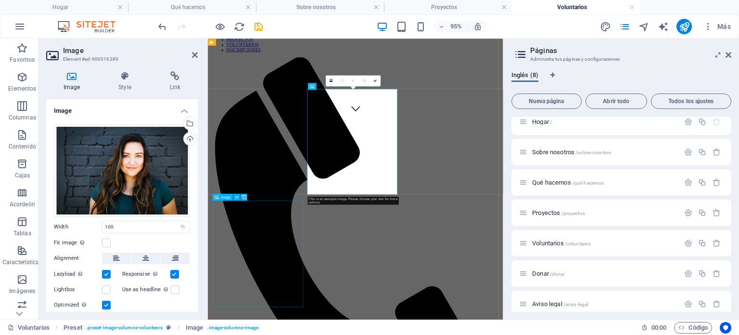
scroll to position [337, 0]
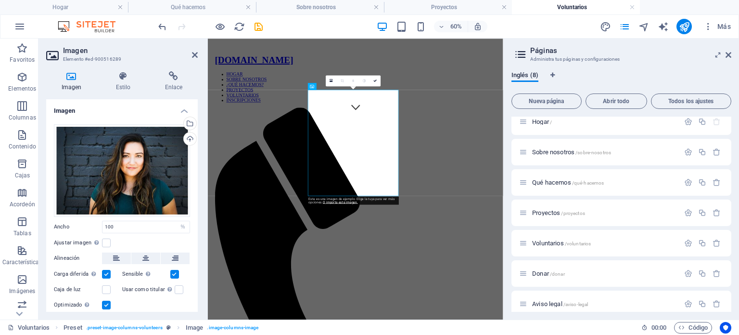
click at [86, 275] on font "Carga diferida" at bounding box center [71, 274] width 35 height 6
click at [0, 0] on input "Carga diferida Cargar imágenes después de que se cargue la página mejora la vel…" at bounding box center [0, 0] width 0 height 0
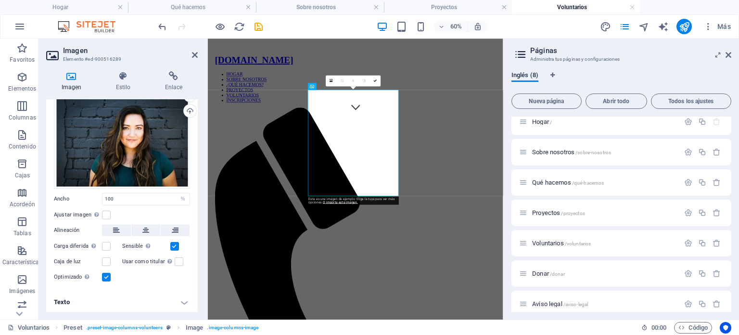
click at [106, 274] on label at bounding box center [106, 276] width 9 height 9
click at [0, 0] on input "Optimizado Las imágenes se comprimen para mejorar la velocidad de la página." at bounding box center [0, 0] width 0 height 0
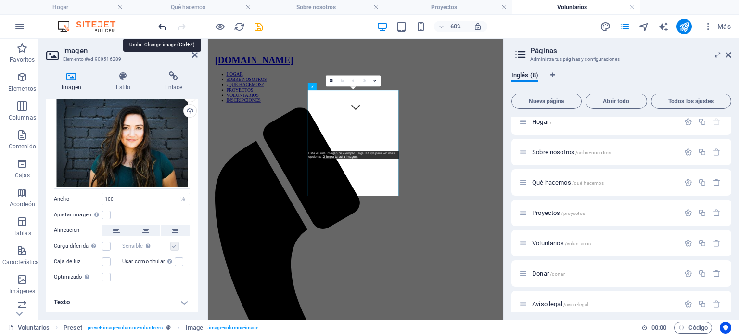
click at [161, 25] on icon "deshacer" at bounding box center [162, 26] width 11 height 11
click at [163, 298] on h4 "Texto" at bounding box center [122, 301] width 152 height 23
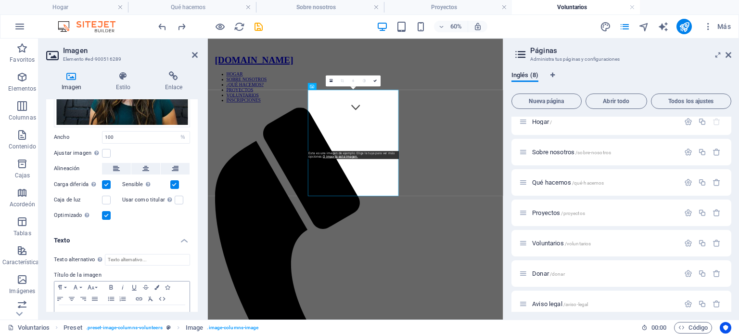
scroll to position [118, 0]
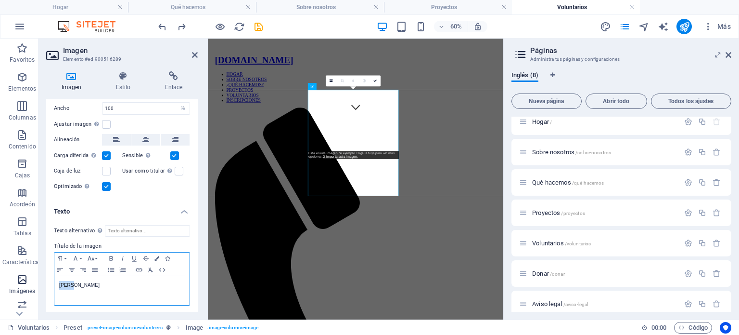
drag, startPoint x: 85, startPoint y: 287, endPoint x: 9, endPoint y: 280, distance: 76.4
click at [11, 280] on section "Favoritos Elementos Columnas Contenido Cajas Acordeón Tablas Características Im…" at bounding box center [252, 179] width 504 height 281
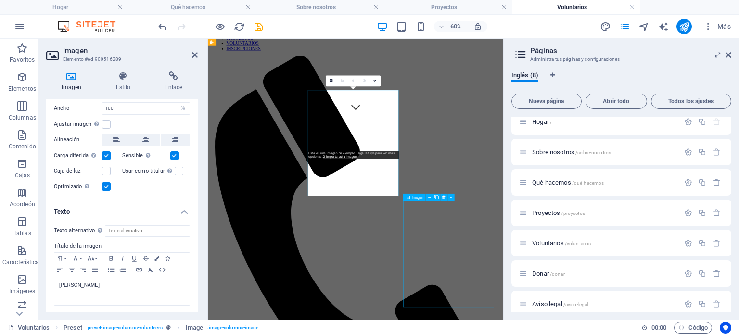
scroll to position [335, 0]
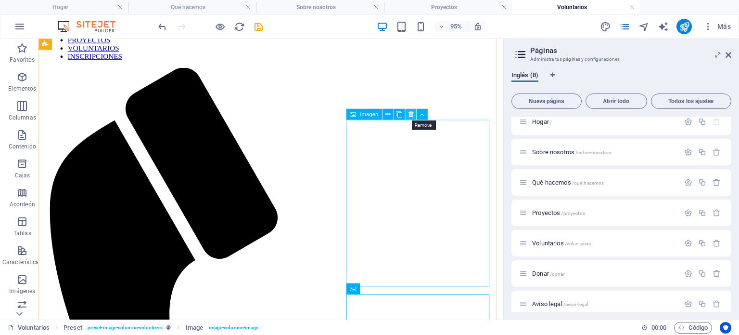
click at [408, 112] on icon at bounding box center [410, 114] width 5 height 10
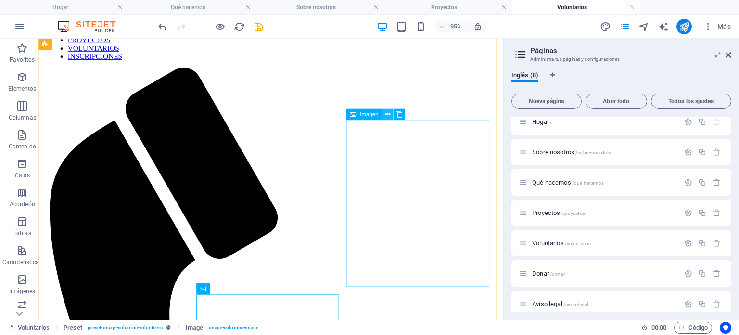
click at [388, 115] on icon at bounding box center [388, 114] width 5 height 10
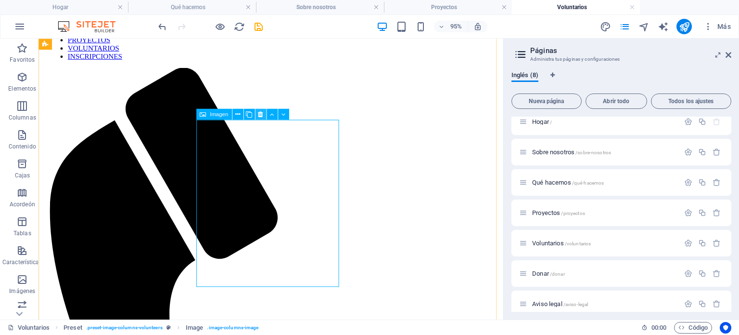
click at [261, 114] on icon at bounding box center [260, 114] width 5 height 10
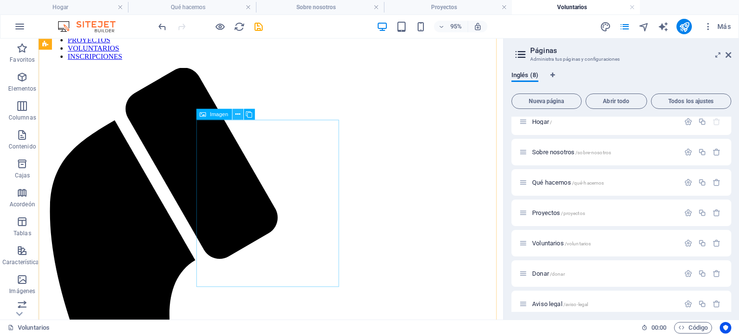
click at [238, 115] on icon at bounding box center [237, 114] width 5 height 10
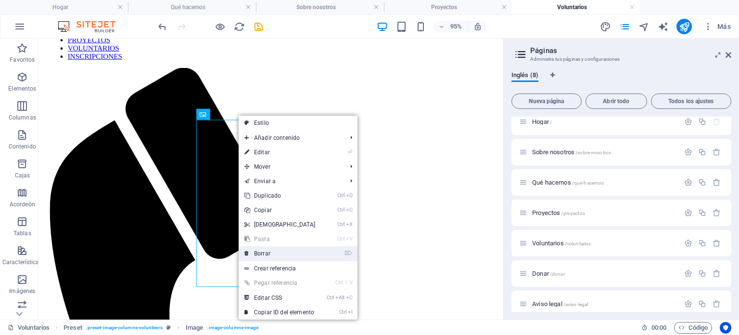
click at [258, 253] on font "Borrar" at bounding box center [262, 253] width 16 height 7
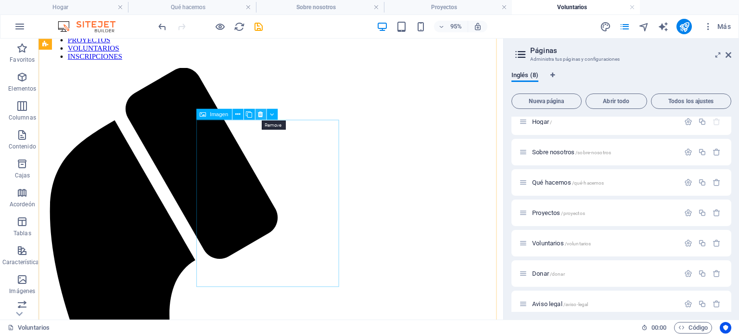
click at [261, 116] on icon at bounding box center [260, 114] width 5 height 10
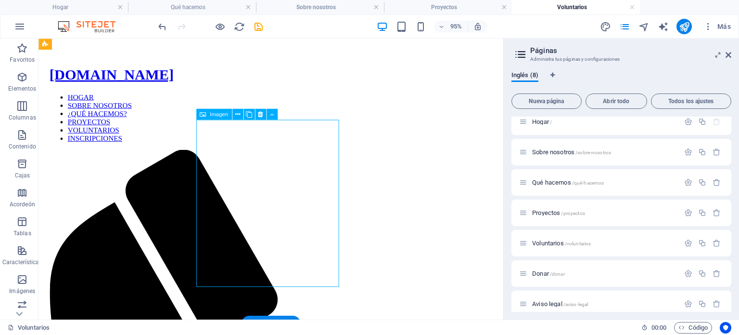
select select "%"
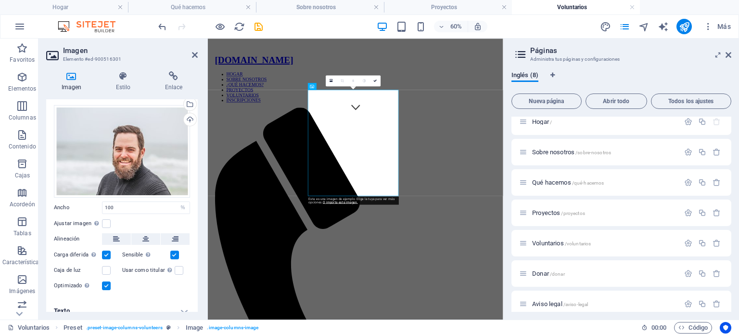
scroll to position [28, 0]
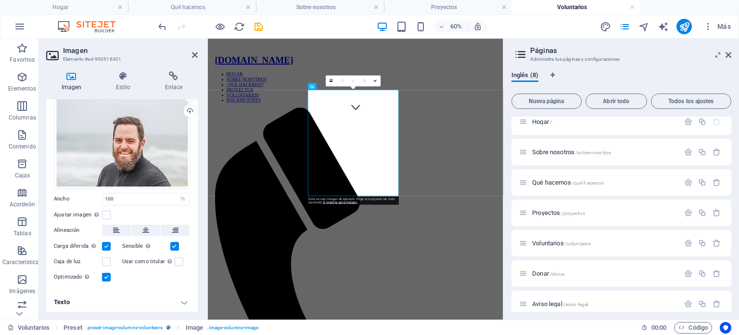
click at [79, 298] on h4 "Texto" at bounding box center [122, 301] width 152 height 23
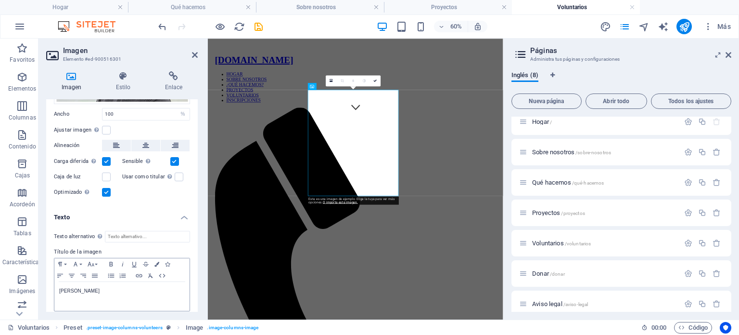
scroll to position [118, 0]
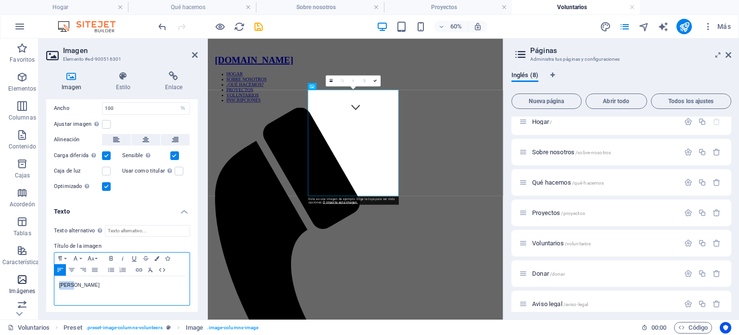
drag, startPoint x: 87, startPoint y: 284, endPoint x: 0, endPoint y: 271, distance: 87.7
click at [0, 271] on section "Favoritos Elementos Columnas Contenido Cajas Acordeón Tablas Características Im…" at bounding box center [252, 179] width 504 height 281
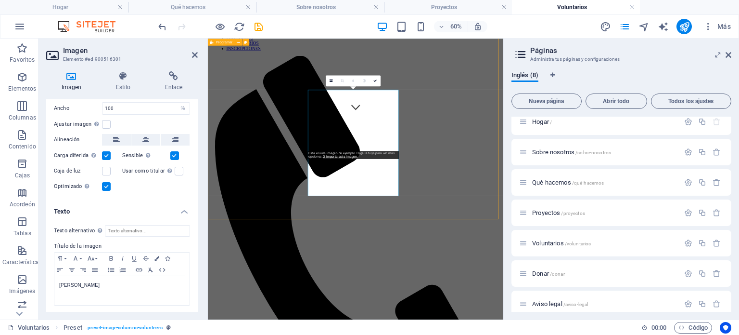
scroll to position [335, 0]
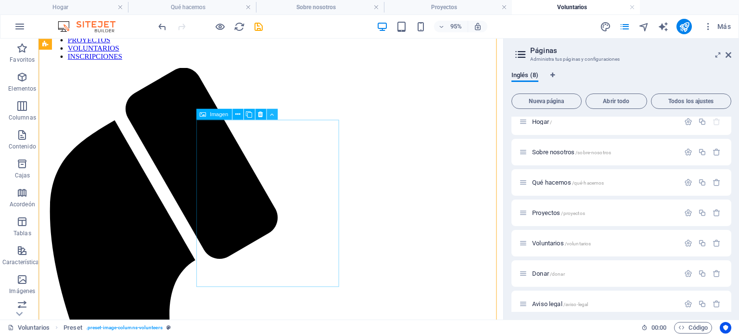
click at [269, 113] on button at bounding box center [272, 114] width 11 height 11
click at [273, 115] on icon at bounding box center [272, 114] width 4 height 10
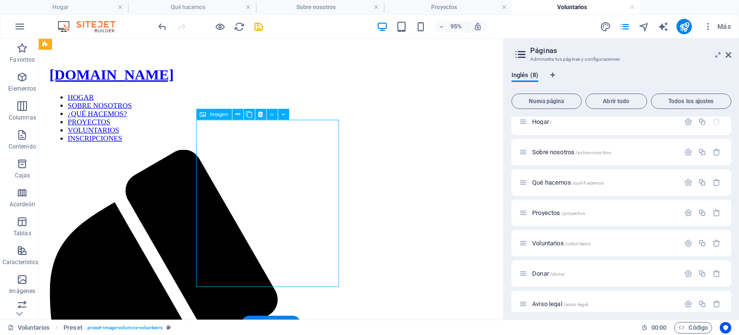
select select "%"
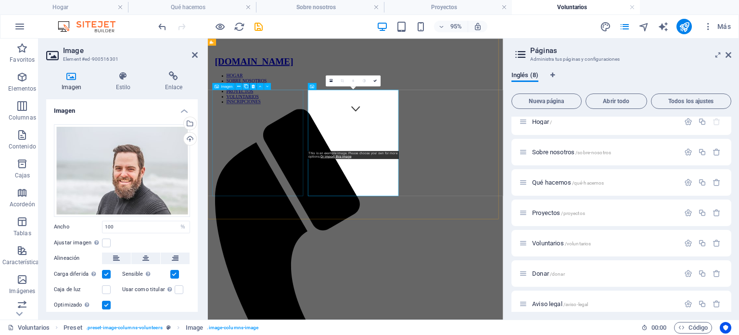
scroll to position [337, 0]
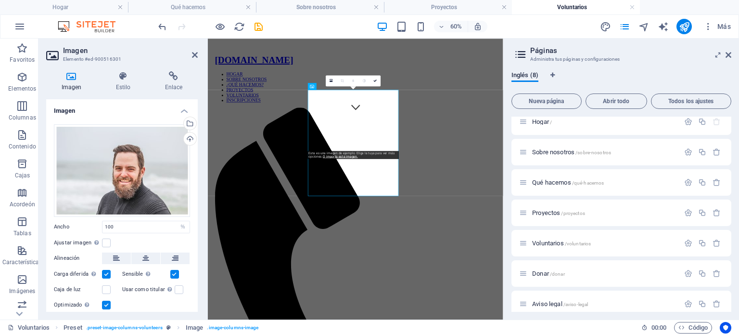
click at [104, 271] on label at bounding box center [106, 274] width 9 height 9
click at [0, 0] on input "Carga diferida Cargar imágenes después de que se cargue la página mejora la vel…" at bounding box center [0, 0] width 0 height 0
click at [104, 271] on label at bounding box center [106, 274] width 9 height 9
click at [0, 0] on input "Carga diferida Cargar imágenes después de que se cargue la página mejora la vel…" at bounding box center [0, 0] width 0 height 0
click at [105, 303] on label at bounding box center [106, 304] width 9 height 9
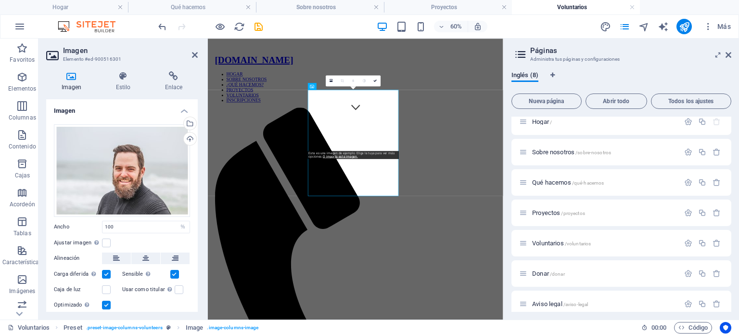
click at [0, 0] on input "Optimizado Las imágenes se comprimen para mejorar la velocidad de la página." at bounding box center [0, 0] width 0 height 0
click at [106, 302] on label at bounding box center [106, 304] width 9 height 9
click at [0, 0] on input "Optimizado Las imágenes se comprimen para mejorar la velocidad de la página." at bounding box center [0, 0] width 0 height 0
click at [107, 271] on label at bounding box center [106, 274] width 9 height 9
click at [0, 0] on input "Carga diferida Cargar imágenes después de que se cargue la página mejora la vel…" at bounding box center [0, 0] width 0 height 0
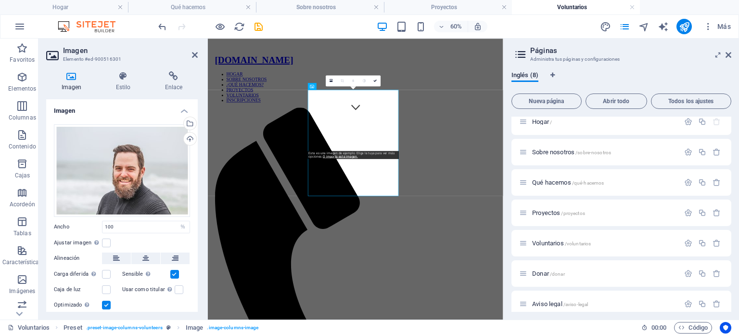
click at [177, 272] on label at bounding box center [174, 274] width 9 height 9
click at [0, 0] on input "Sensible Cargue automáticamente imágenes de retina y tamaños optimizados para t…" at bounding box center [0, 0] width 0 height 0
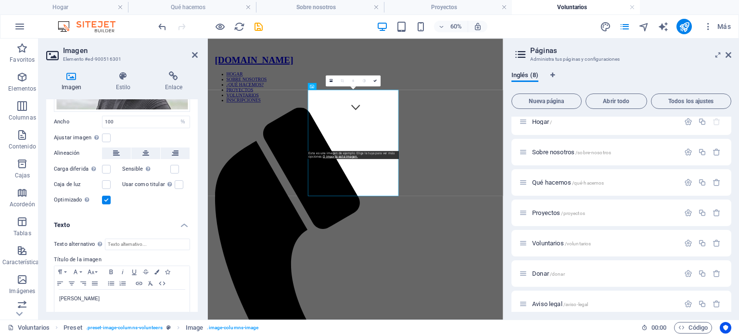
scroll to position [118, 0]
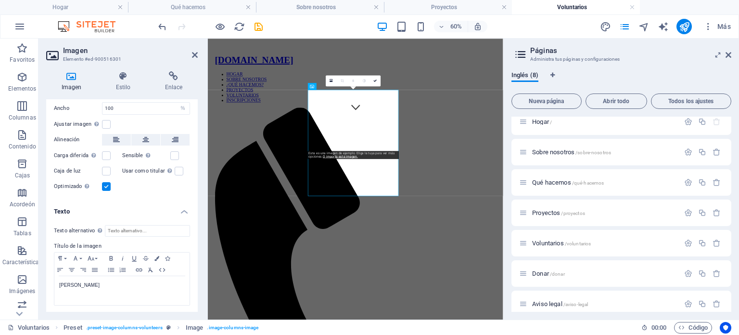
click at [102, 181] on div "Optimizado Las imágenes se comprimen para mejorar la velocidad de la página." at bounding box center [122, 187] width 136 height 12
click at [103, 186] on label at bounding box center [106, 186] width 9 height 9
click at [0, 0] on input "Optimizado Las imágenes se comprimen para mejorar la velocidad de la página." at bounding box center [0, 0] width 0 height 0
click at [106, 121] on label at bounding box center [106, 124] width 9 height 9
click at [0, 0] on input "Ajustar imagen Ajustar automáticamente la imagen a un ancho y alto fijos" at bounding box center [0, 0] width 0 height 0
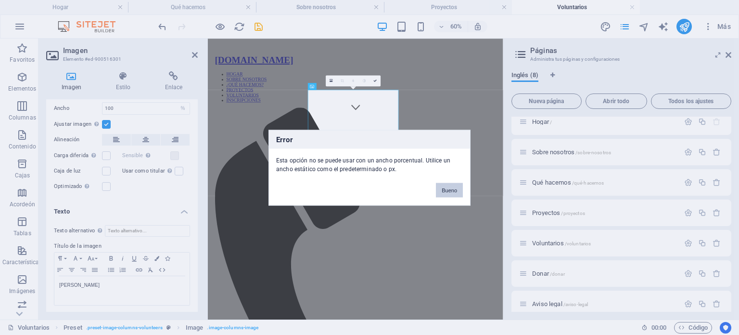
click at [448, 187] on font "Bueno" at bounding box center [449, 190] width 15 height 6
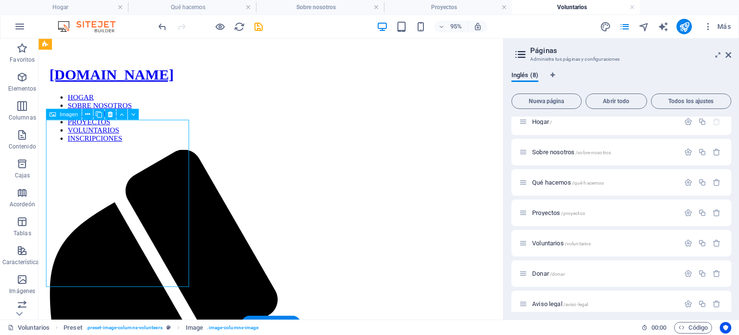
select select "%"
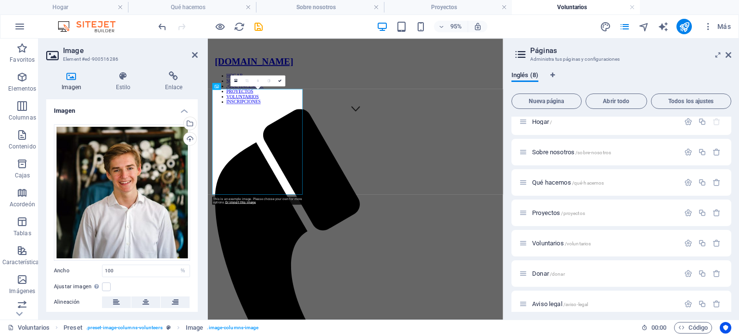
scroll to position [337, 0]
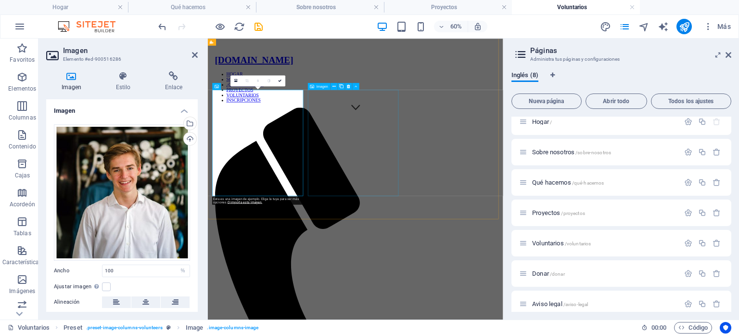
select select "%"
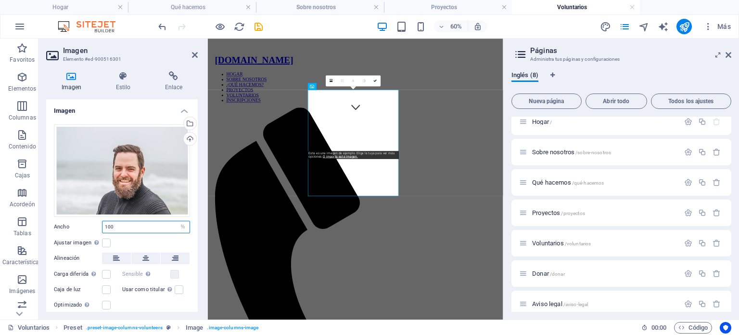
click at [169, 227] on input "100" at bounding box center [146, 227] width 87 height 12
click at [104, 242] on label at bounding box center [106, 242] width 9 height 9
click at [0, 0] on input "Ajustar imagen Ajustar automáticamente la imagen a un ancho y alto fijos" at bounding box center [0, 0] width 0 height 0
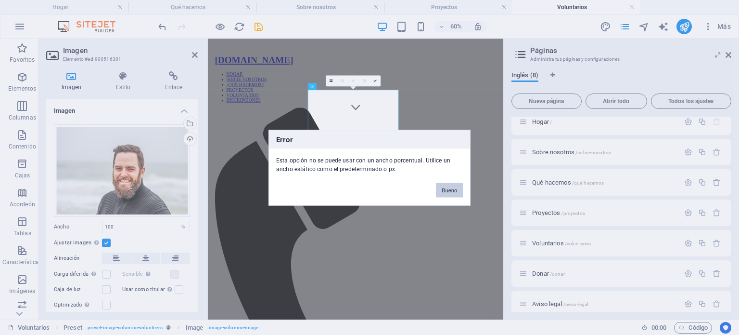
click at [451, 190] on font "Bueno" at bounding box center [449, 190] width 15 height 6
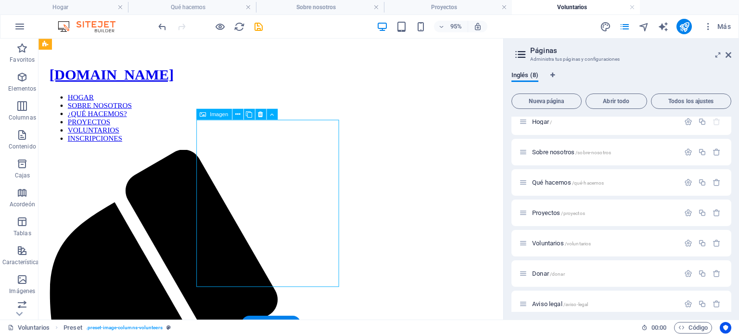
select select "%"
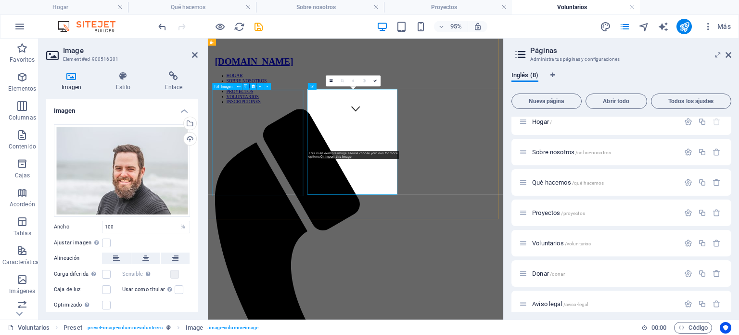
scroll to position [337, 0]
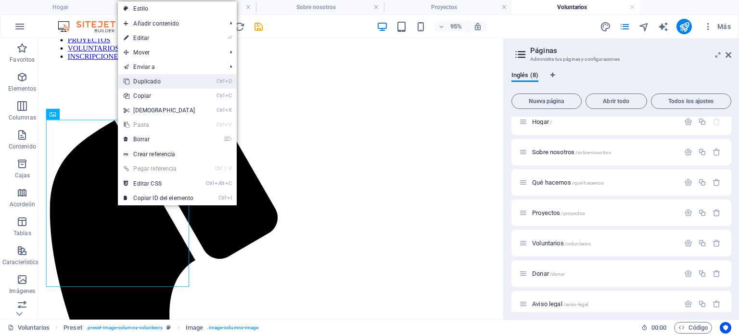
click at [158, 84] on font "Duplicado" at bounding box center [146, 81] width 27 height 7
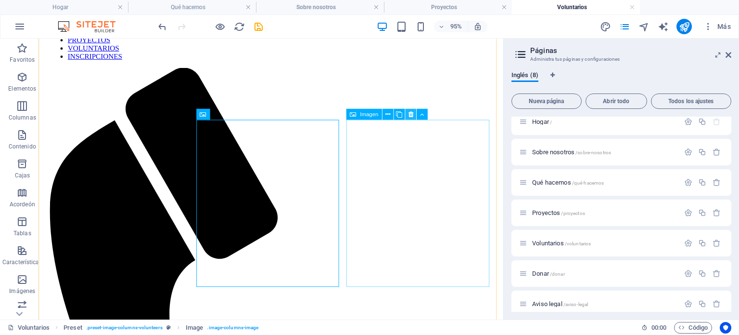
click at [411, 113] on icon at bounding box center [410, 114] width 5 height 10
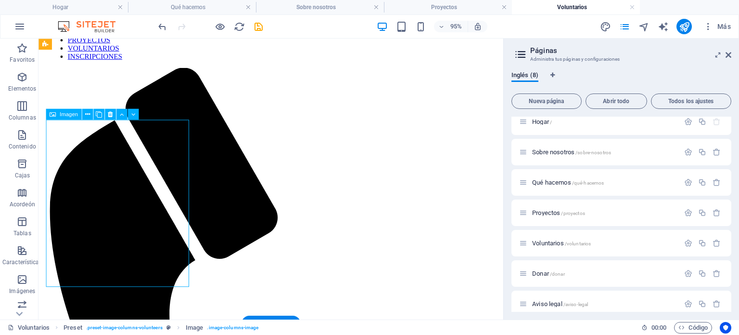
select select "%"
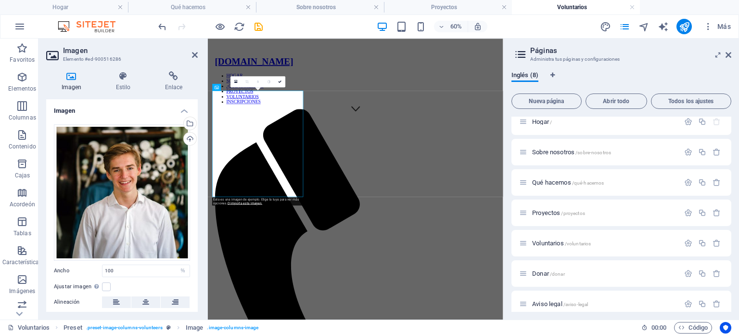
scroll to position [162, 0]
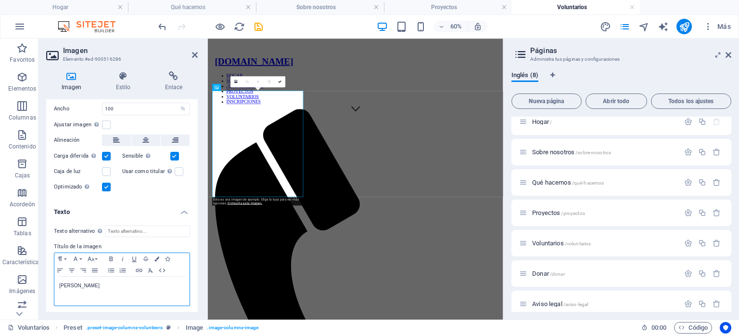
click at [103, 285] on p "Julio" at bounding box center [122, 285] width 126 height 9
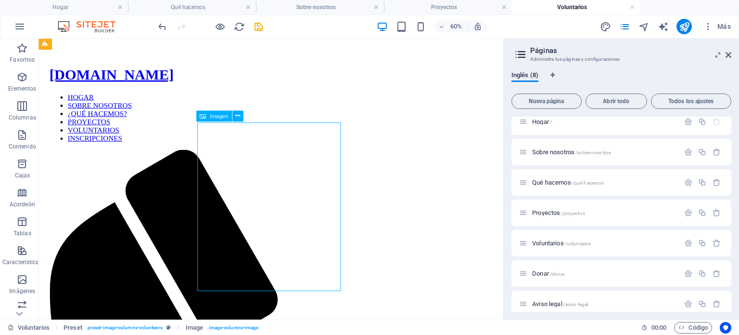
scroll to position [334, 0]
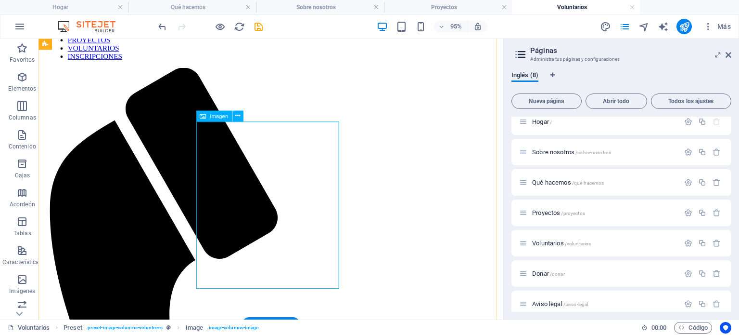
select select "%"
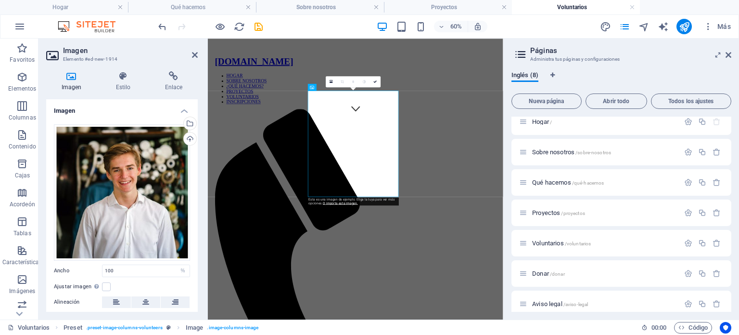
scroll to position [71, 0]
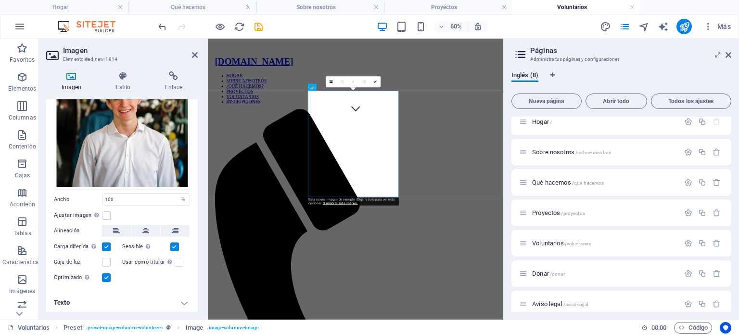
click at [104, 300] on h4 "Texto" at bounding box center [122, 302] width 152 height 23
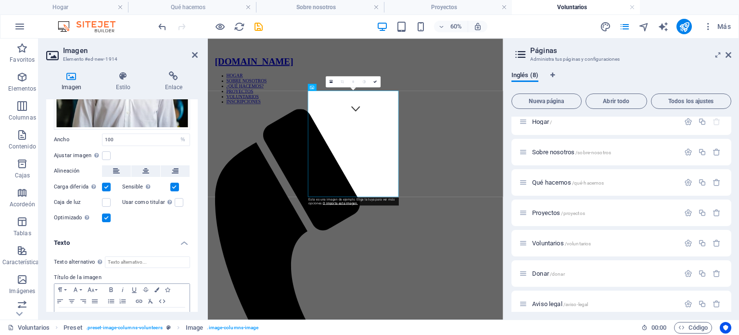
scroll to position [162, 0]
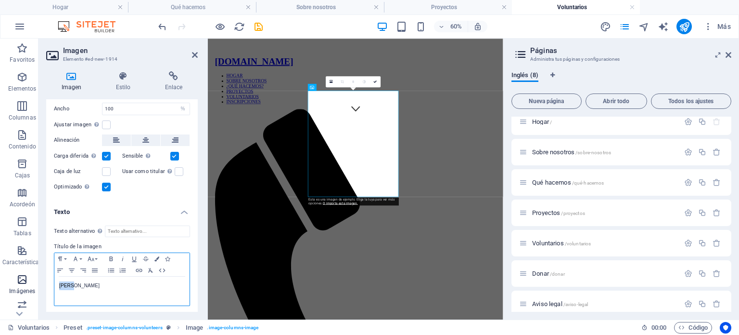
drag, startPoint x: 80, startPoint y: 286, endPoint x: 0, endPoint y: 280, distance: 80.7
click at [0, 280] on section "Favoritos Elementos Columnas Contenido Cajas Acordeón Tablas Características Im…" at bounding box center [252, 179] width 504 height 281
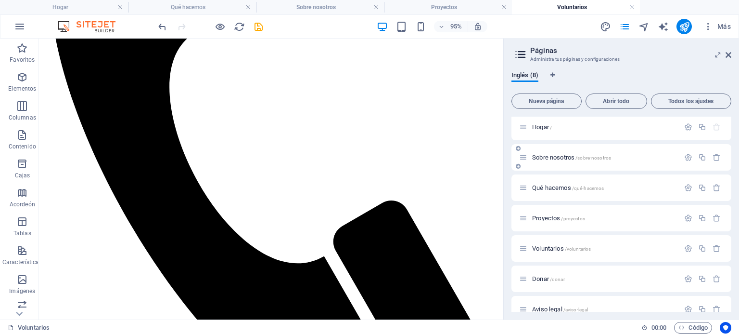
scroll to position [0, 0]
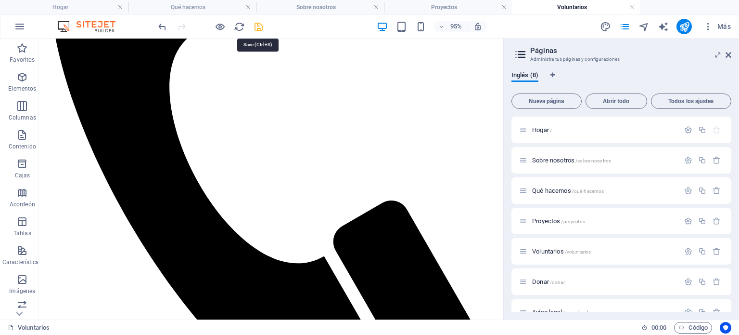
click at [256, 26] on icon "ahorrar" at bounding box center [258, 26] width 11 height 11
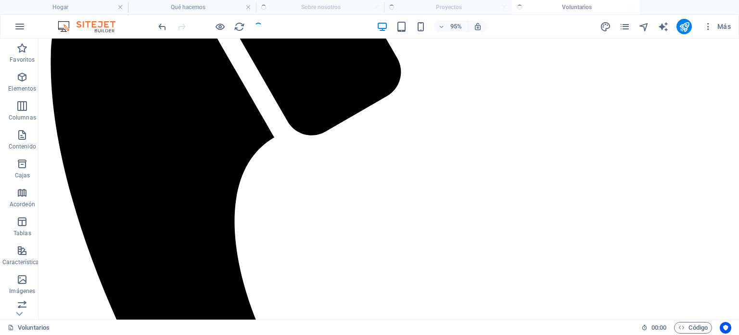
scroll to position [670, 0]
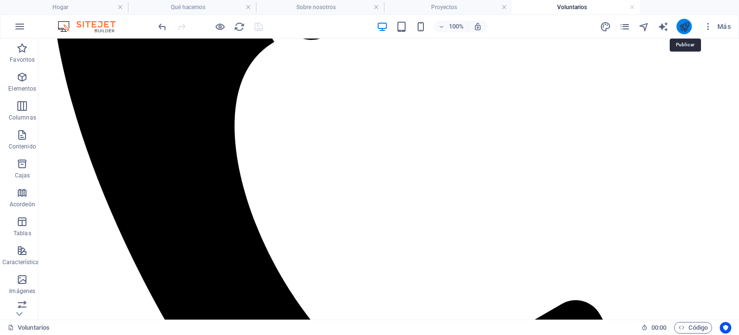
click at [681, 26] on icon "publicar" at bounding box center [684, 26] width 11 height 11
